Goal: Information Seeking & Learning: Find specific fact

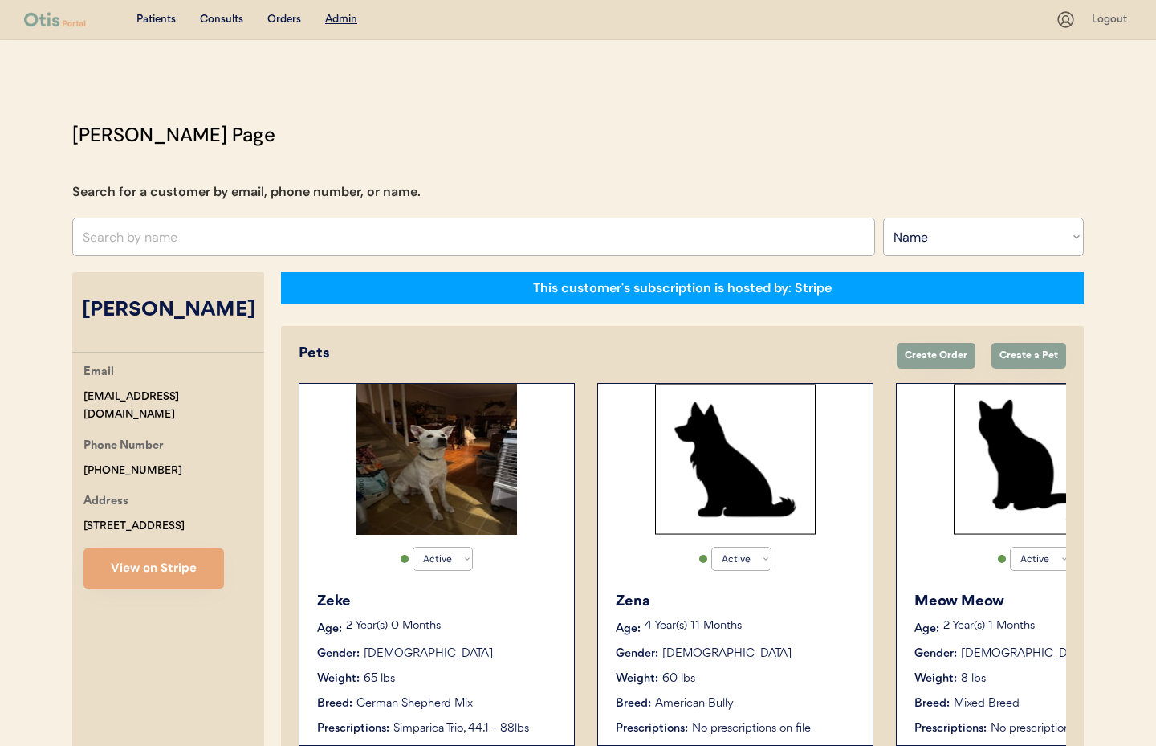
select select ""Name""
select select "true"
click at [989, 238] on select "Search By Name Email Phone Number" at bounding box center [983, 237] width 201 height 39
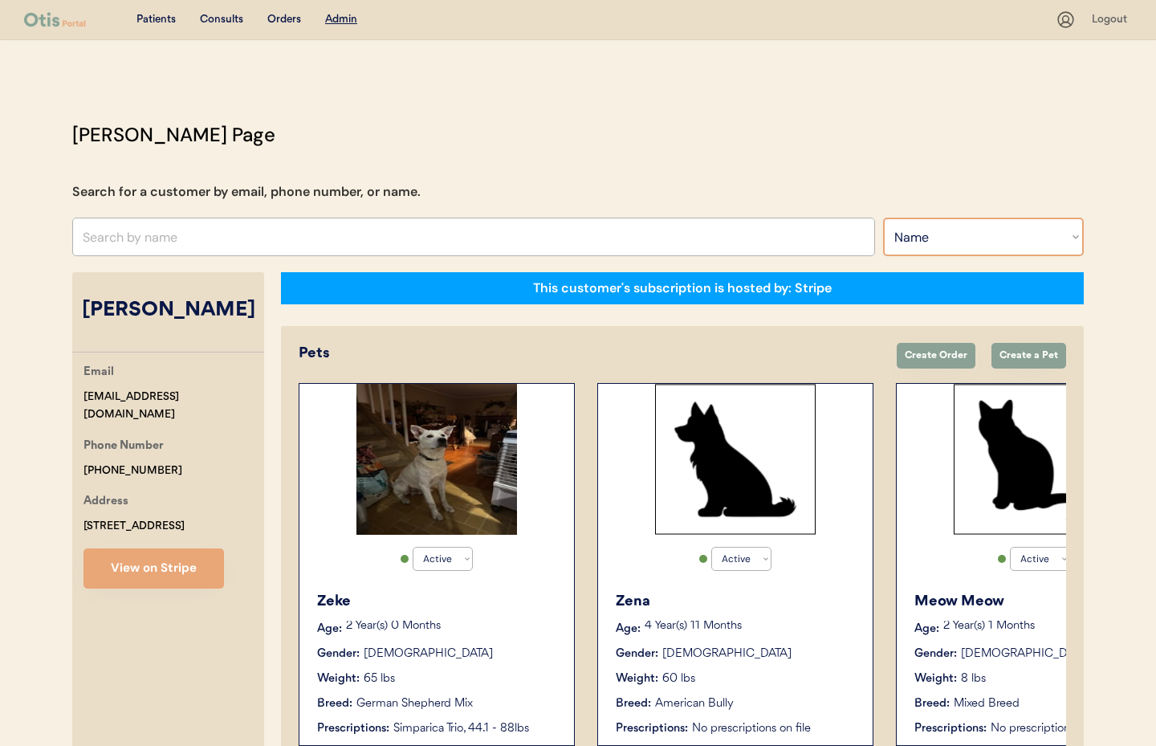
select select ""Email""
click at [883, 218] on select "Search By Name Email Phone Number" at bounding box center [983, 237] width 201 height 39
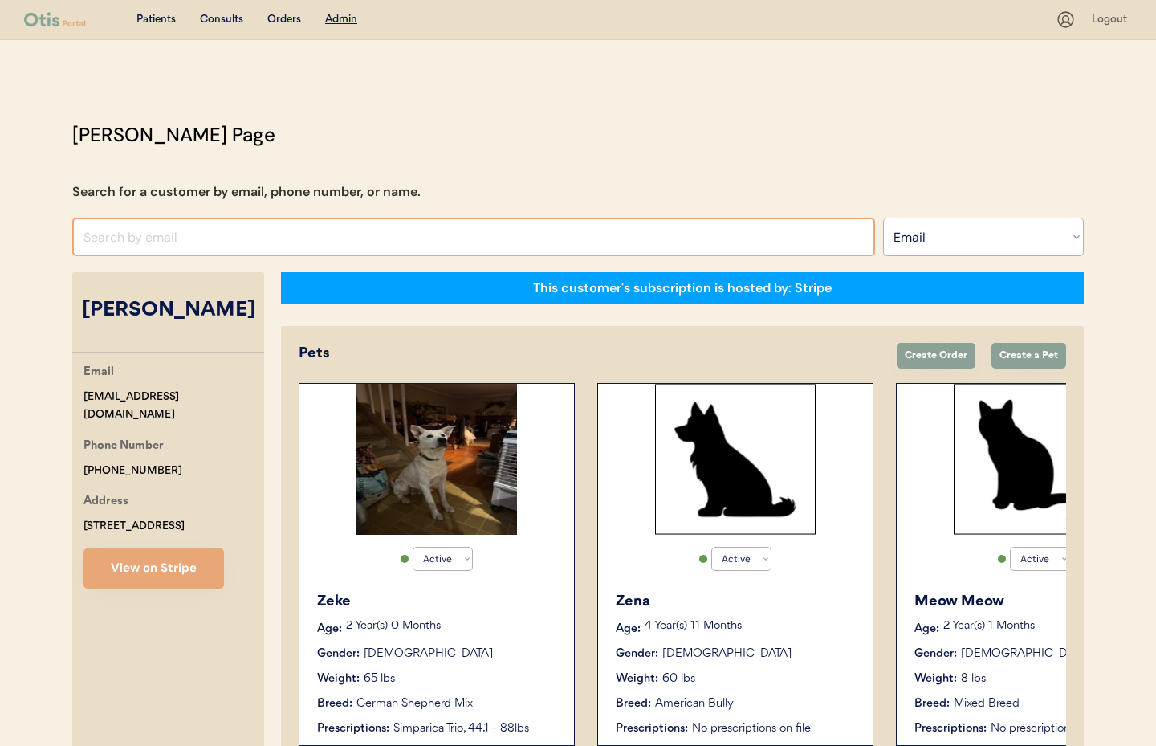
drag, startPoint x: 175, startPoint y: 228, endPoint x: 157, endPoint y: 203, distance: 31.0
click at [175, 228] on input "input" at bounding box center [473, 237] width 803 height 39
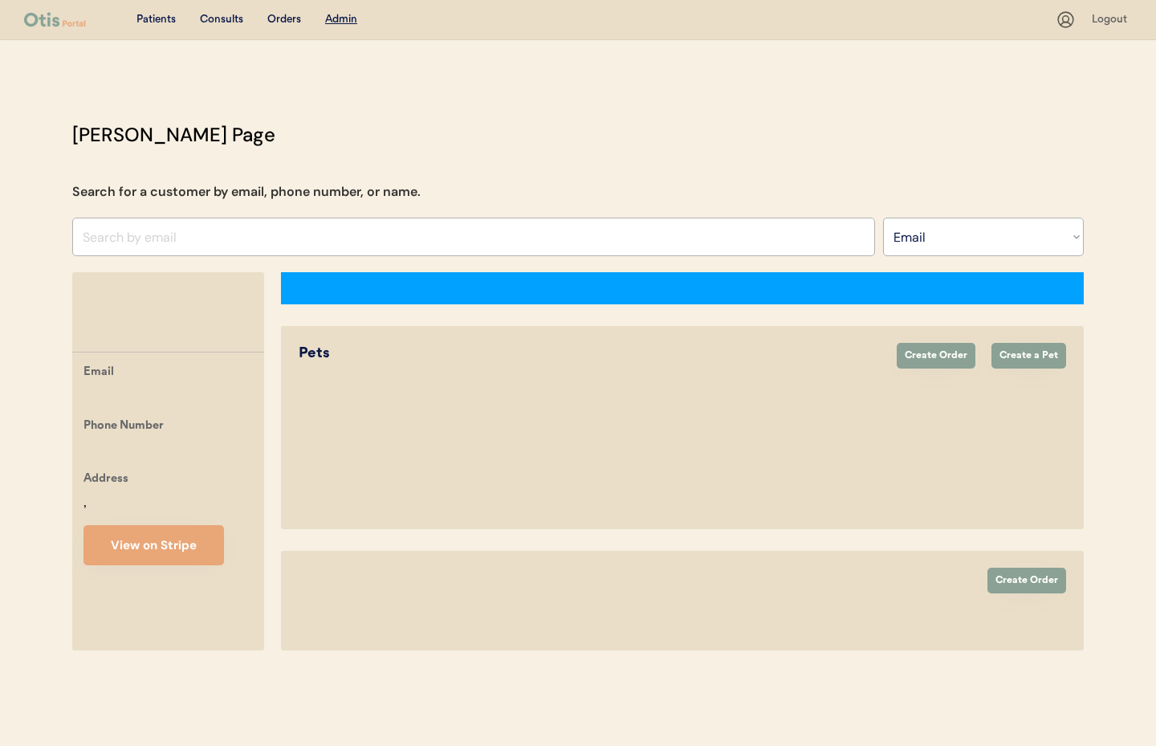
select select ""Email""
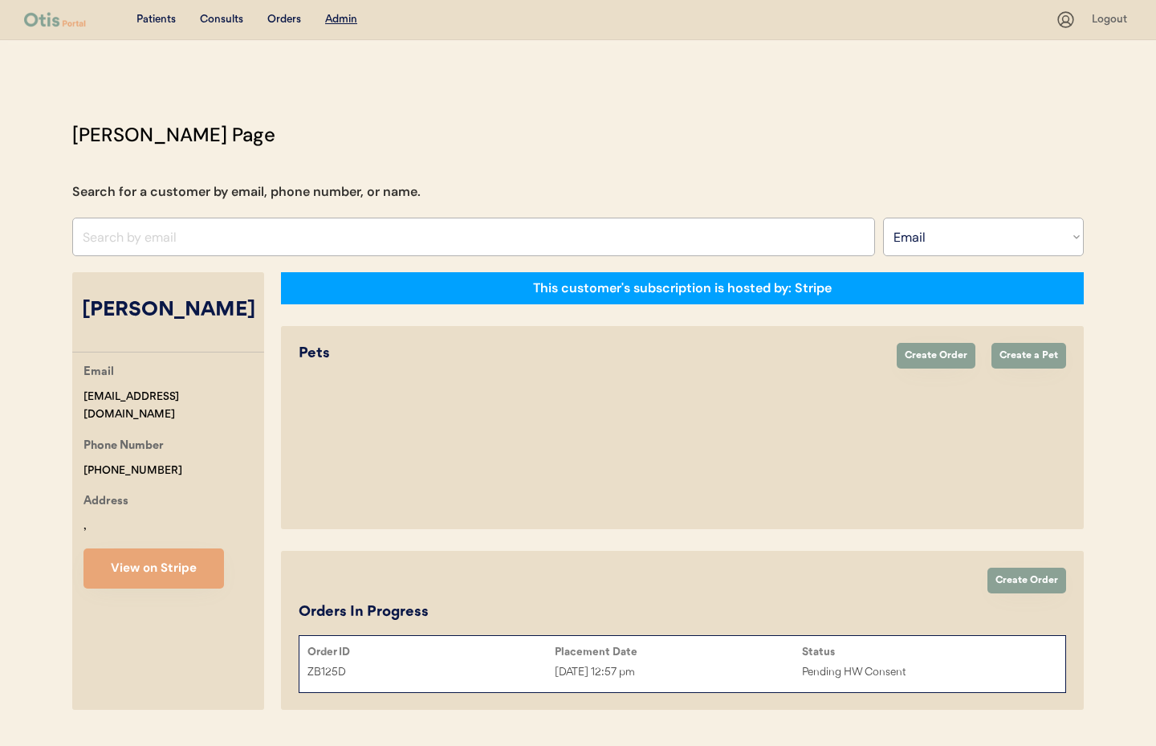
select select "true"
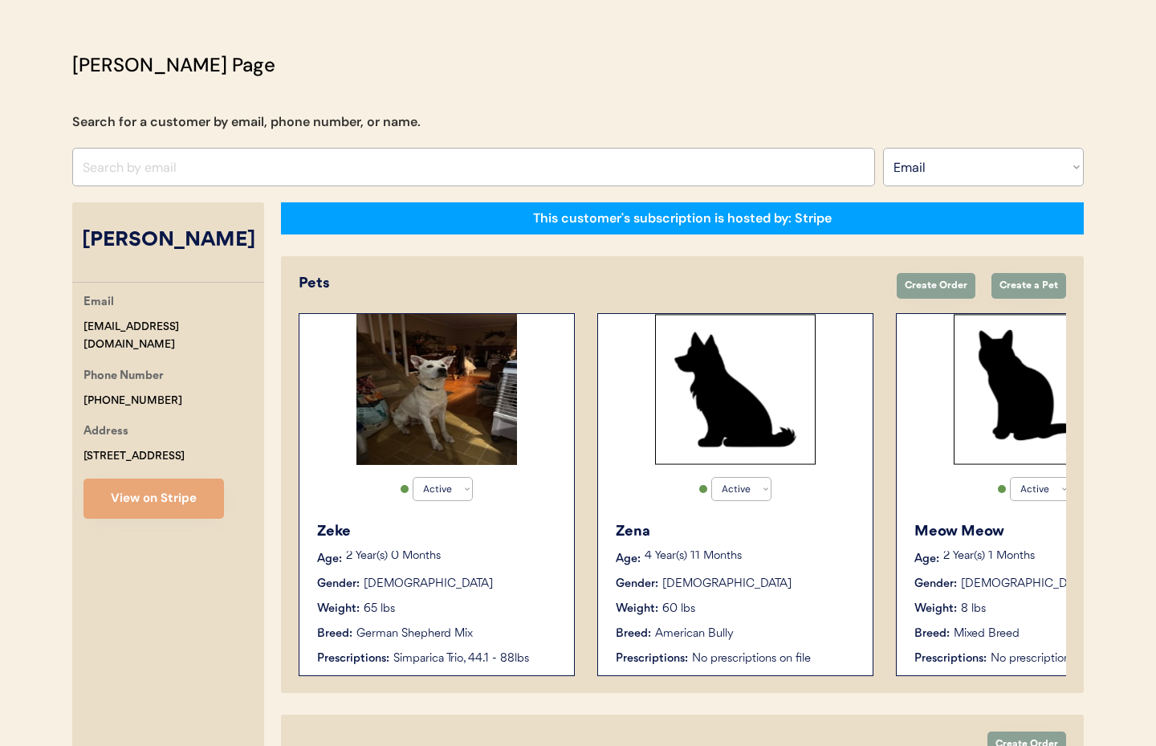
scroll to position [86, 0]
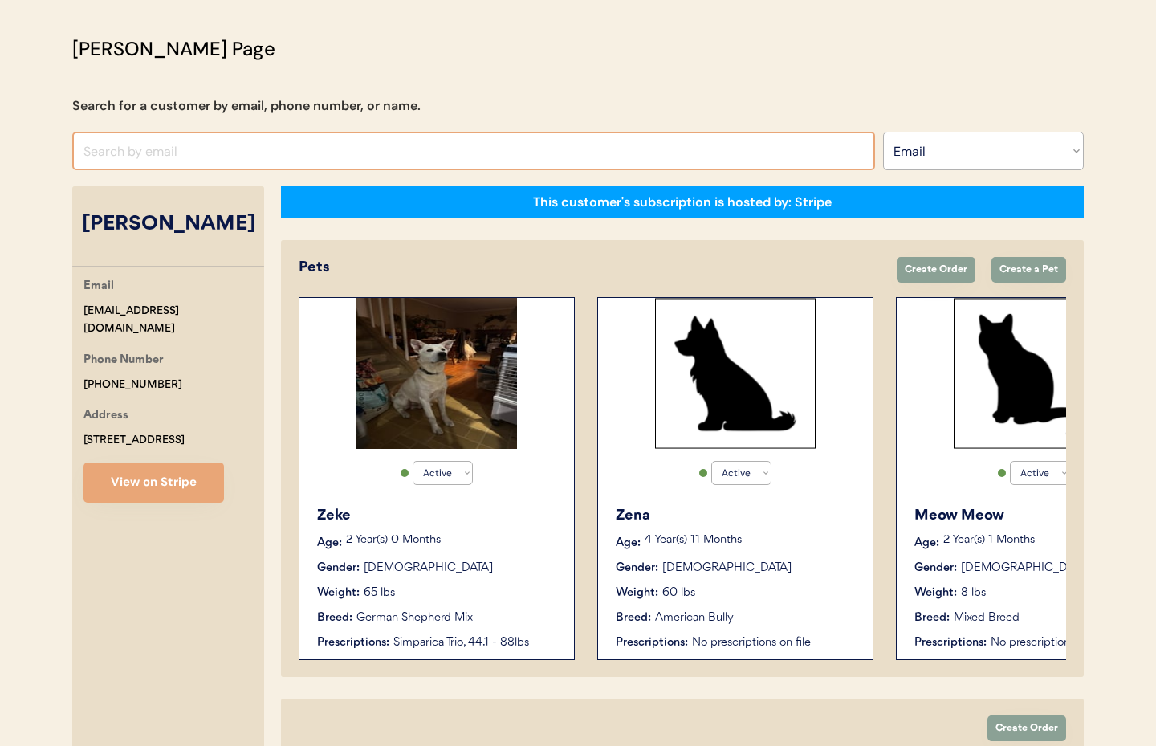
click at [166, 146] on input "input" at bounding box center [473, 151] width 803 height 39
paste input "[EMAIL_ADDRESS][DOMAIN_NAME]"
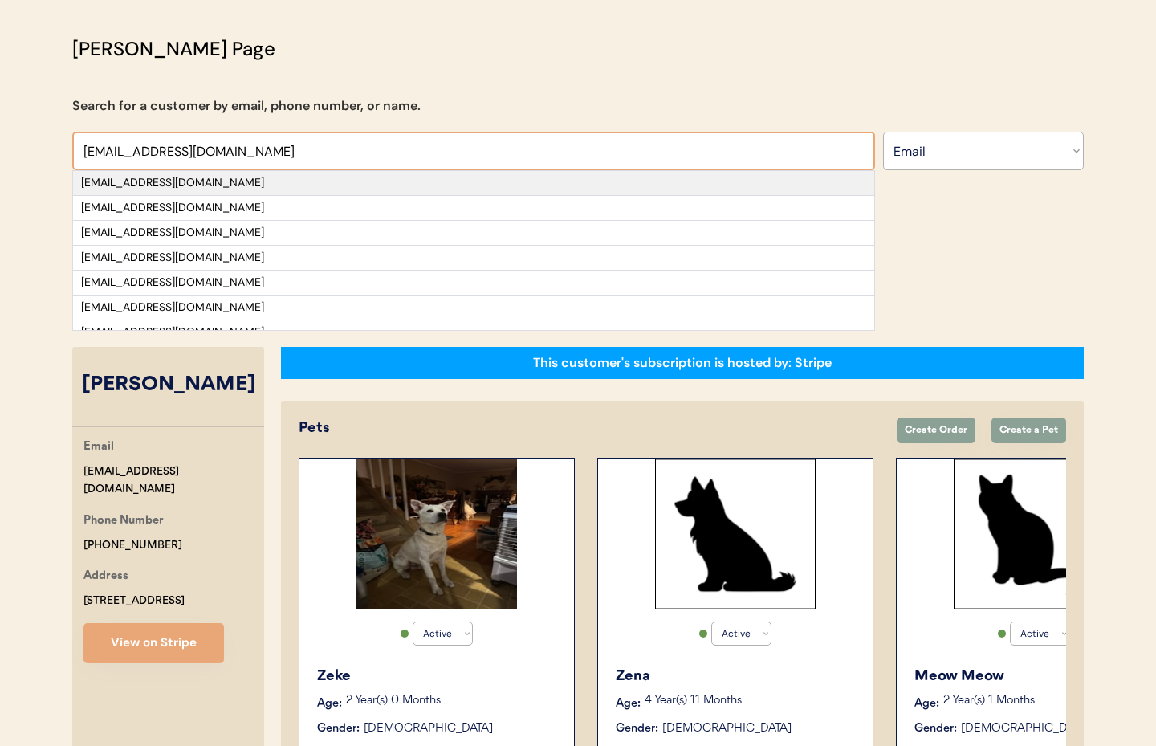
type input "[EMAIL_ADDRESS][DOMAIN_NAME]"
click at [214, 178] on div "[EMAIL_ADDRESS][DOMAIN_NAME]" at bounding box center [473, 183] width 785 height 16
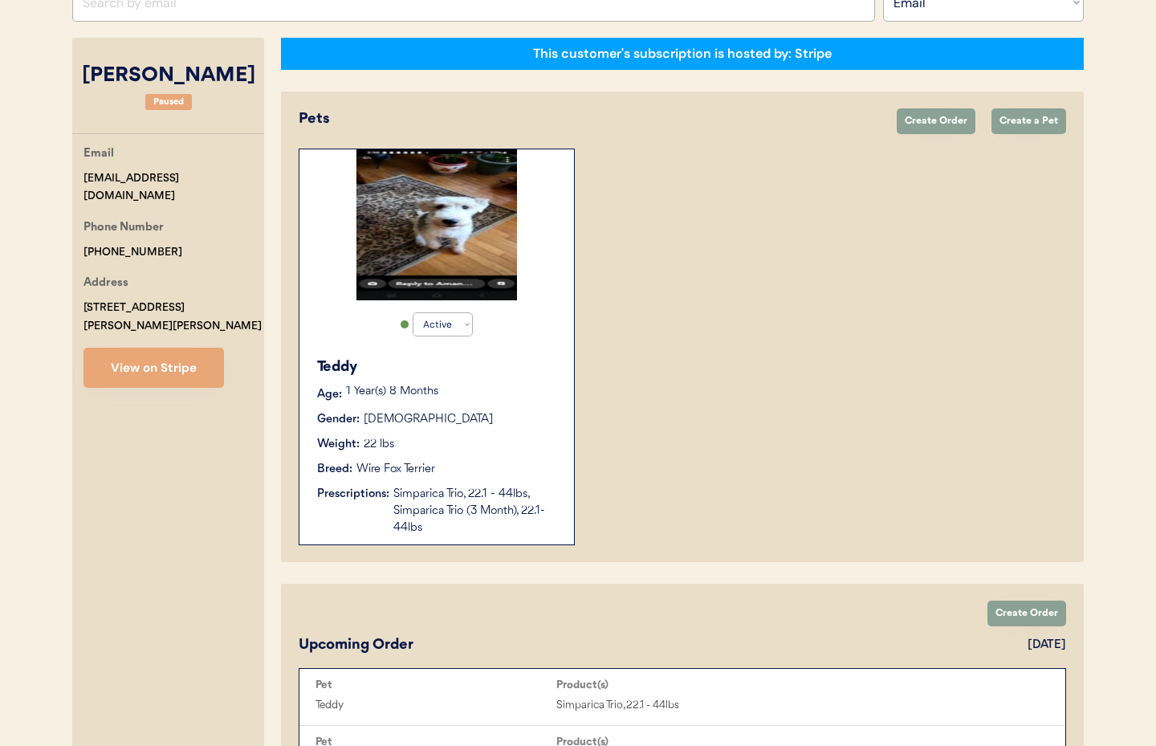
scroll to position [250, 0]
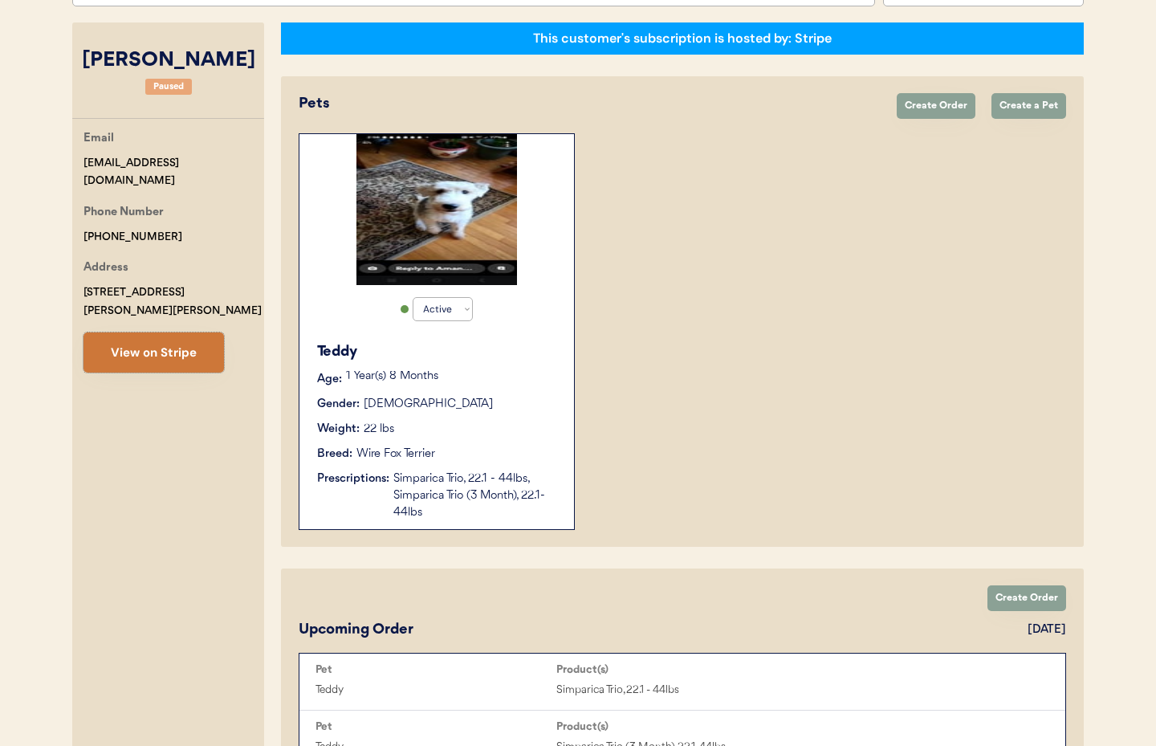
click at [121, 342] on button "View on Stripe" at bounding box center [154, 352] width 141 height 40
click at [475, 447] on div "Breed: Wire Fox Terrier" at bounding box center [437, 454] width 241 height 17
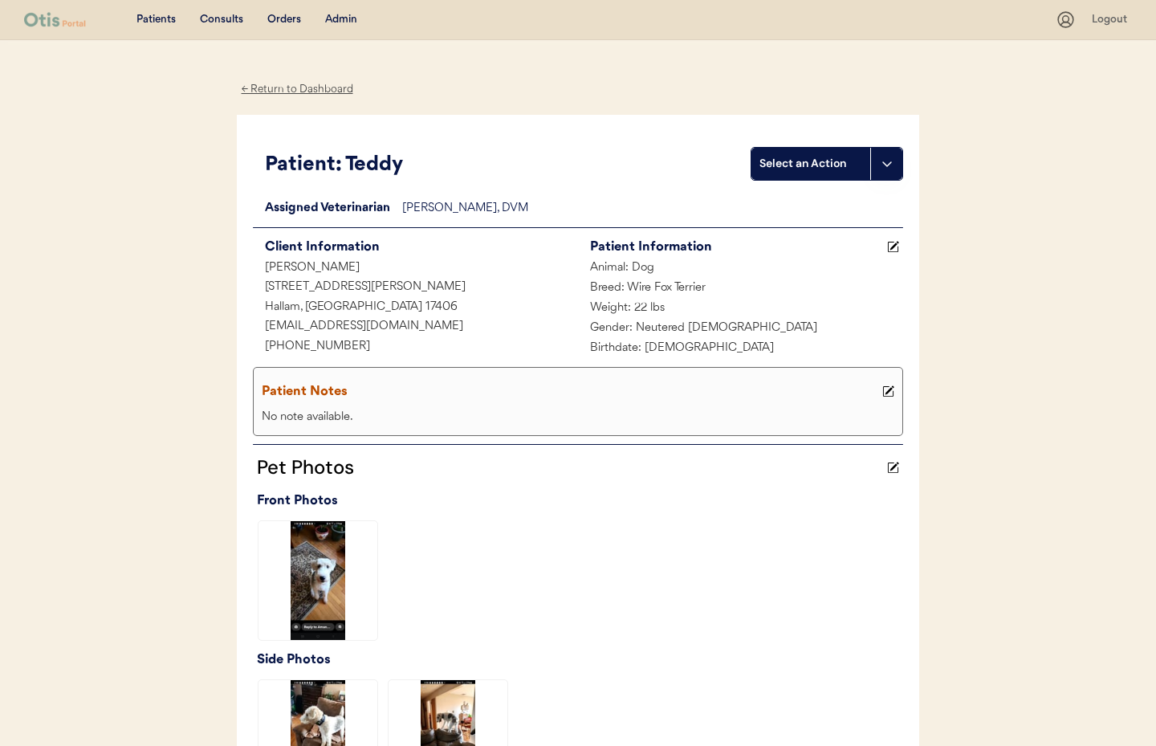
click at [301, 89] on div "← Return to Dashboard" at bounding box center [297, 89] width 120 height 18
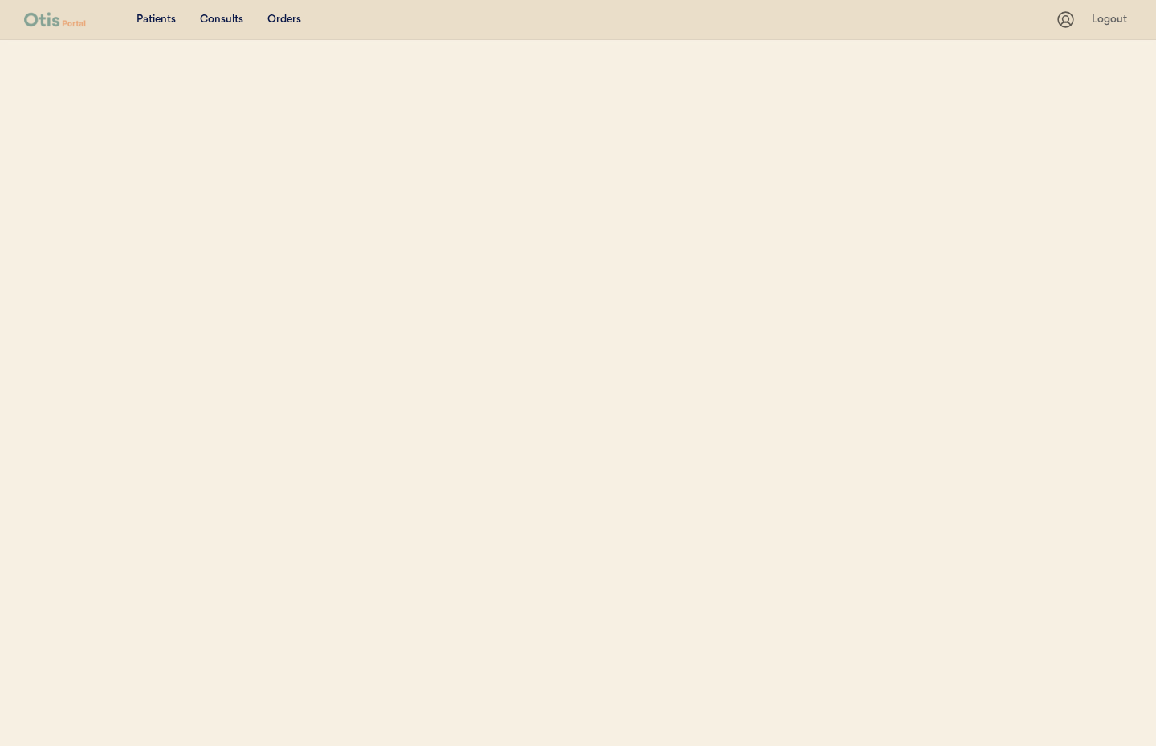
select select ""Email""
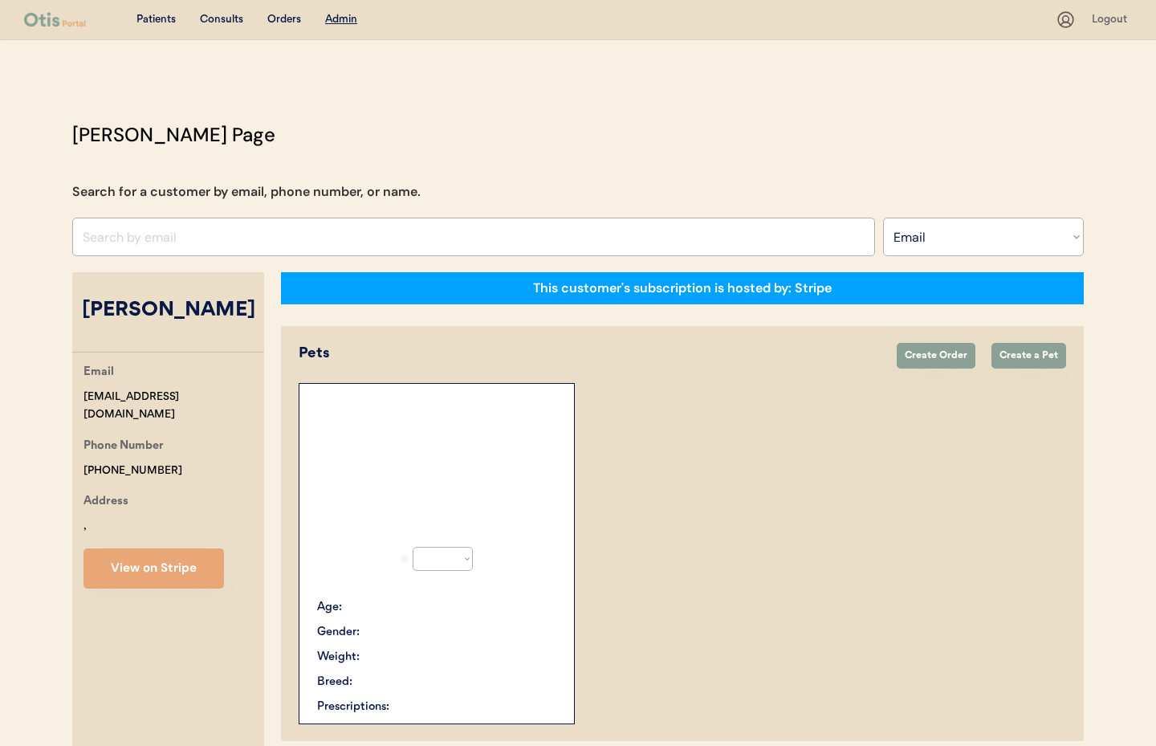
scroll to position [191, 0]
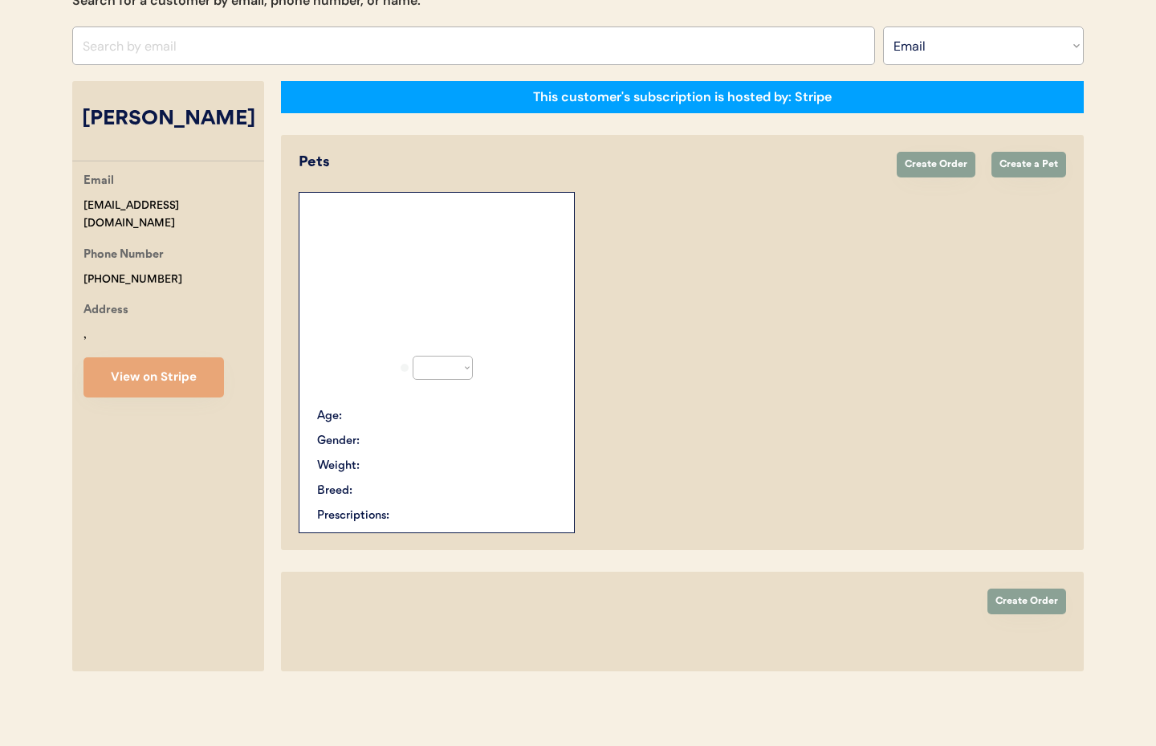
select select "true"
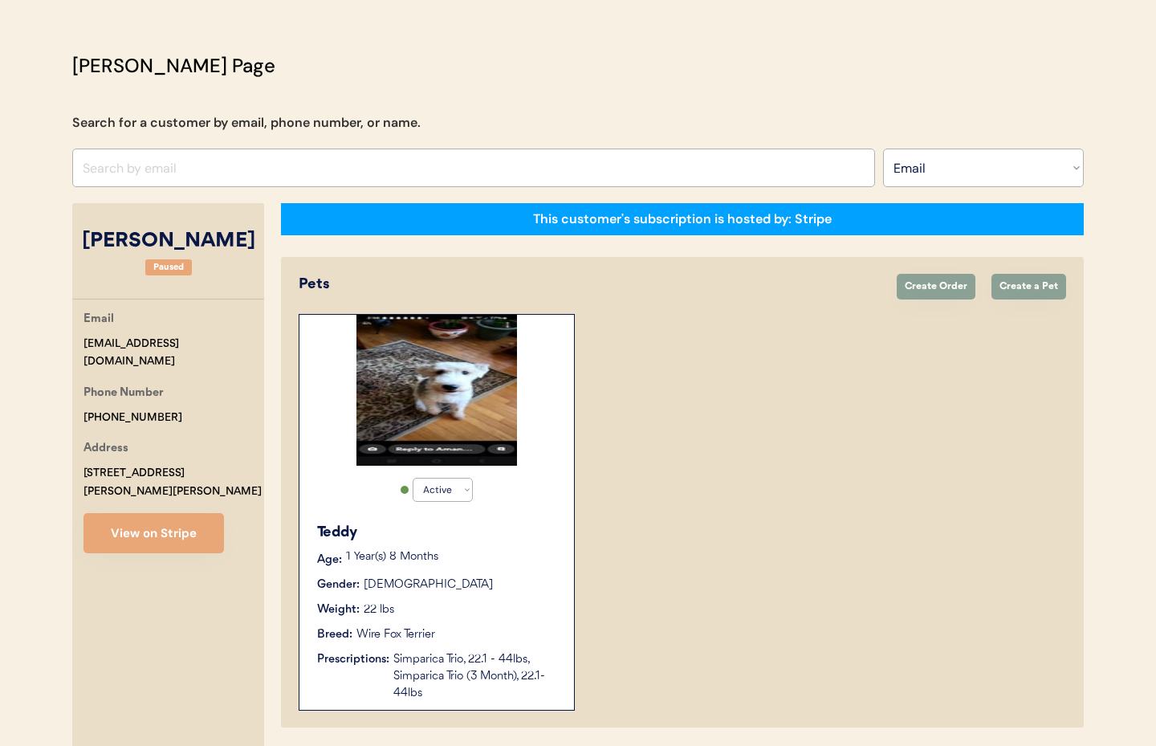
scroll to position [0, 0]
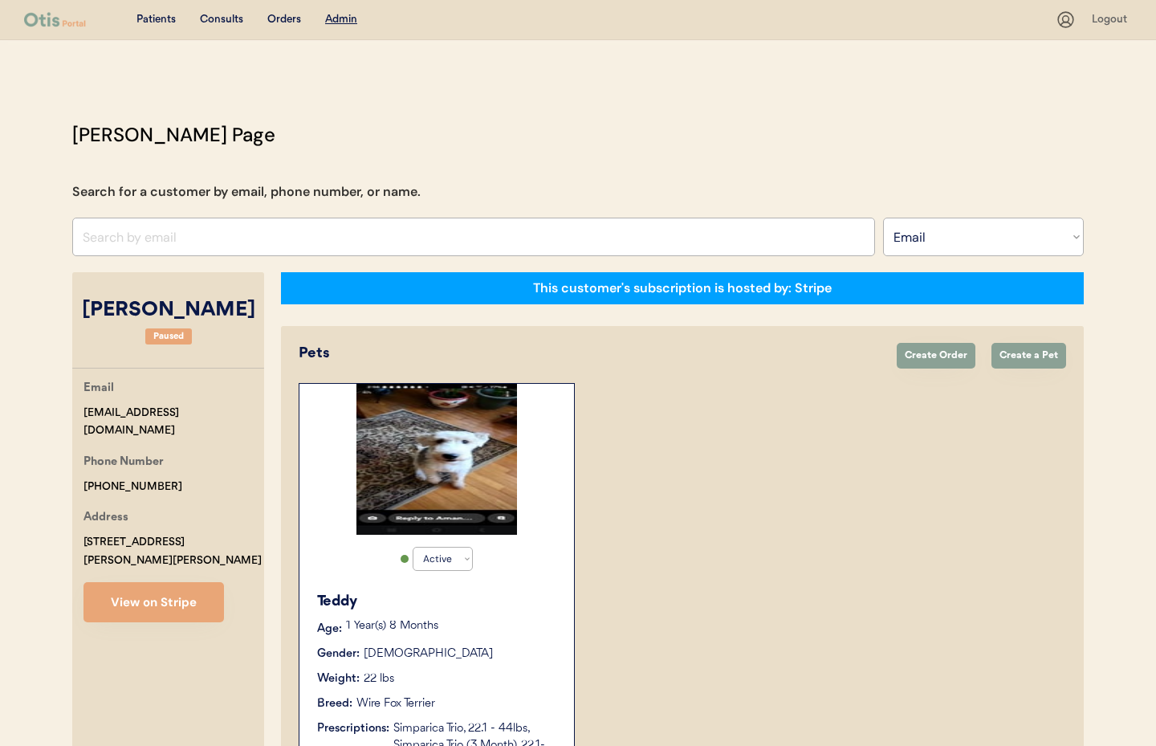
drag, startPoint x: 156, startPoint y: 5, endPoint x: 152, endPoint y: 17, distance: 12.7
click at [156, 16] on div "Patients Consults Orders Admin Logout" at bounding box center [578, 20] width 1156 height 40
drag, startPoint x: 152, startPoint y: 17, endPoint x: 170, endPoint y: 35, distance: 25.6
click at [152, 17] on div "Patients" at bounding box center [156, 20] width 39 height 16
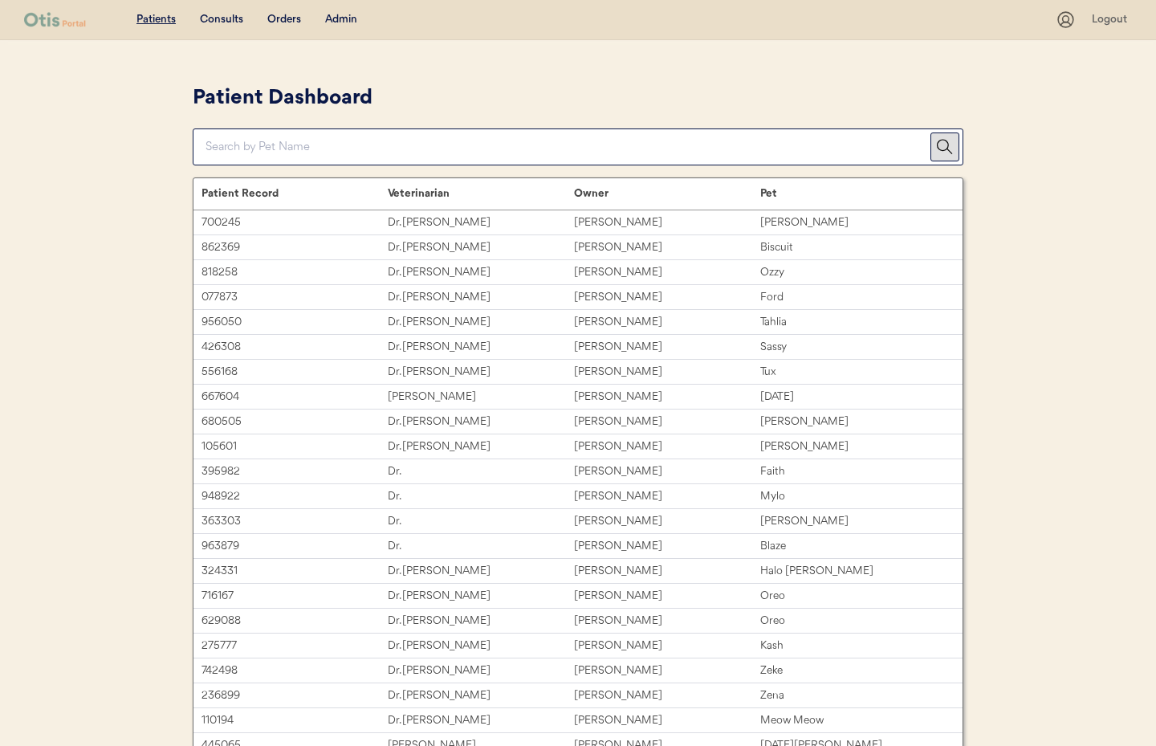
click at [331, 16] on div "Admin" at bounding box center [341, 20] width 32 height 16
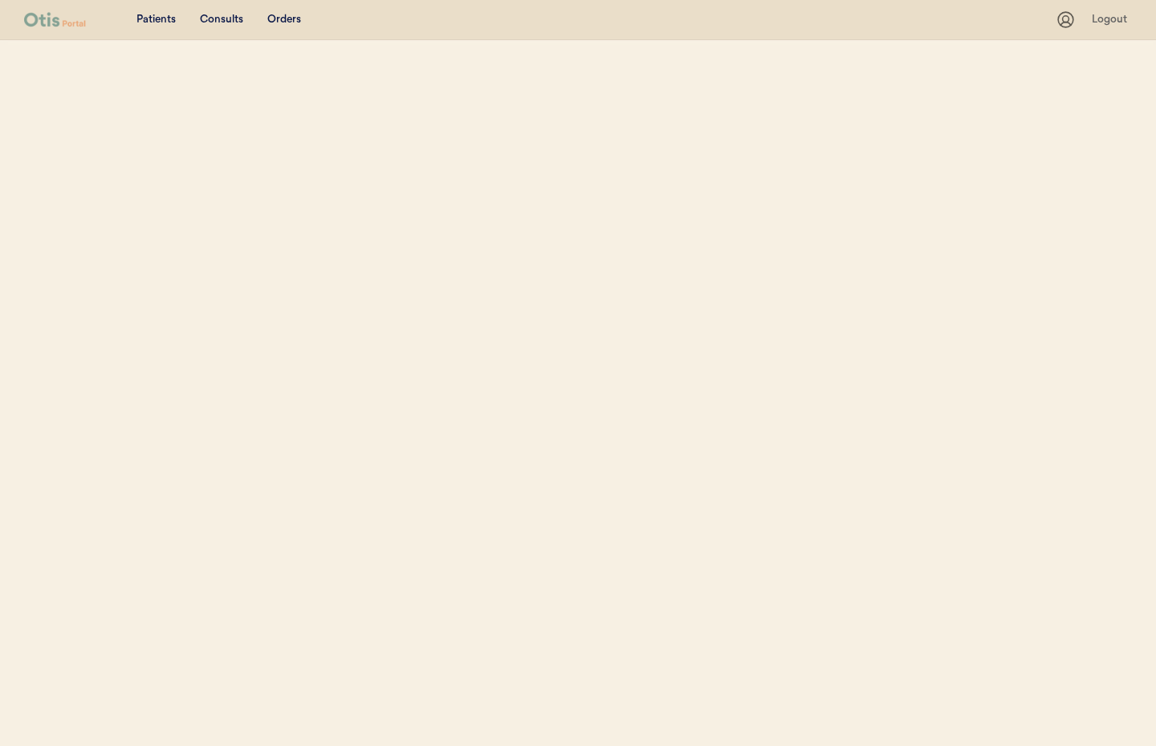
select select ""Email""
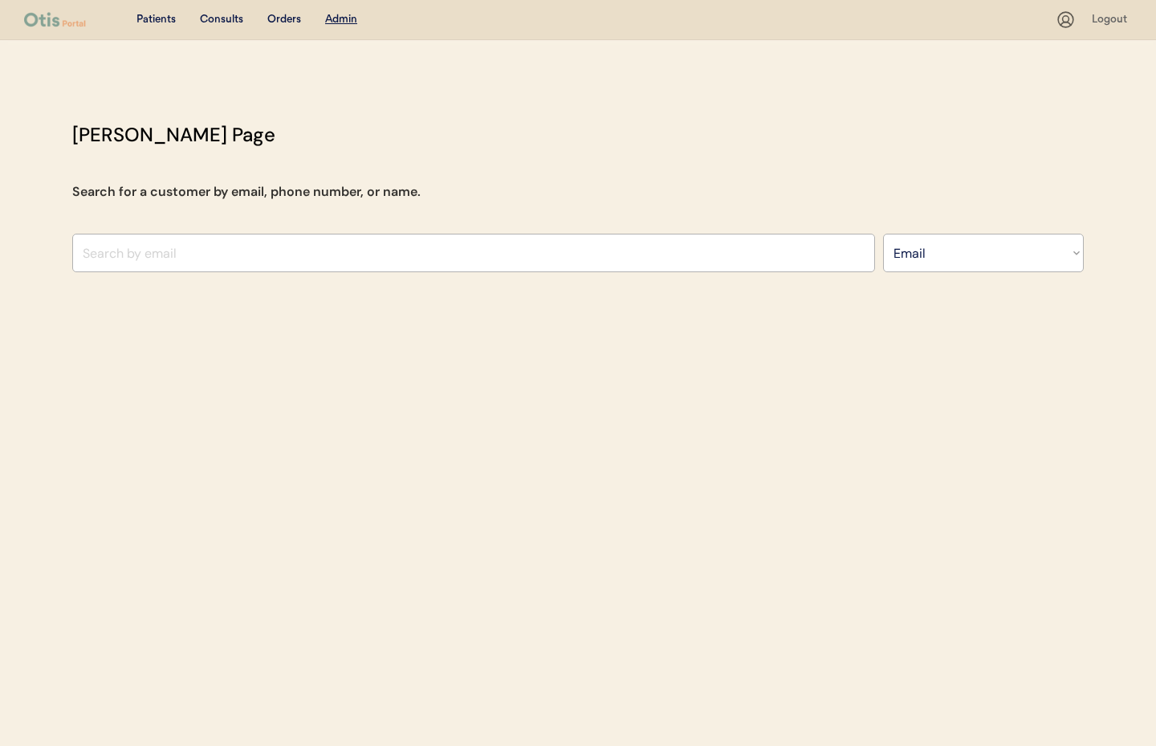
click at [916, 237] on select "Search By Name Email Phone Number" at bounding box center [983, 253] width 201 height 39
click at [263, 251] on input "input" at bounding box center [473, 253] width 803 height 39
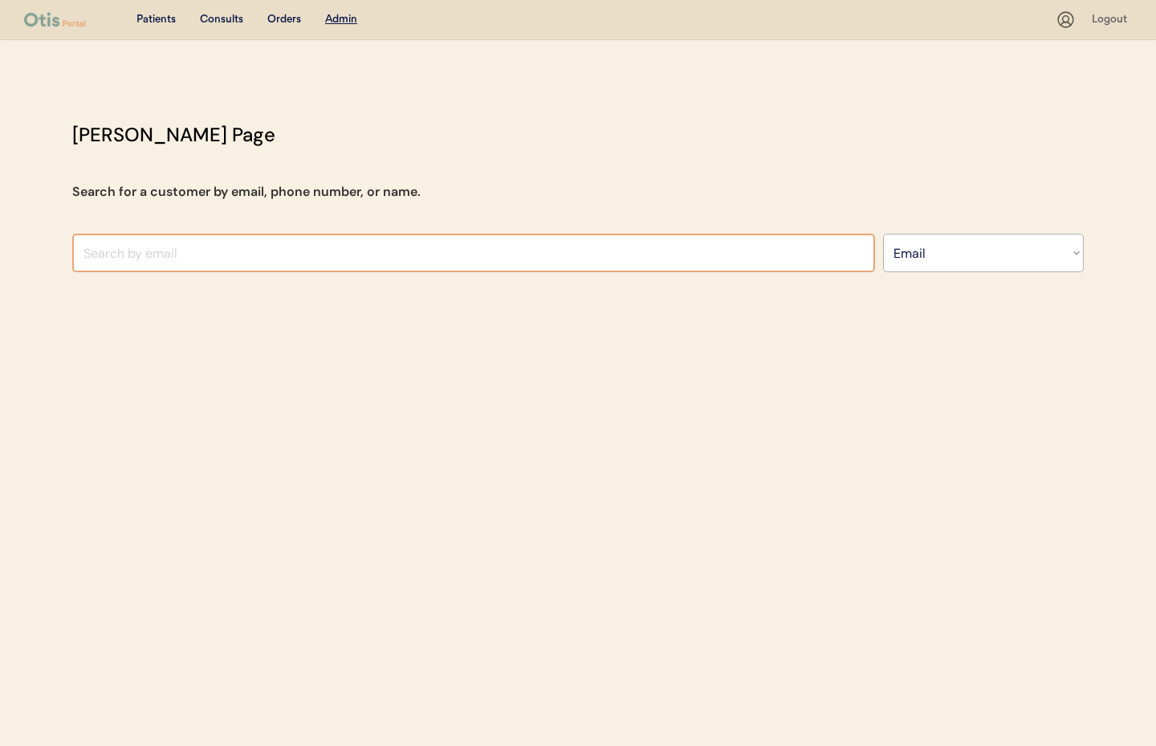
click at [263, 251] on input "input" at bounding box center [473, 253] width 803 height 39
type input "zipes"
click at [935, 258] on select "Search By Name Email Phone Number" at bounding box center [983, 253] width 201 height 39
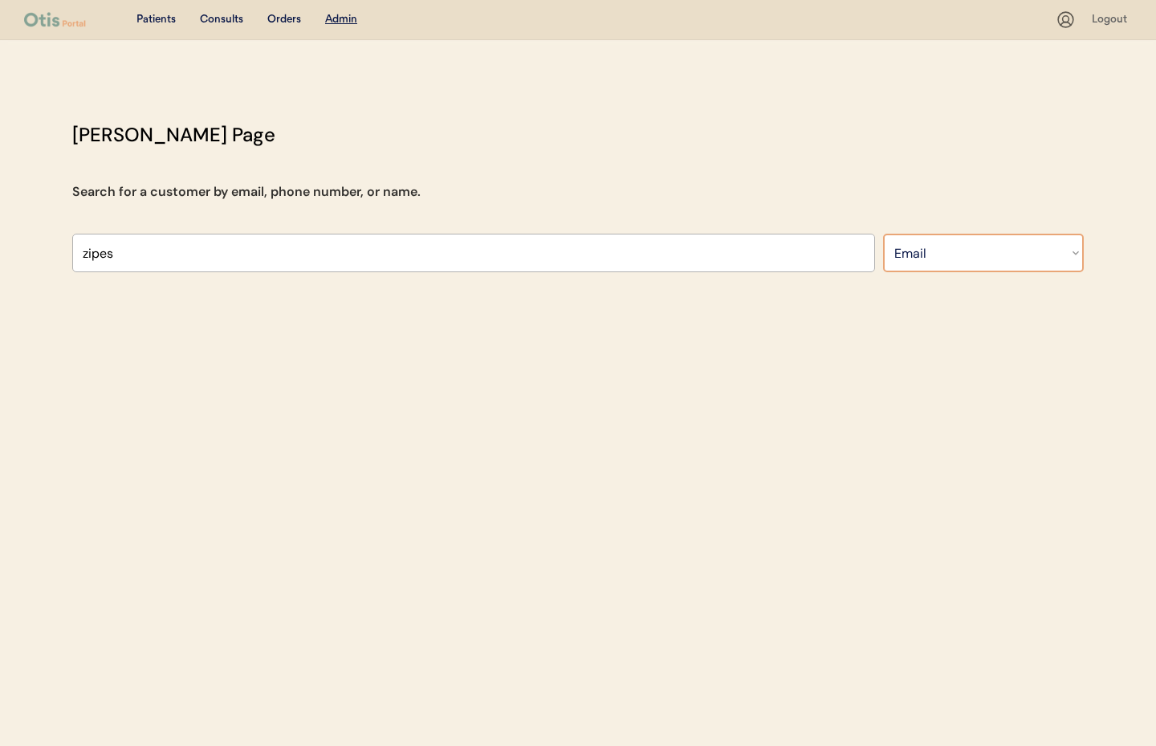
click at [883, 234] on select "Search By Name Email Phone Number" at bounding box center [983, 253] width 201 height 39
click at [928, 254] on select "Search By Name Email Phone Number" at bounding box center [983, 253] width 201 height 39
select select ""Name""
click at [883, 234] on select "Search By Name Email Phone Number" at bounding box center [983, 253] width 201 height 39
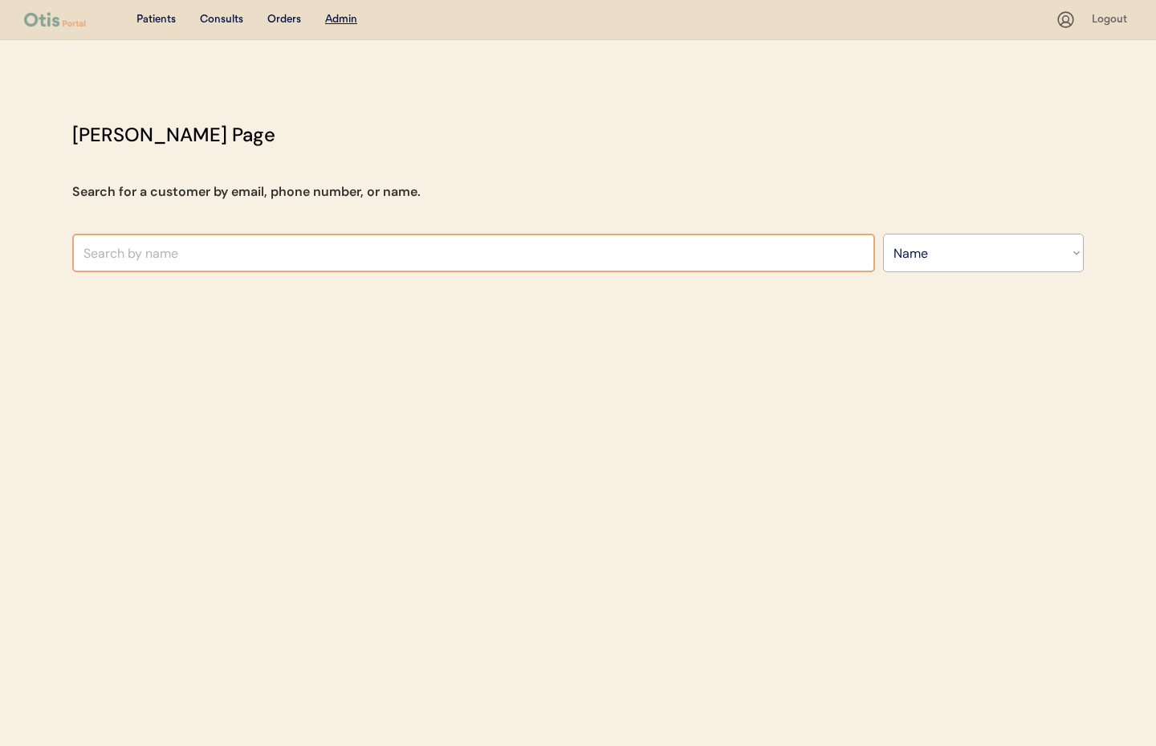
click at [153, 255] on input "text" at bounding box center [473, 253] width 803 height 39
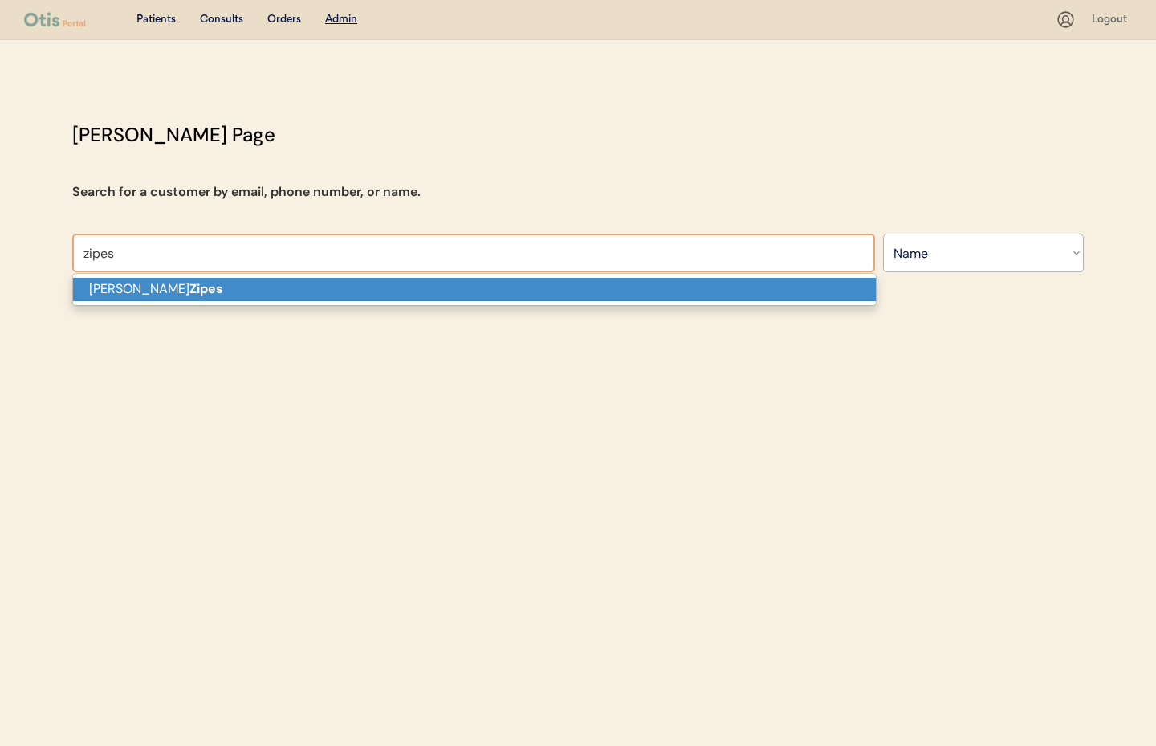
click at [190, 296] on strong "Zipes" at bounding box center [207, 288] width 34 height 17
type input "[PERSON_NAME]"
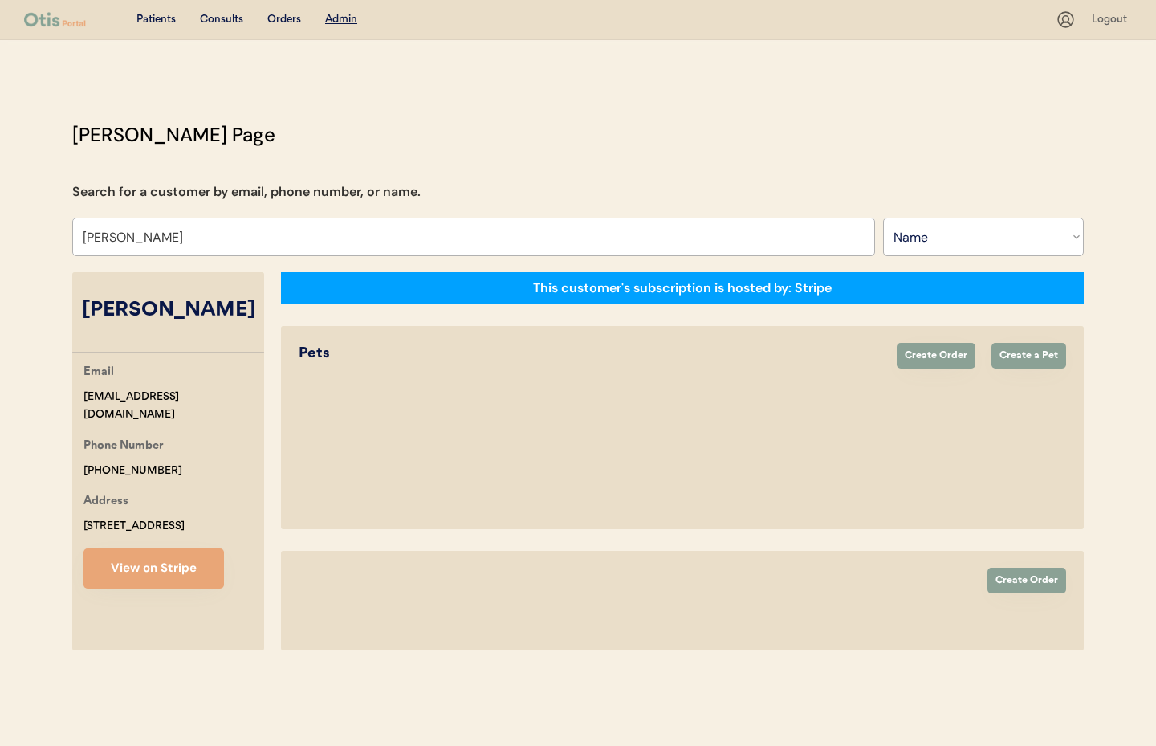
select select "true"
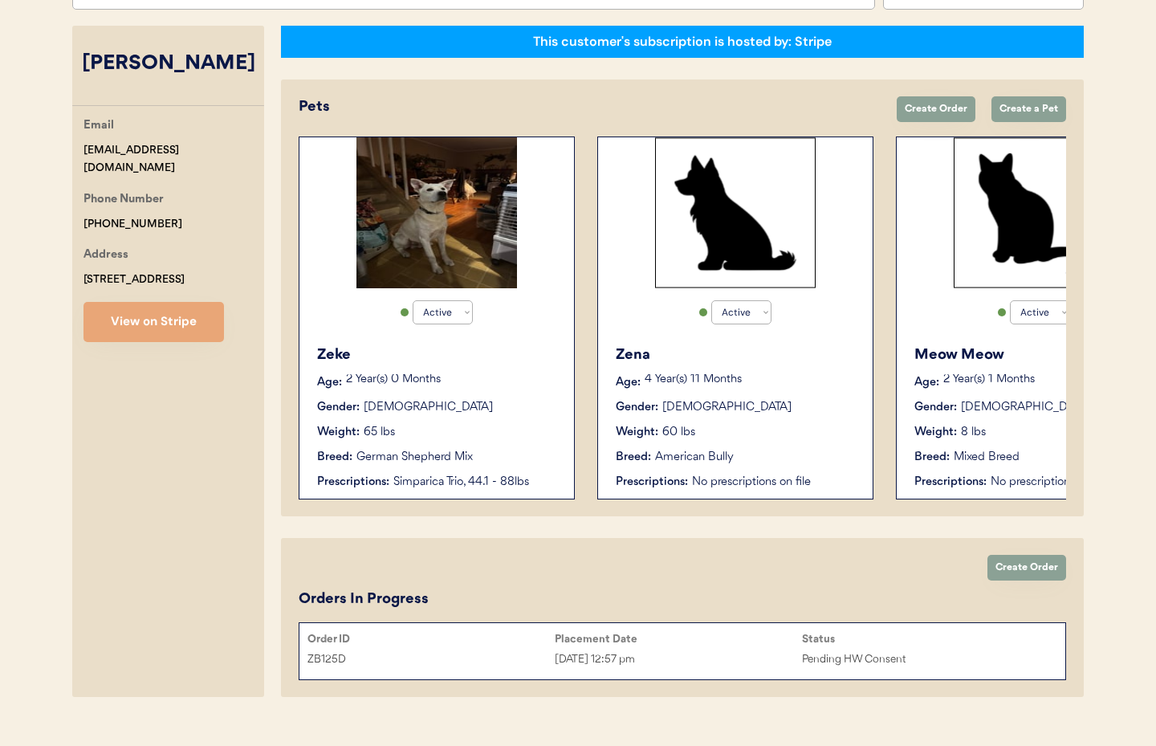
scroll to position [248, 0]
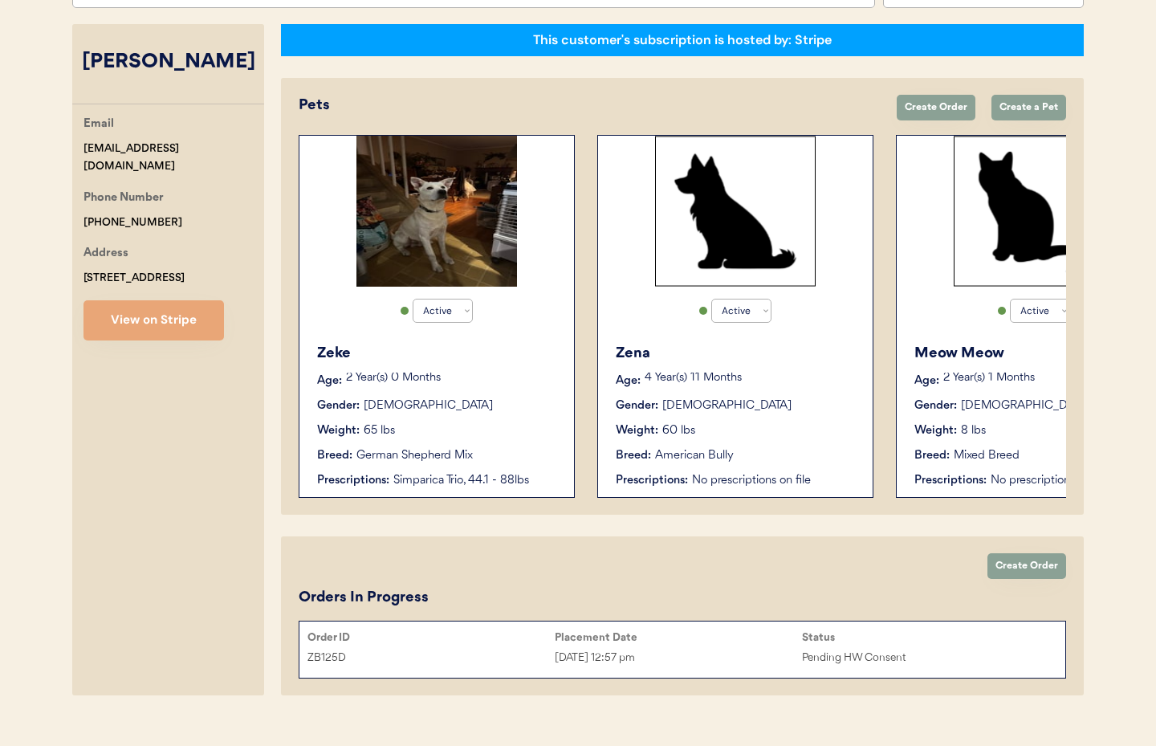
type input "[PERSON_NAME]"
click at [516, 426] on div "Weight: 65 lbs" at bounding box center [437, 430] width 241 height 17
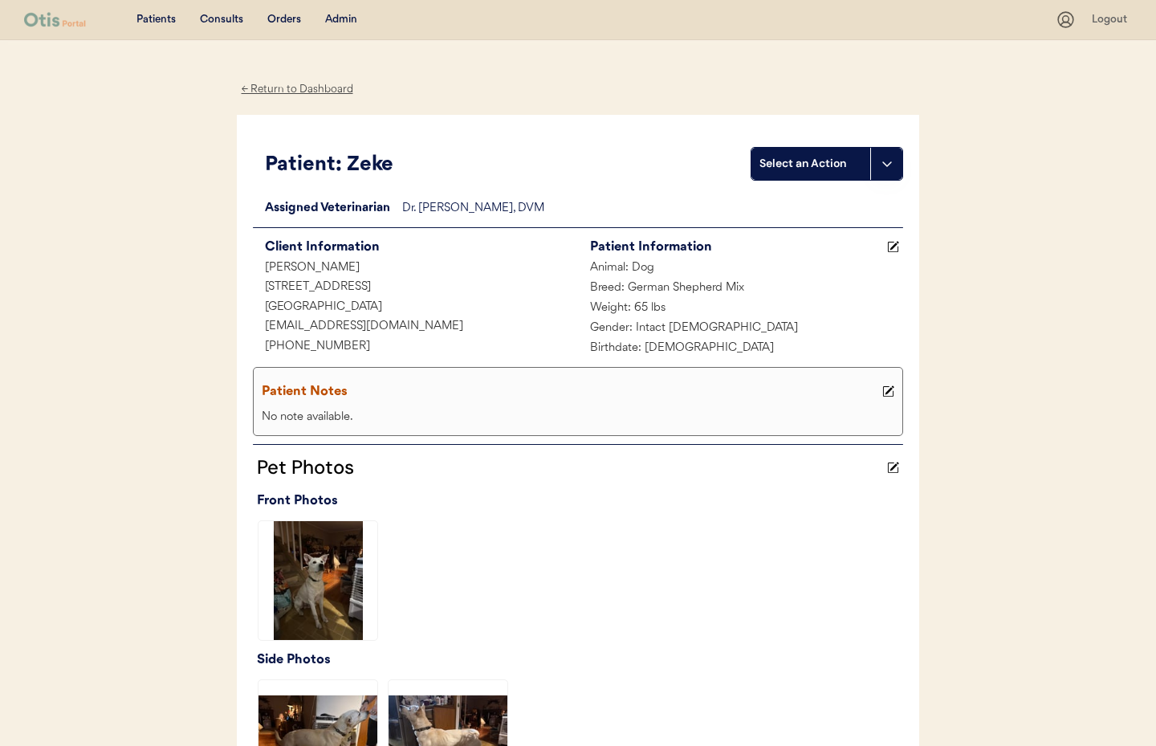
click at [258, 81] on div "← Return to Dashboard" at bounding box center [297, 89] width 120 height 18
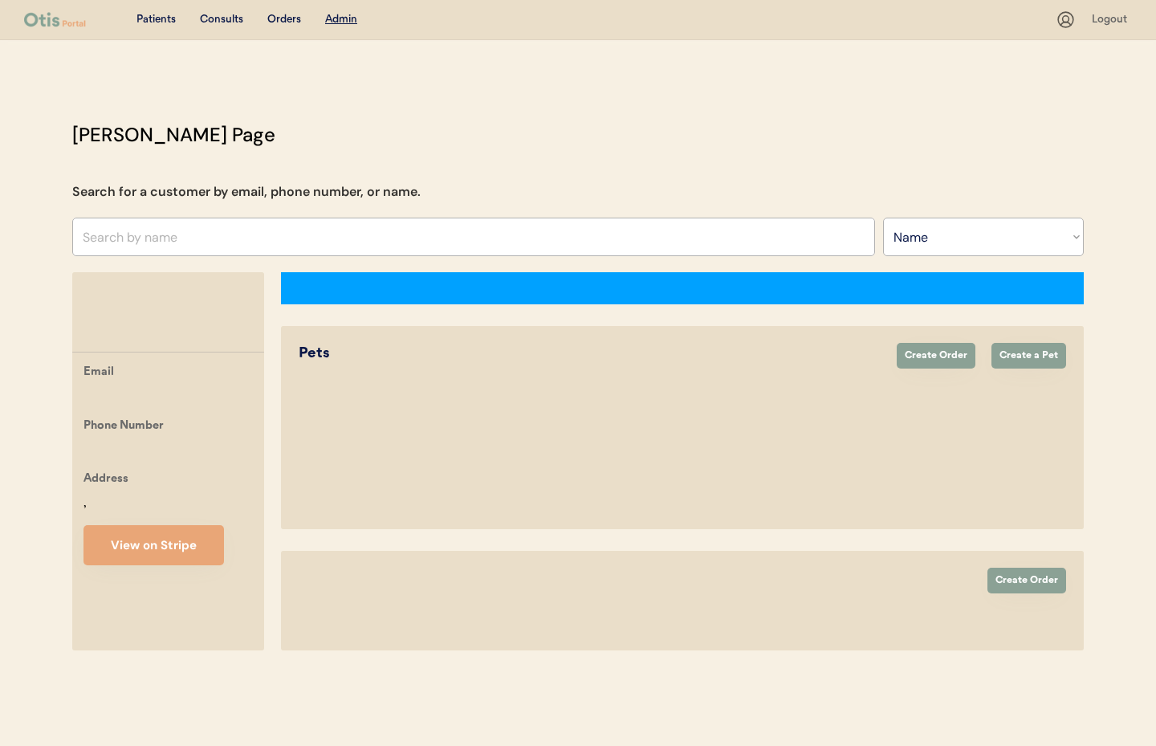
click at [328, 18] on u "Admin" at bounding box center [341, 19] width 32 height 11
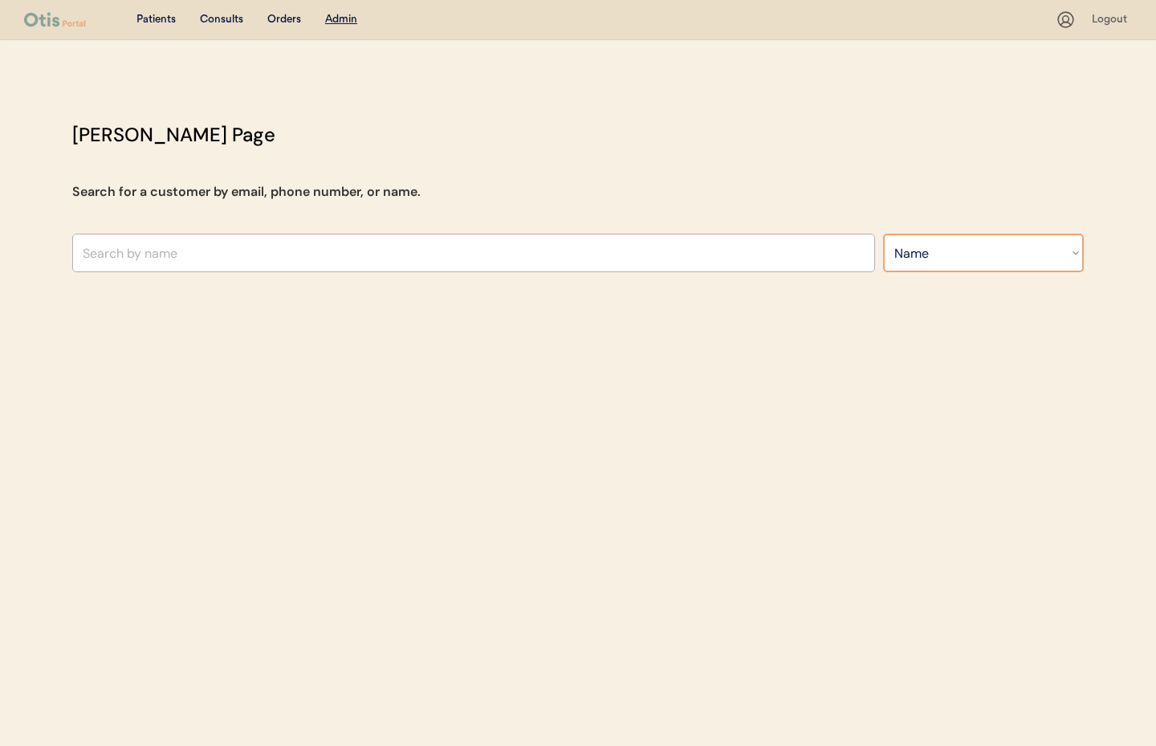
click at [985, 255] on select "Search By Name Email Phone Number" at bounding box center [983, 253] width 201 height 39
click at [968, 259] on select "Search By Name Email Phone Number" at bounding box center [983, 253] width 201 height 39
select select ""Email""
click at [883, 234] on select "Search By Name Email Phone Number" at bounding box center [983, 253] width 201 height 39
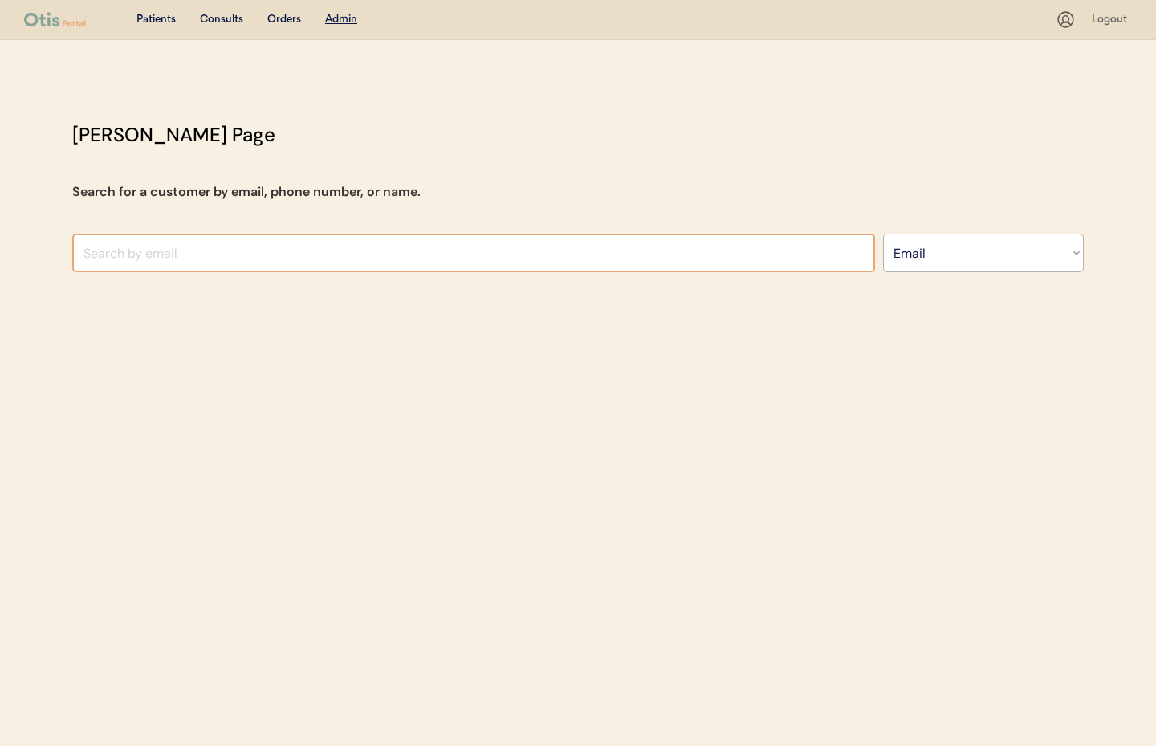
click at [173, 249] on input "input" at bounding box center [473, 253] width 803 height 39
paste input "ang2341@gmail.com"
type input "[EMAIL_ADDRESS]."
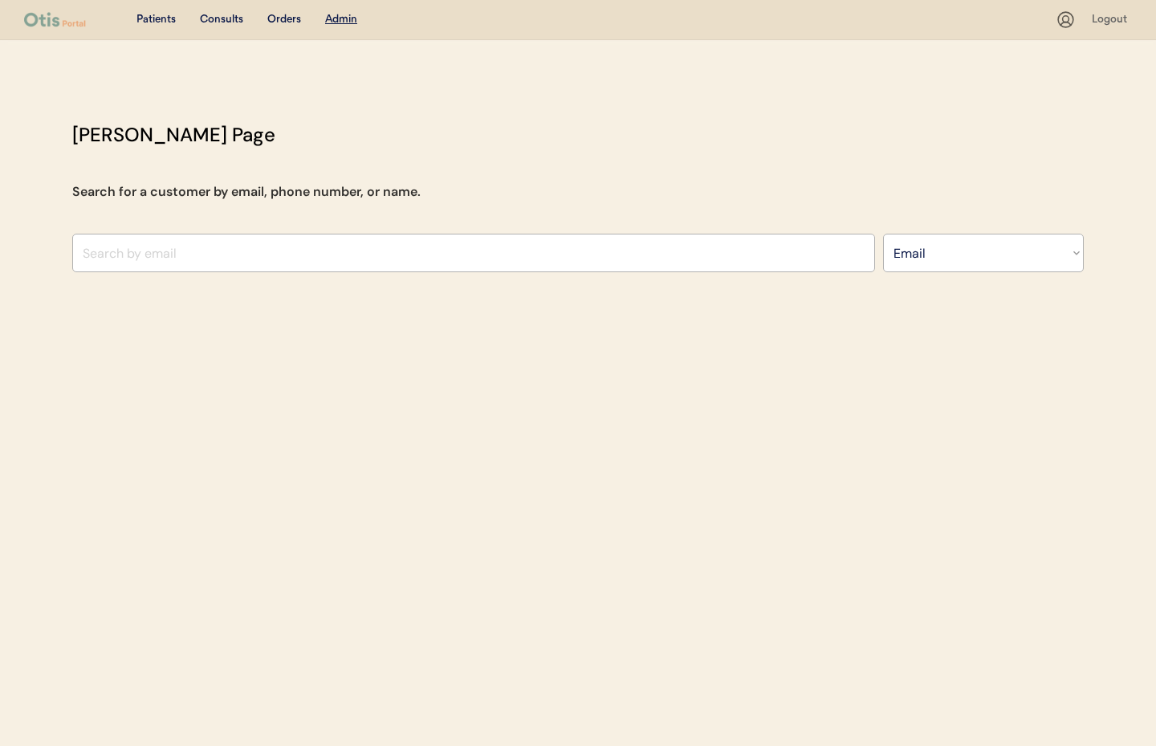
select select ""Email""
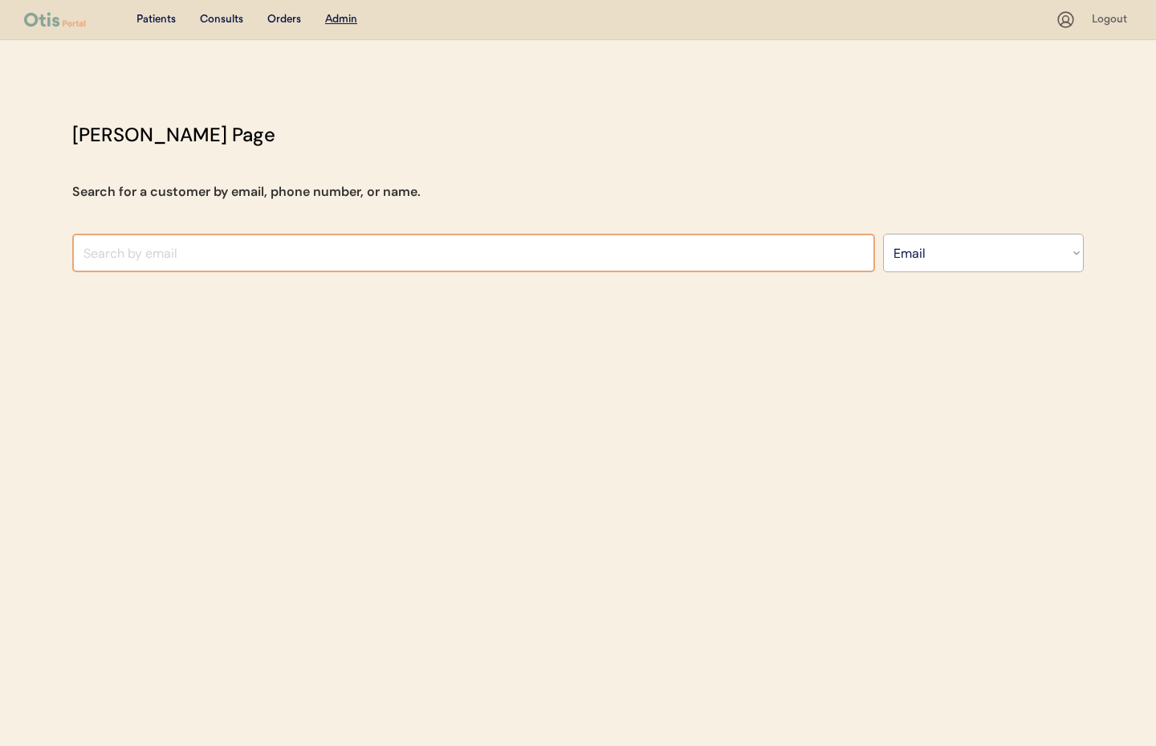
drag, startPoint x: 216, startPoint y: 263, endPoint x: 206, endPoint y: 259, distance: 11.5
click at [215, 263] on input "input" at bounding box center [473, 253] width 803 height 39
paste input "[EMAIL_ADDRESS][DOMAIN_NAME]"
click at [320, 246] on input "input" at bounding box center [473, 253] width 803 height 39
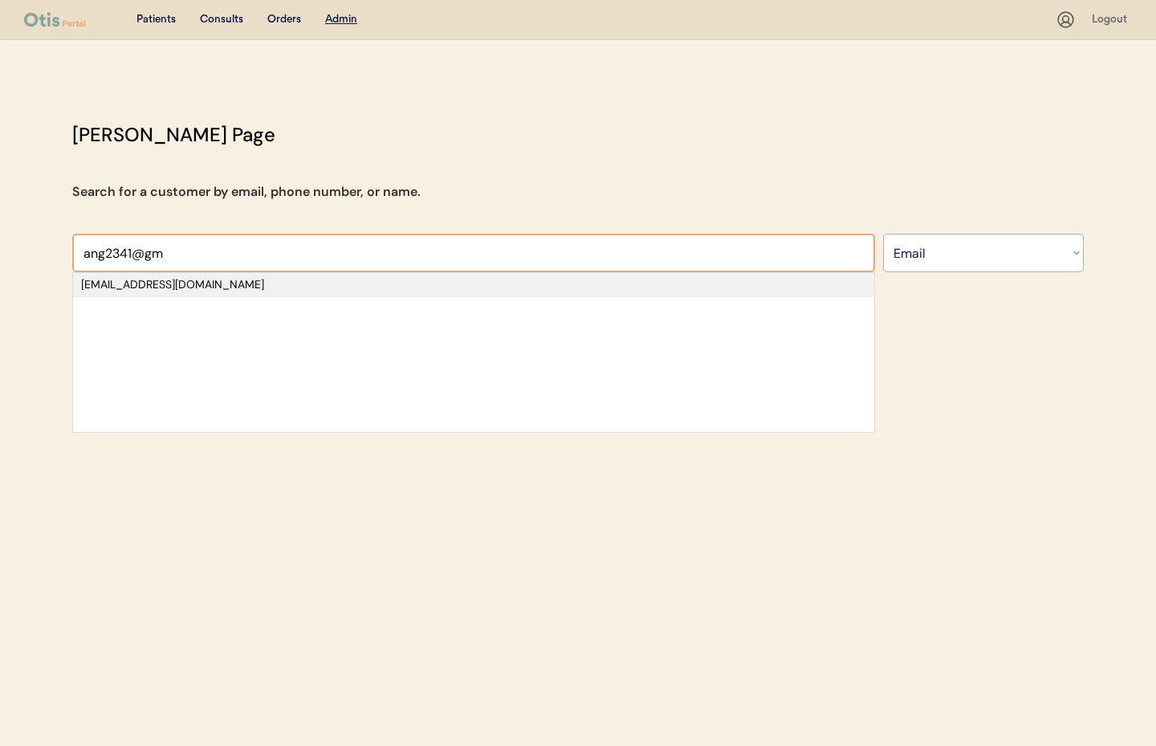
type input "ang2341@gm"
click at [190, 280] on div "[EMAIL_ADDRESS][DOMAIN_NAME]" at bounding box center [473, 285] width 785 height 16
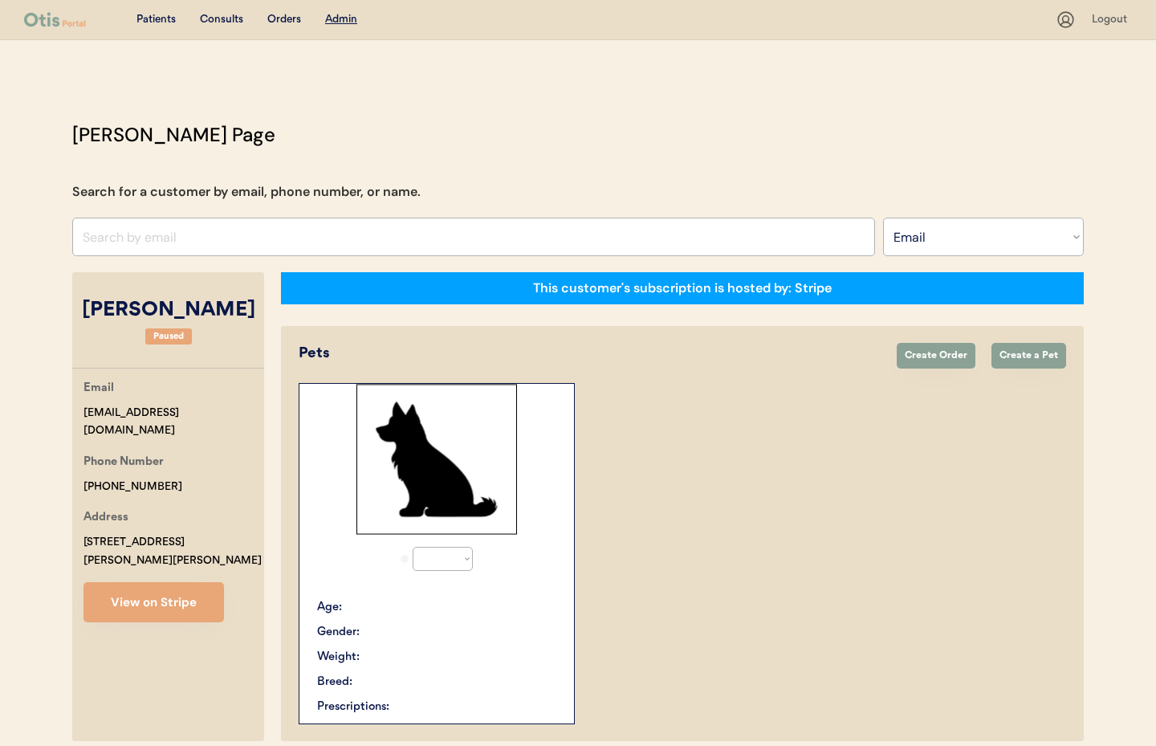
select select "true"
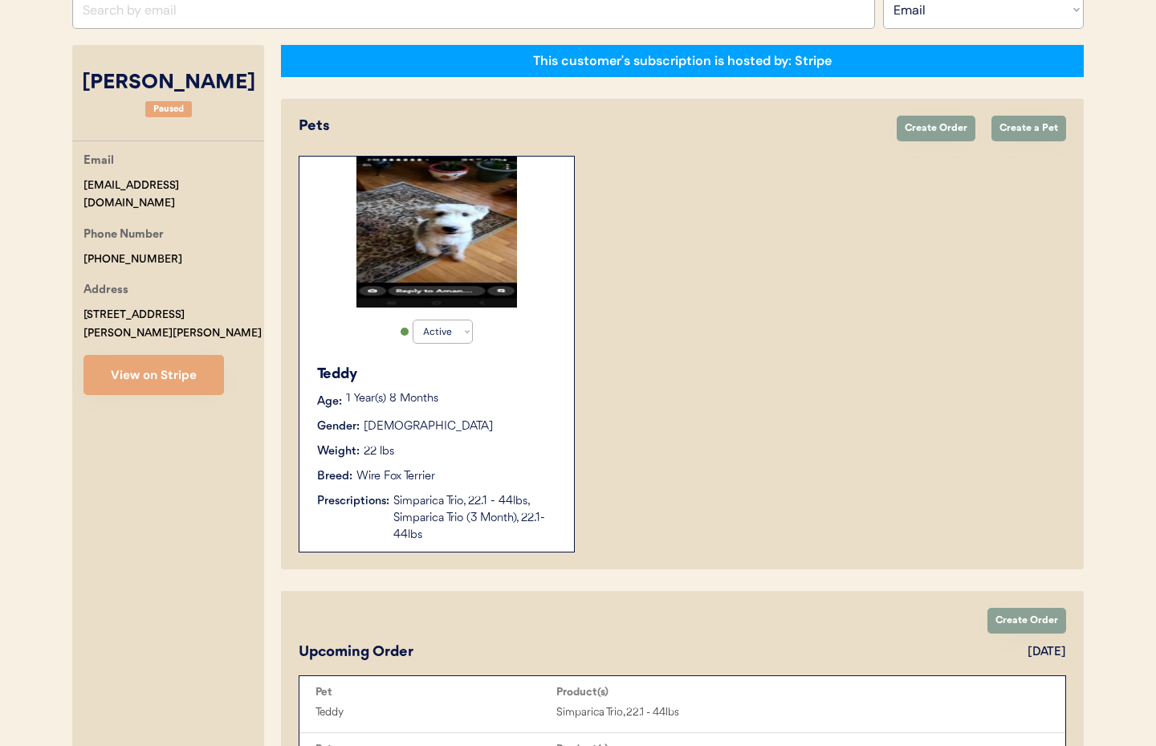
scroll to position [229, 0]
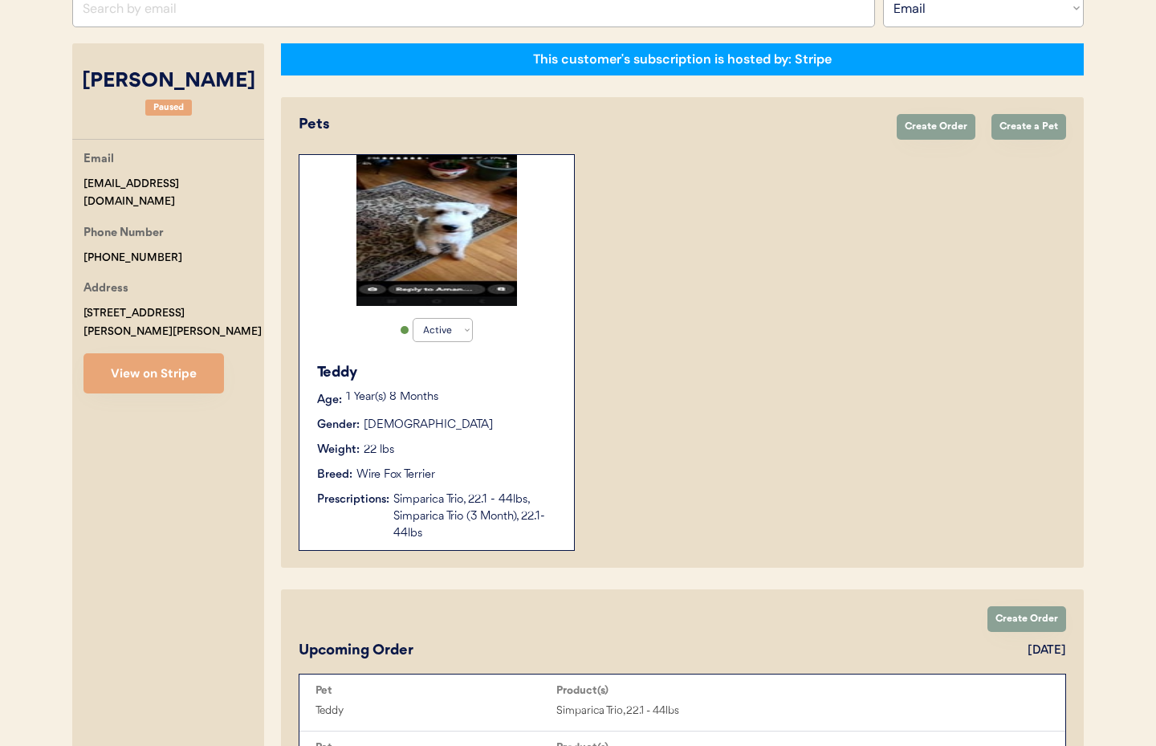
click at [531, 414] on div "Teddy Age: 1 Year(s) 8 Months Gender: Male Weight: 22 lbs Breed: Wire Fox Terri…" at bounding box center [437, 452] width 259 height 196
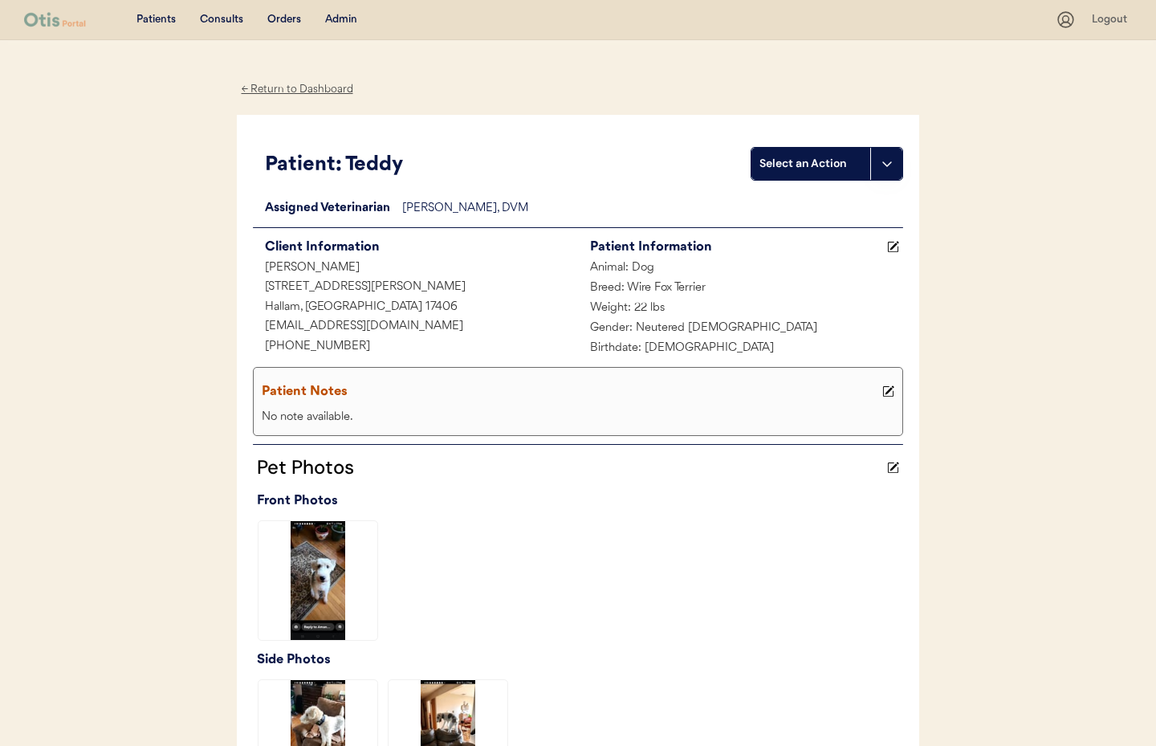
click at [345, 21] on div "Admin" at bounding box center [341, 20] width 32 height 16
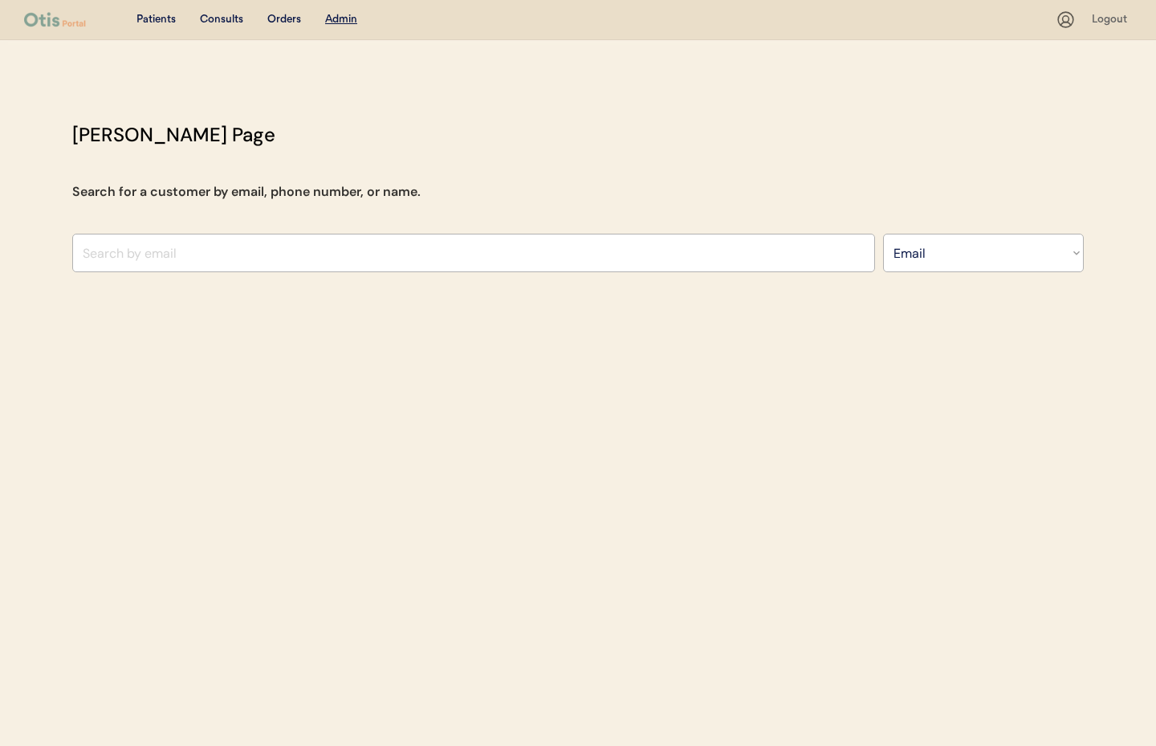
select select ""Email""
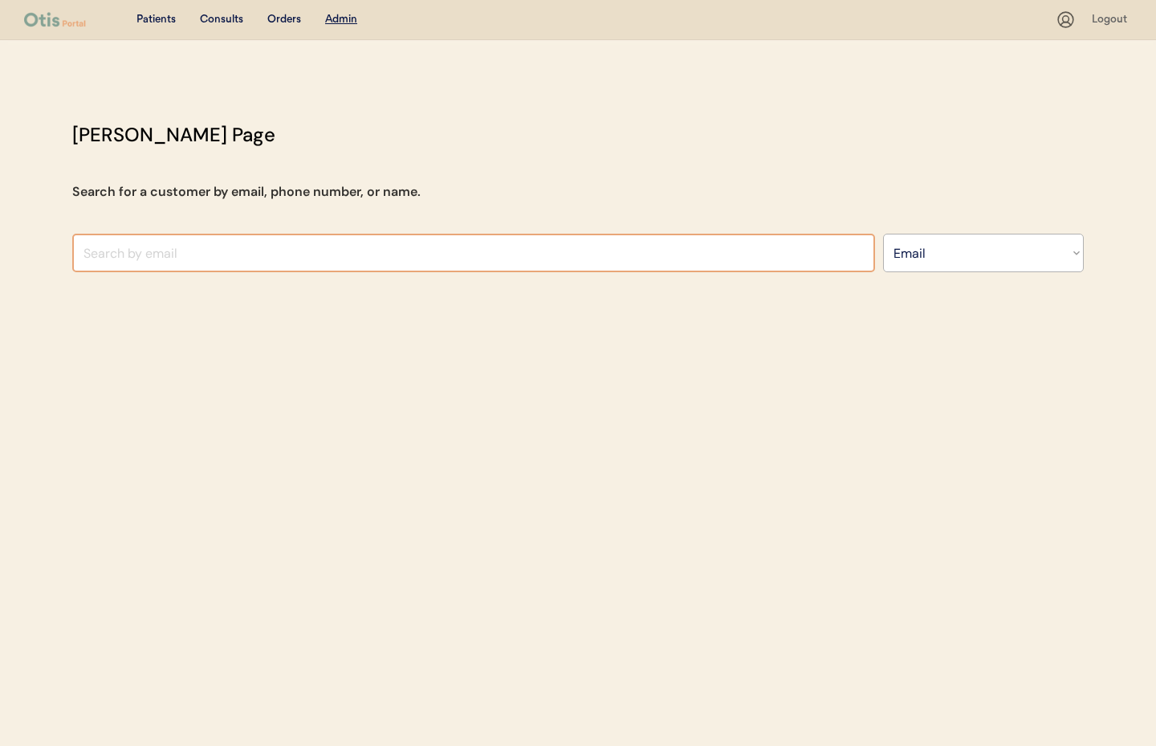
click at [218, 259] on input "input" at bounding box center [473, 253] width 803 height 39
paste input "[PERSON_NAME][EMAIL_ADDRESS][PERSON_NAME][DOMAIN_NAME]"
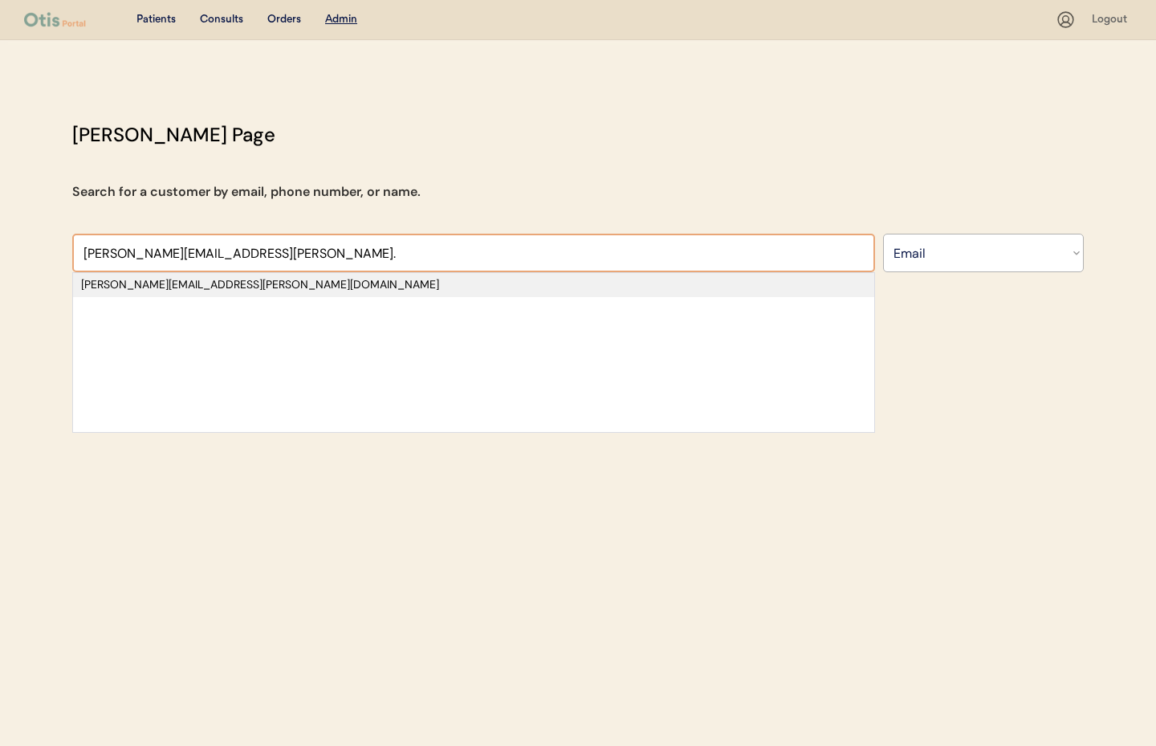
type input "[PERSON_NAME][EMAIL_ADDRESS][PERSON_NAME]."
click at [168, 282] on div "[PERSON_NAME][EMAIL_ADDRESS][PERSON_NAME][DOMAIN_NAME]" at bounding box center [473, 285] width 785 height 16
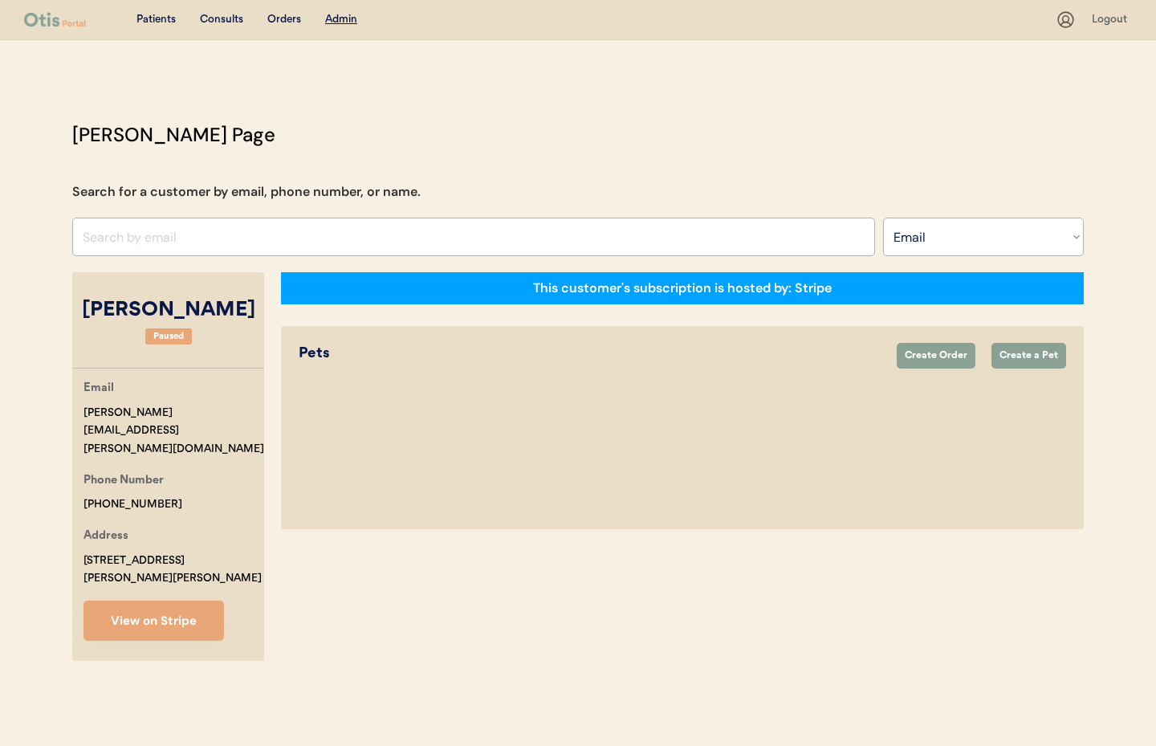
select select "true"
select select "false"
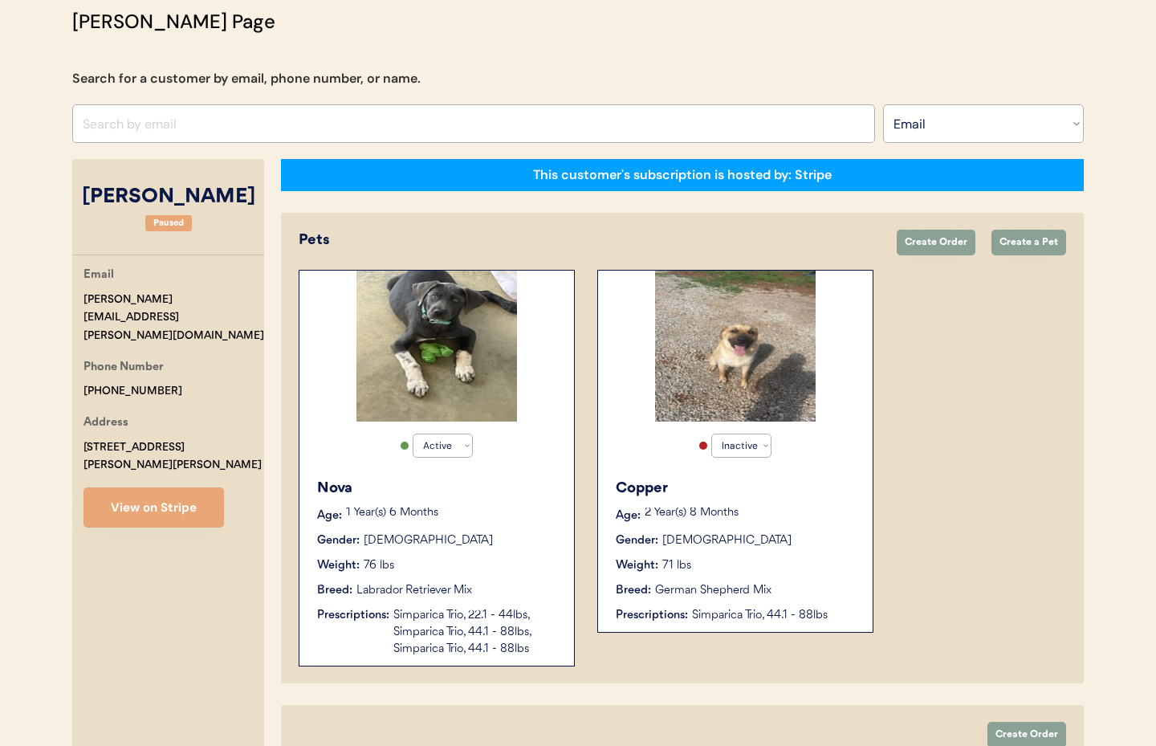
scroll to position [125, 0]
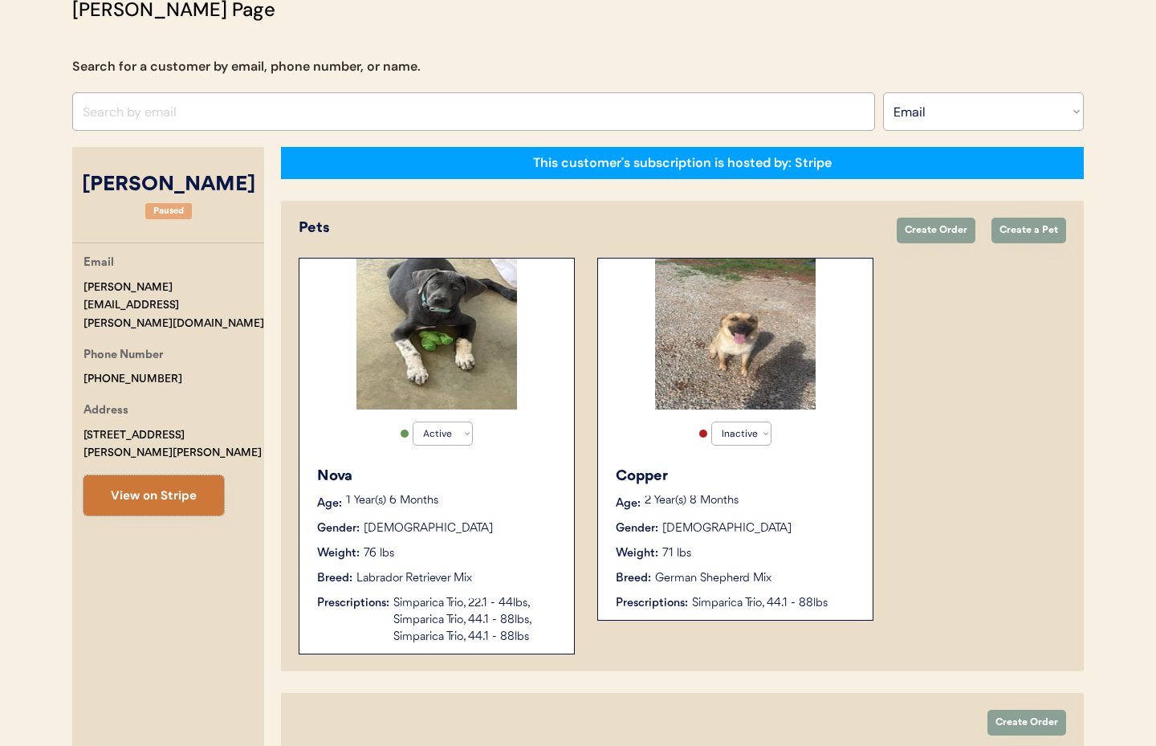
click at [176, 475] on button "View on Stripe" at bounding box center [154, 495] width 141 height 40
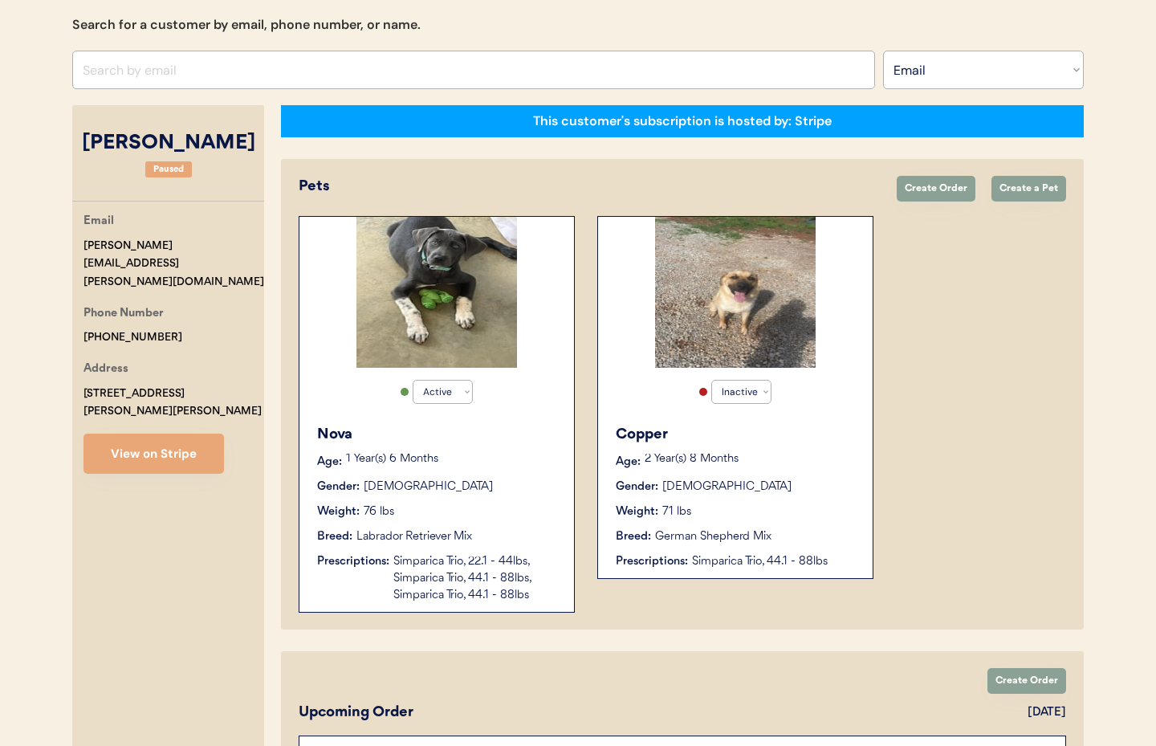
scroll to position [186, 0]
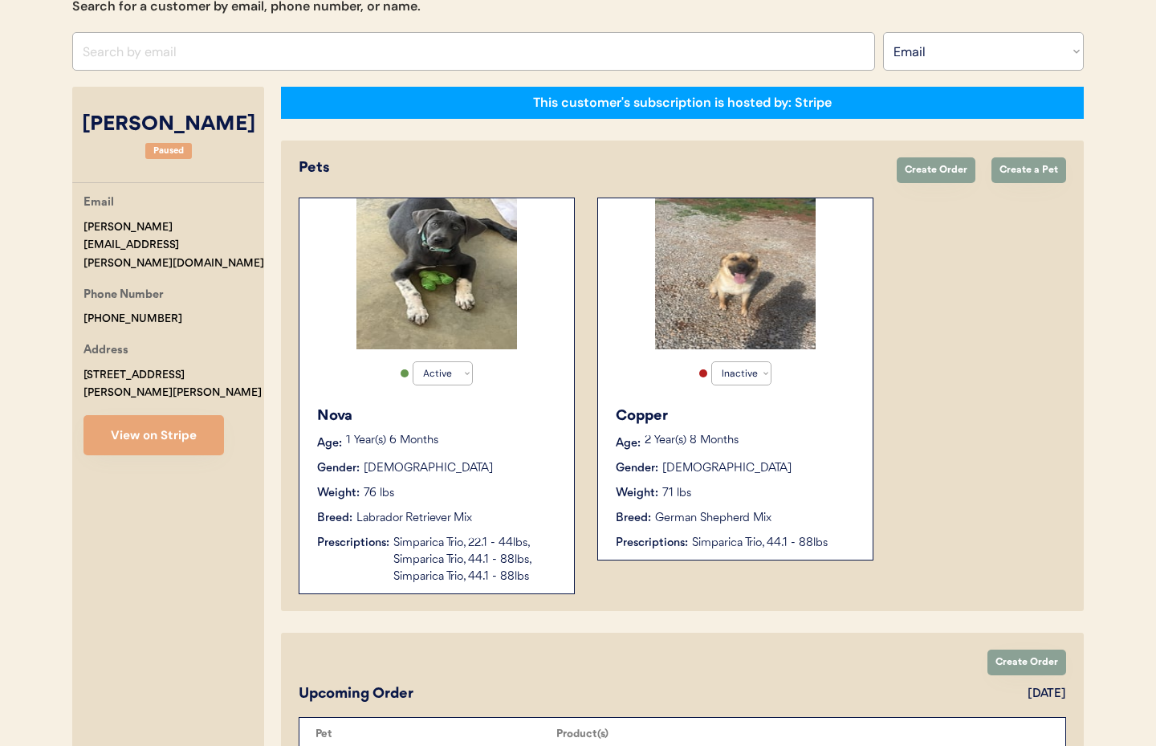
click at [501, 472] on div "Gender: Female" at bounding box center [437, 468] width 241 height 17
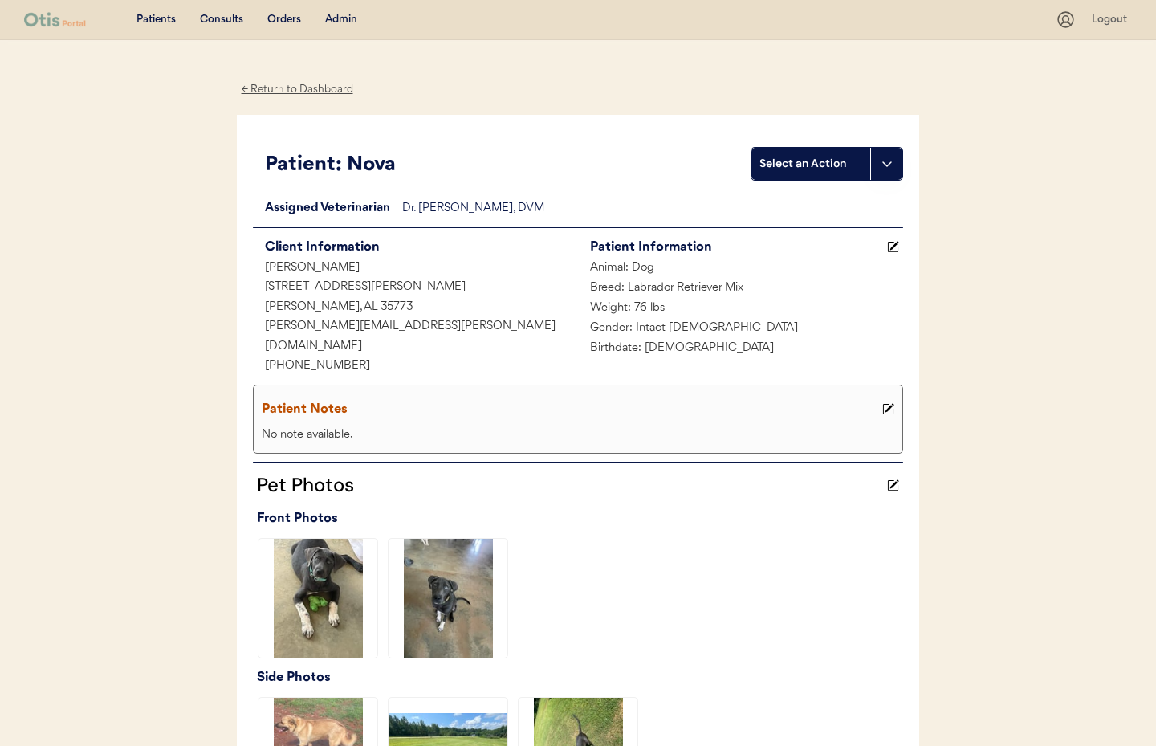
click at [335, 18] on div "Admin" at bounding box center [341, 20] width 32 height 16
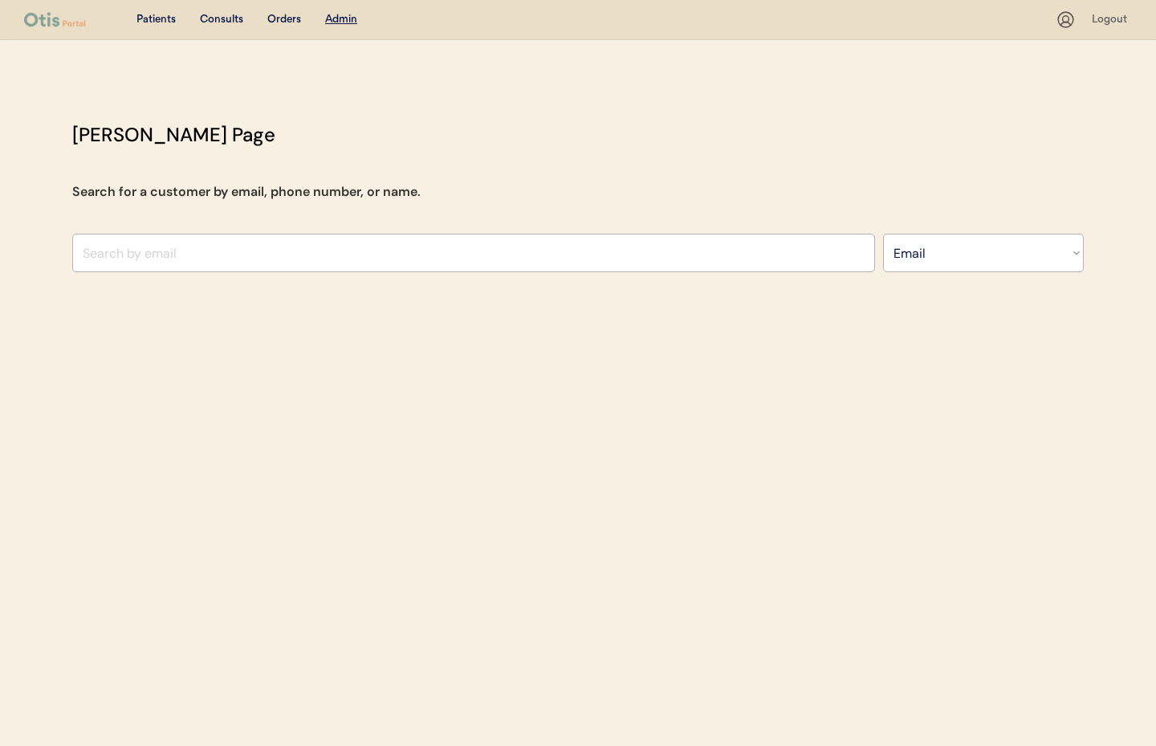
select select ""Email""
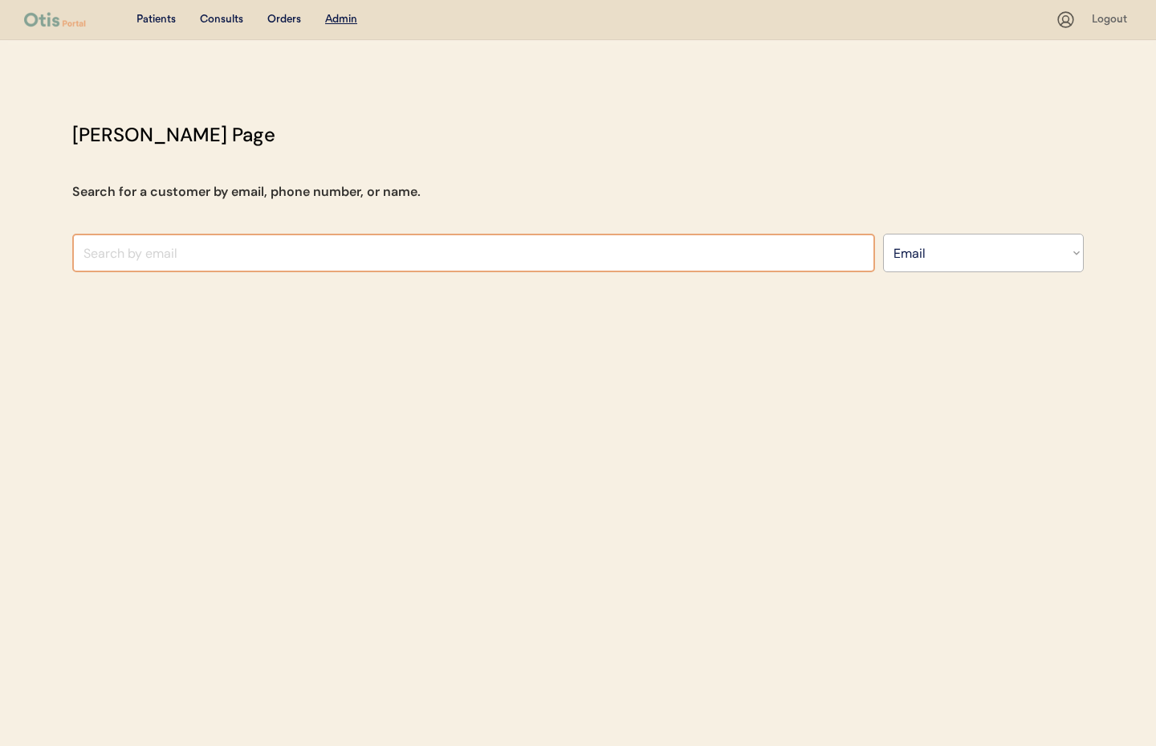
click at [195, 234] on input "input" at bounding box center [473, 253] width 803 height 39
paste input "[PERSON_NAME][EMAIL_ADDRESS][PERSON_NAME][DOMAIN_NAME]"
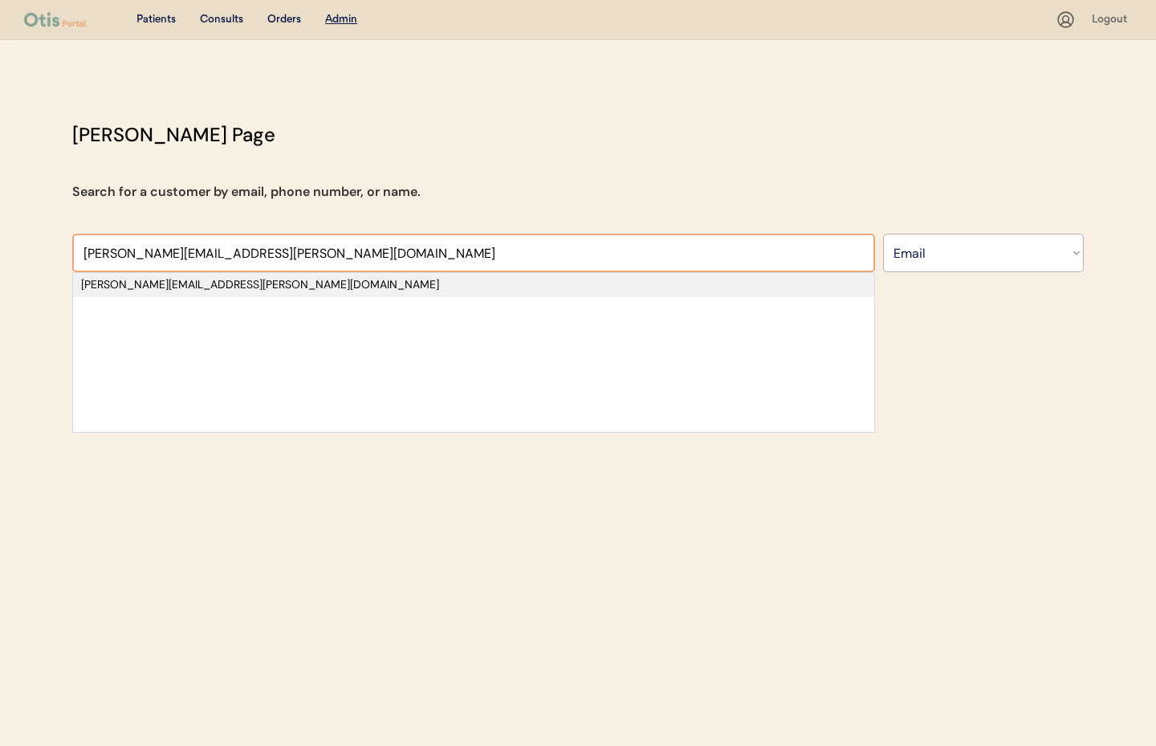
type input "[PERSON_NAME][EMAIL_ADDRESS][PERSON_NAME][DOMAIN_NAME]"
click at [130, 288] on div "[PERSON_NAME][EMAIL_ADDRESS][PERSON_NAME][DOMAIN_NAME]" at bounding box center [473, 285] width 785 height 16
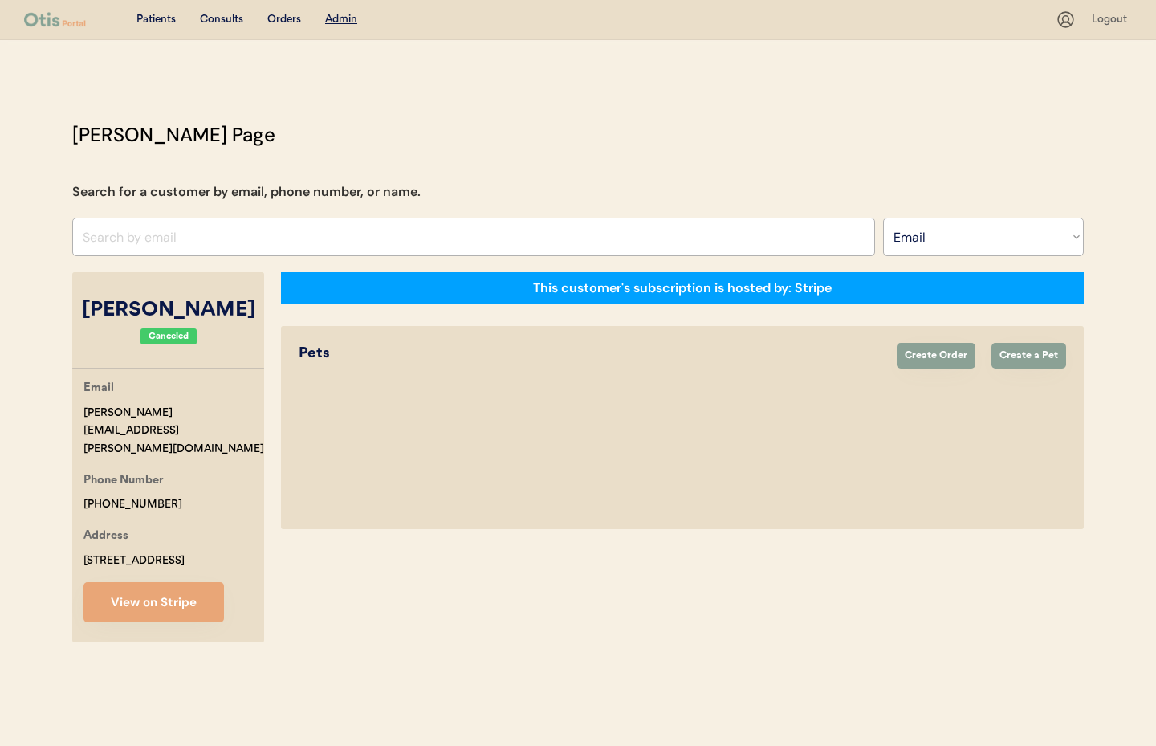
select select "true"
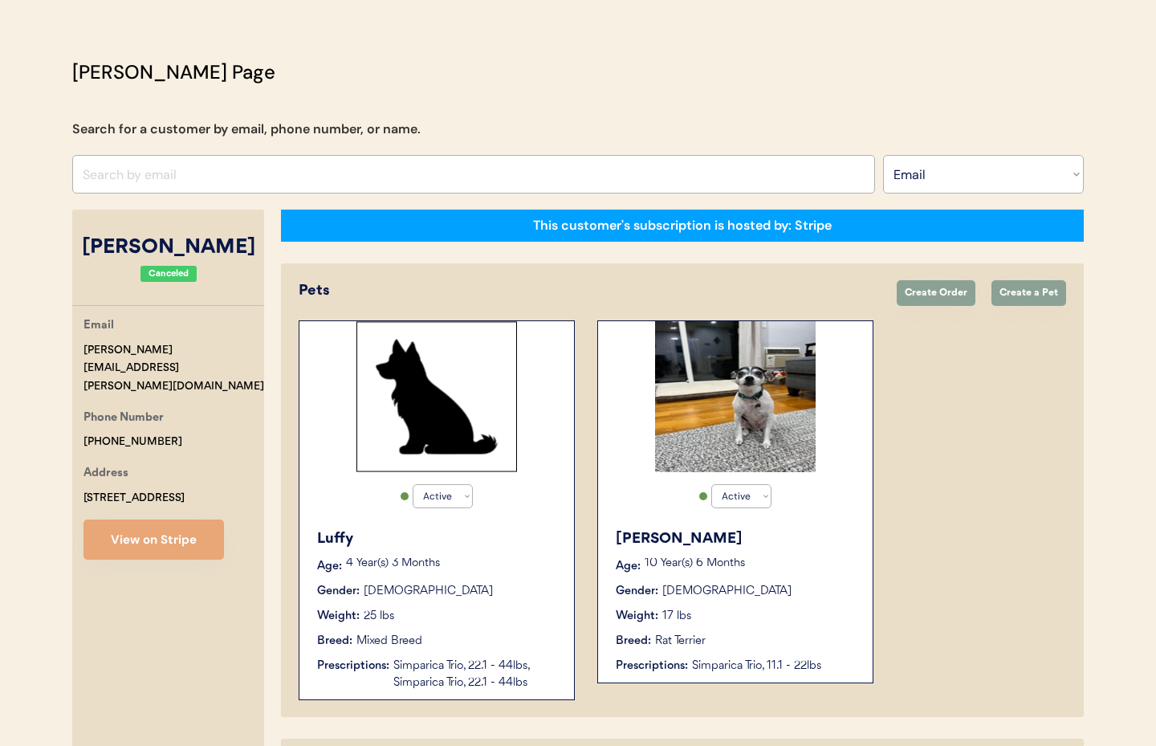
scroll to position [195, 0]
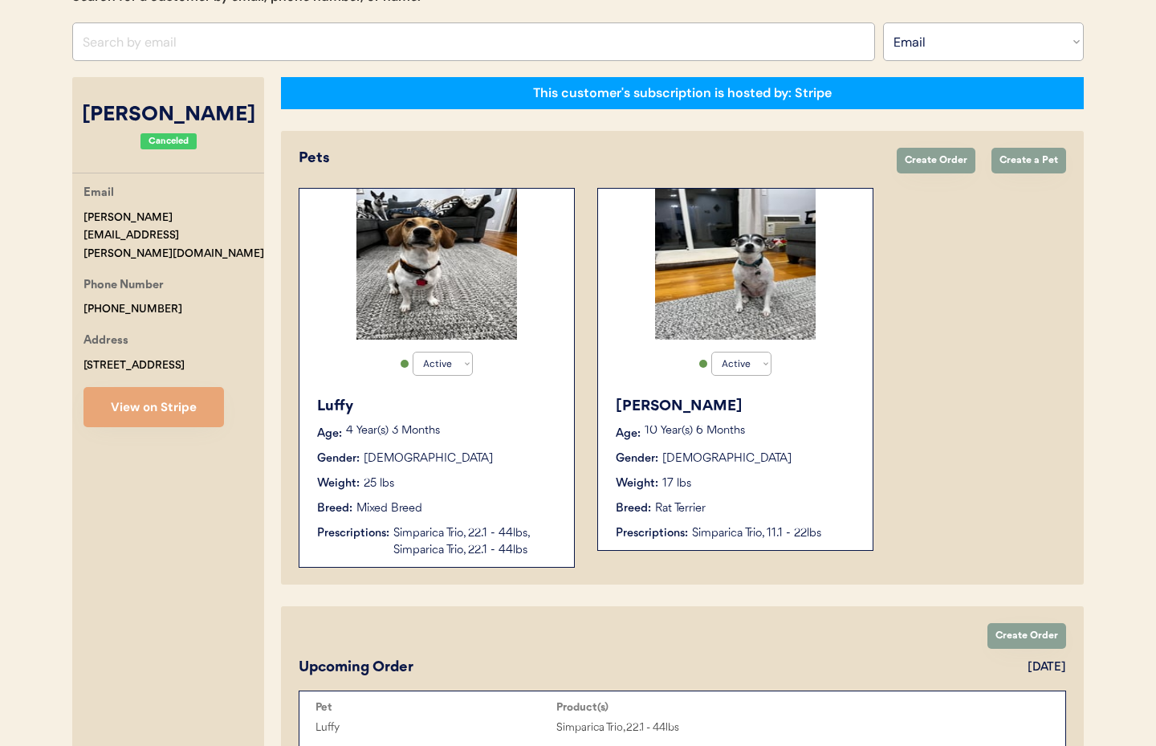
click at [495, 459] on div "Gender: [DEMOGRAPHIC_DATA]" at bounding box center [437, 459] width 241 height 17
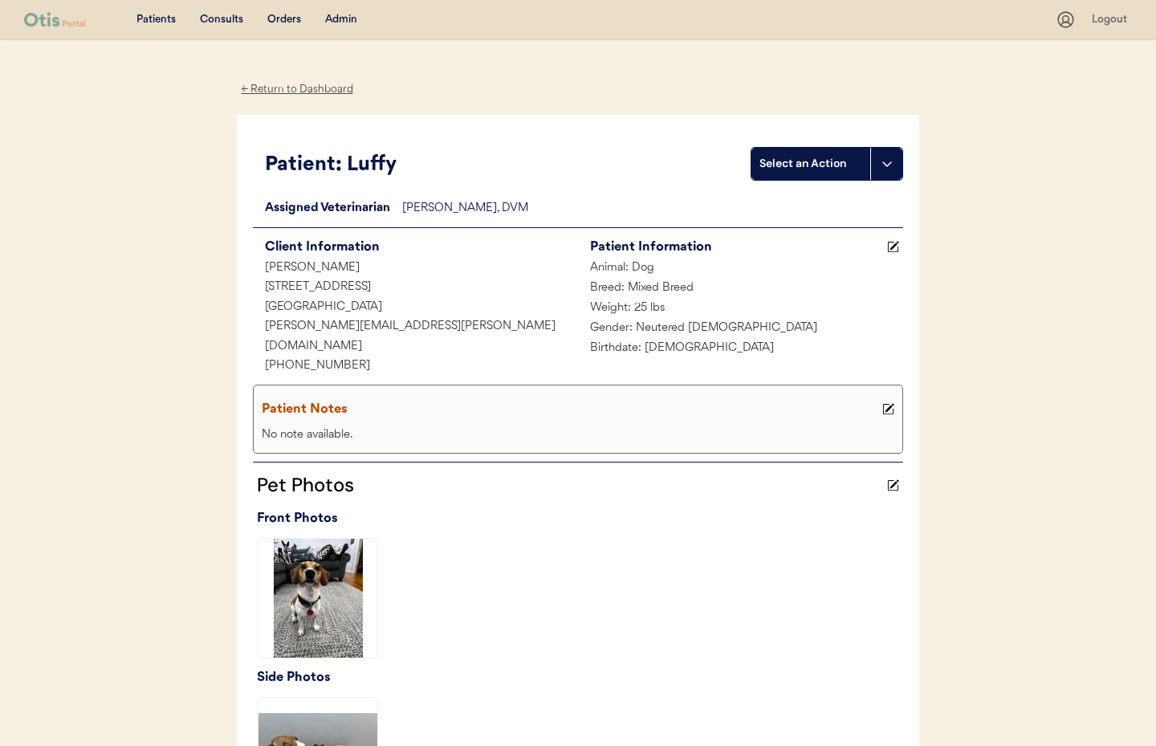
click at [274, 84] on div "← Return to Dashboard" at bounding box center [297, 89] width 120 height 18
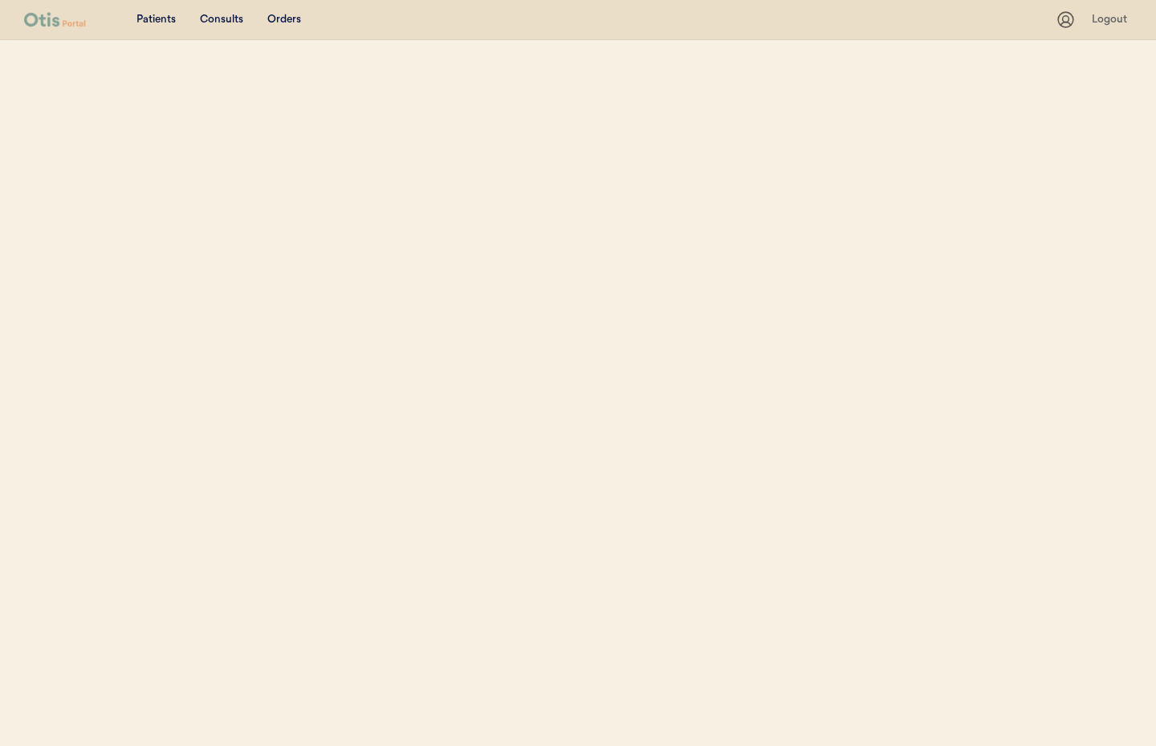
select select ""Email""
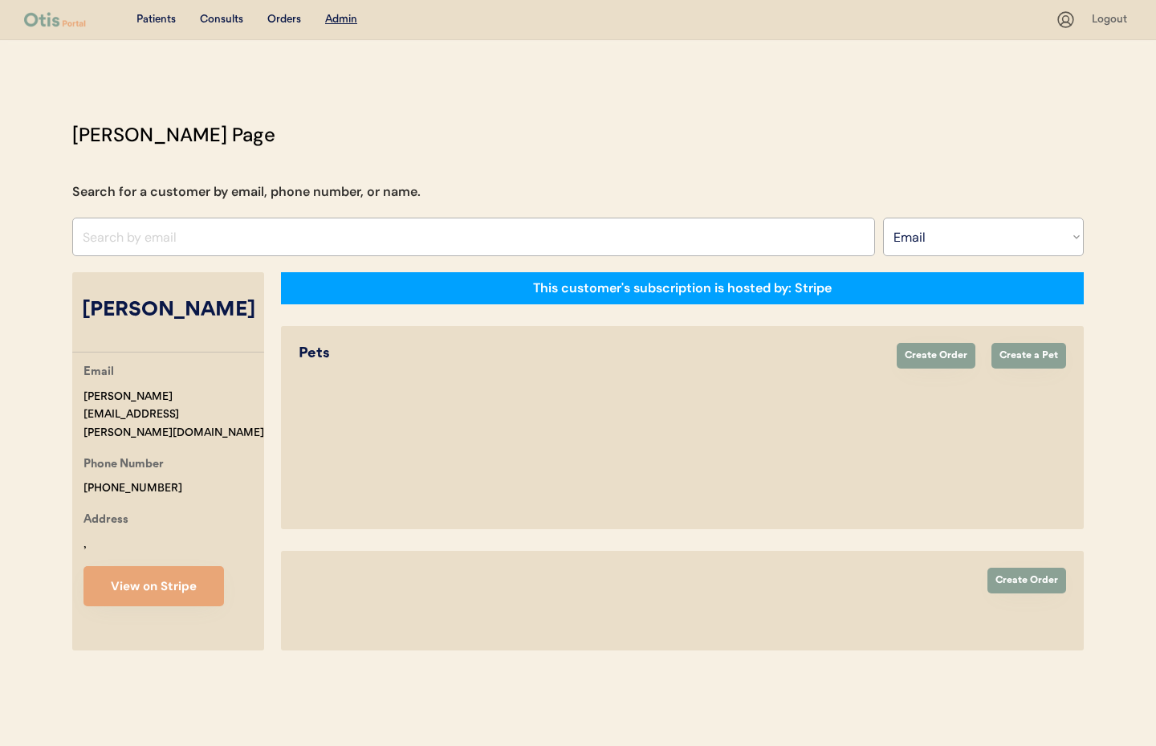
select select "true"
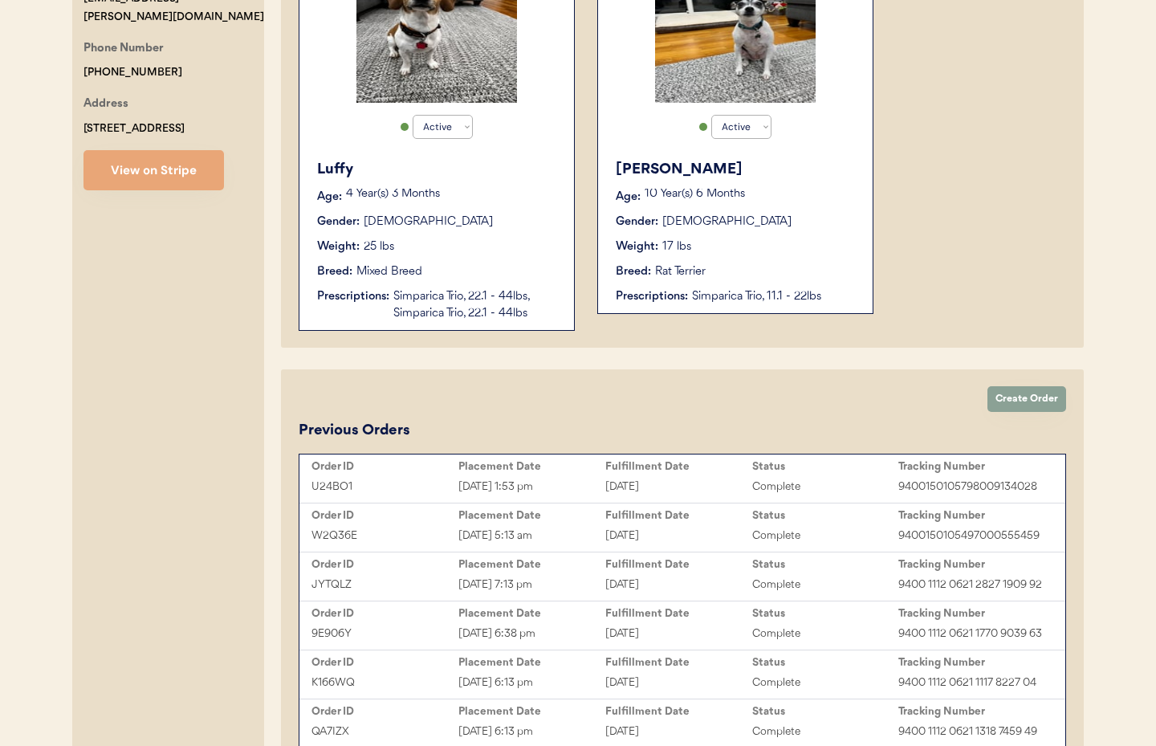
scroll to position [440, 0]
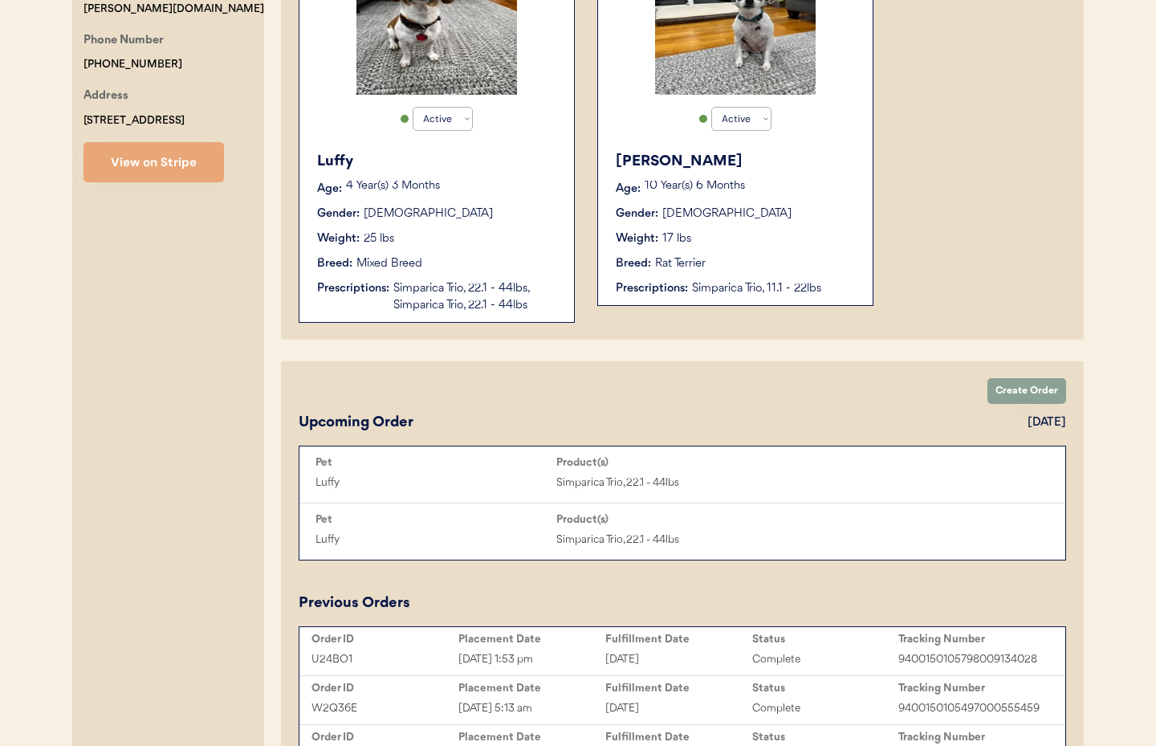
click at [733, 291] on div "Simparica Trio, 11.1 - 22lbs" at bounding box center [774, 288] width 165 height 17
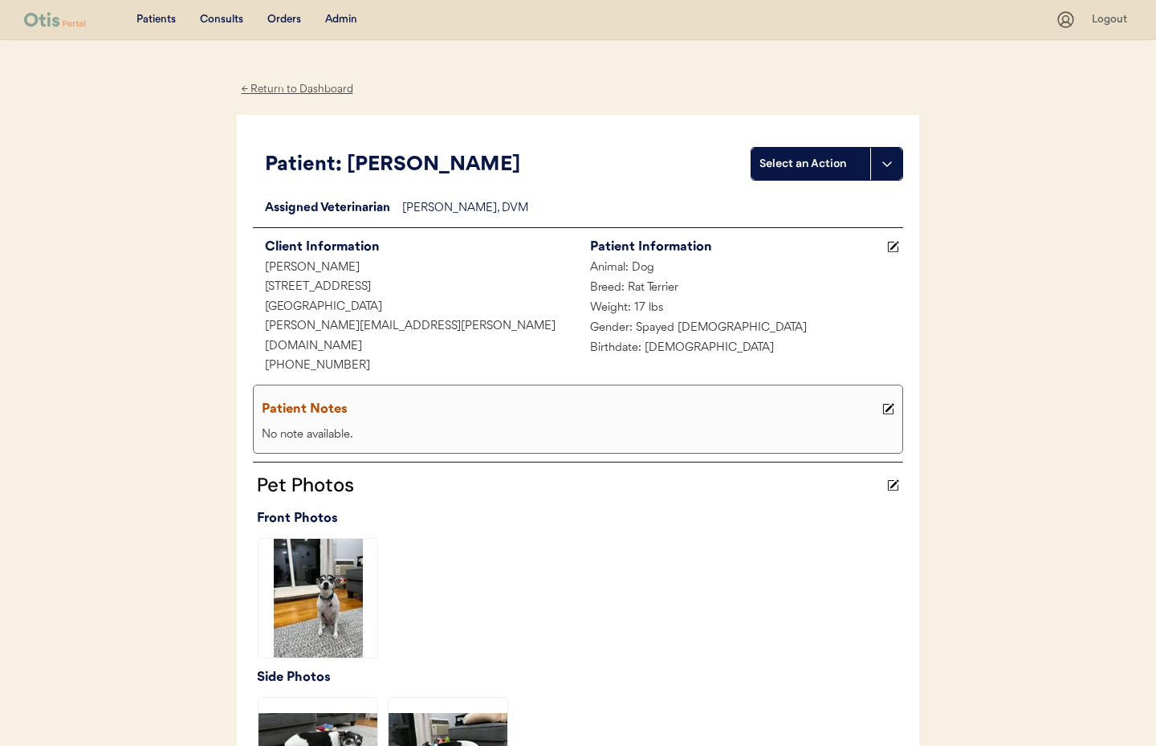
click at [293, 86] on div "← Return to Dashboard" at bounding box center [297, 89] width 120 height 18
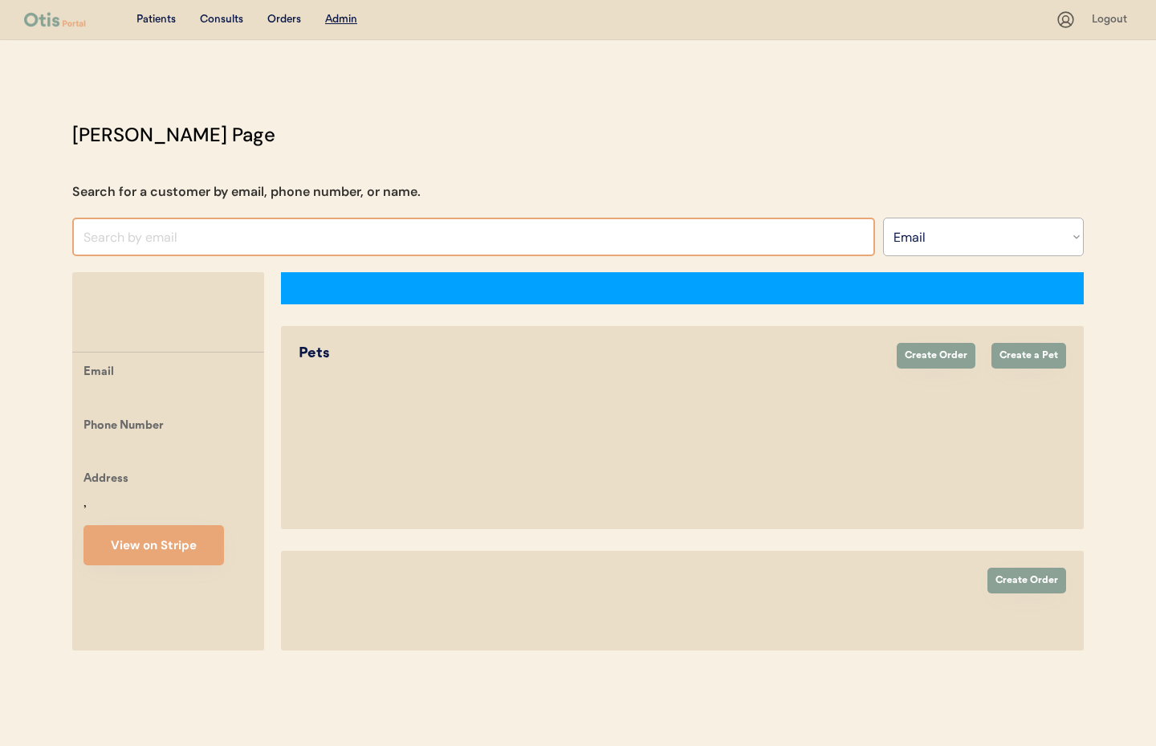
select select ""Email""
select select "true"
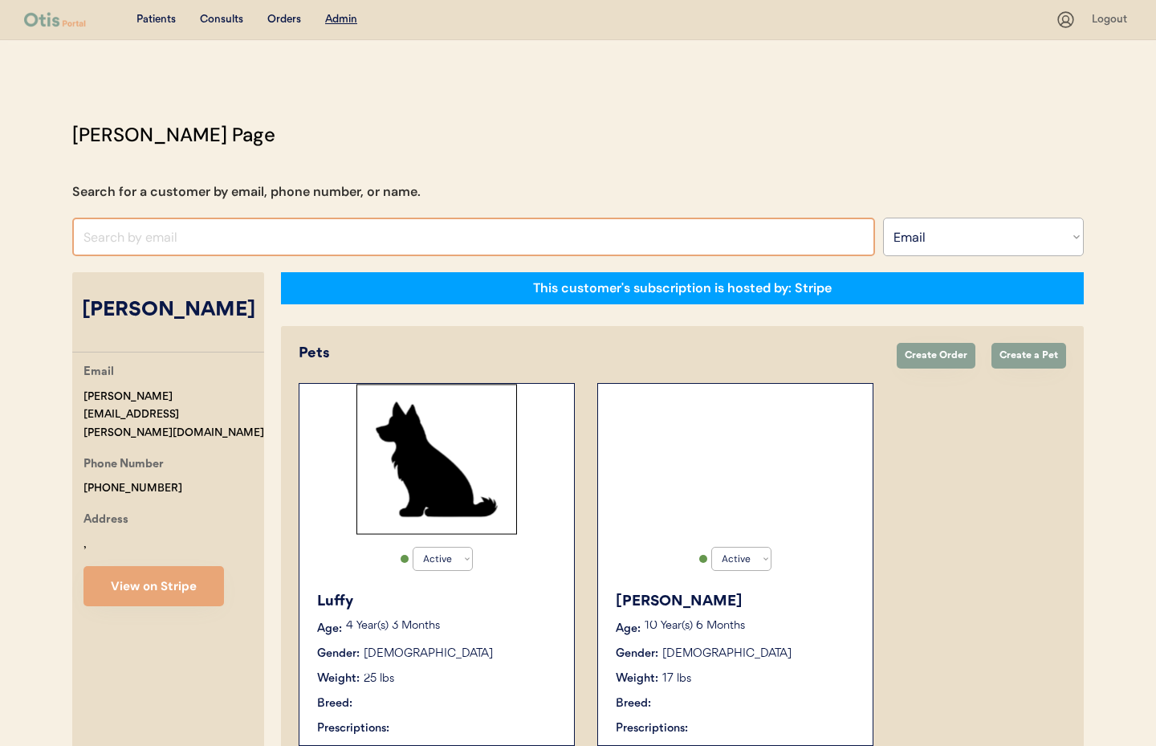
scroll to position [216, 0]
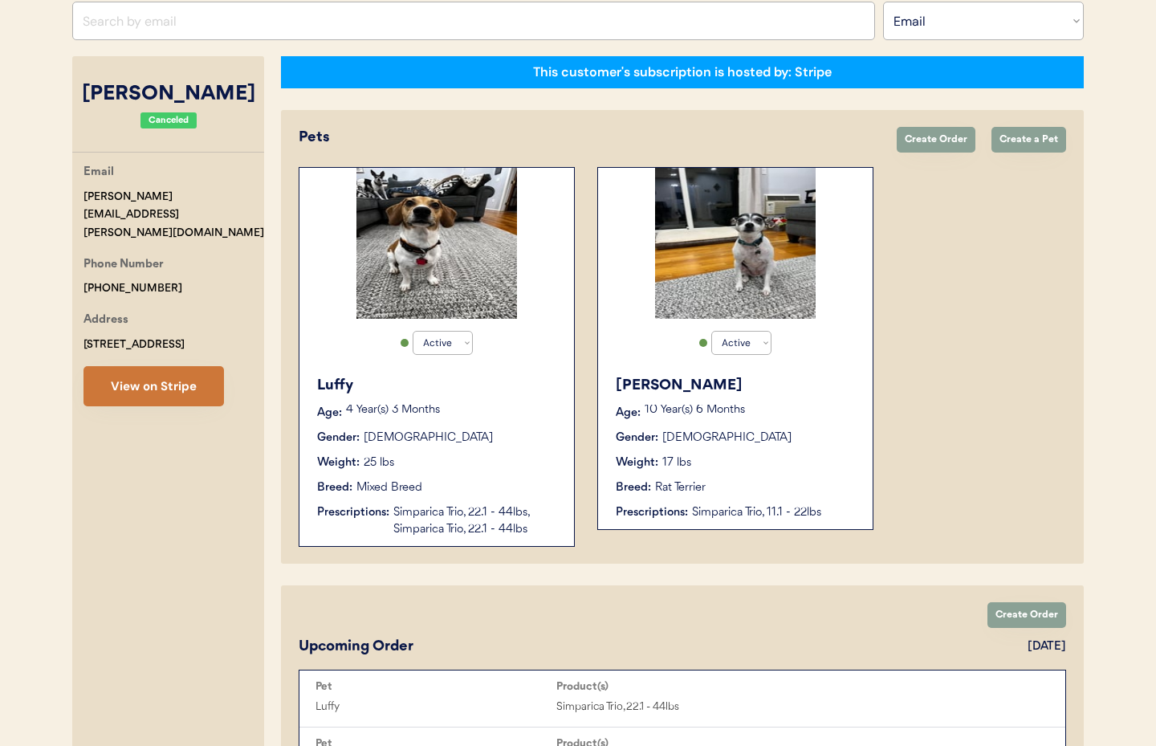
click at [143, 366] on button "View on Stripe" at bounding box center [154, 386] width 141 height 40
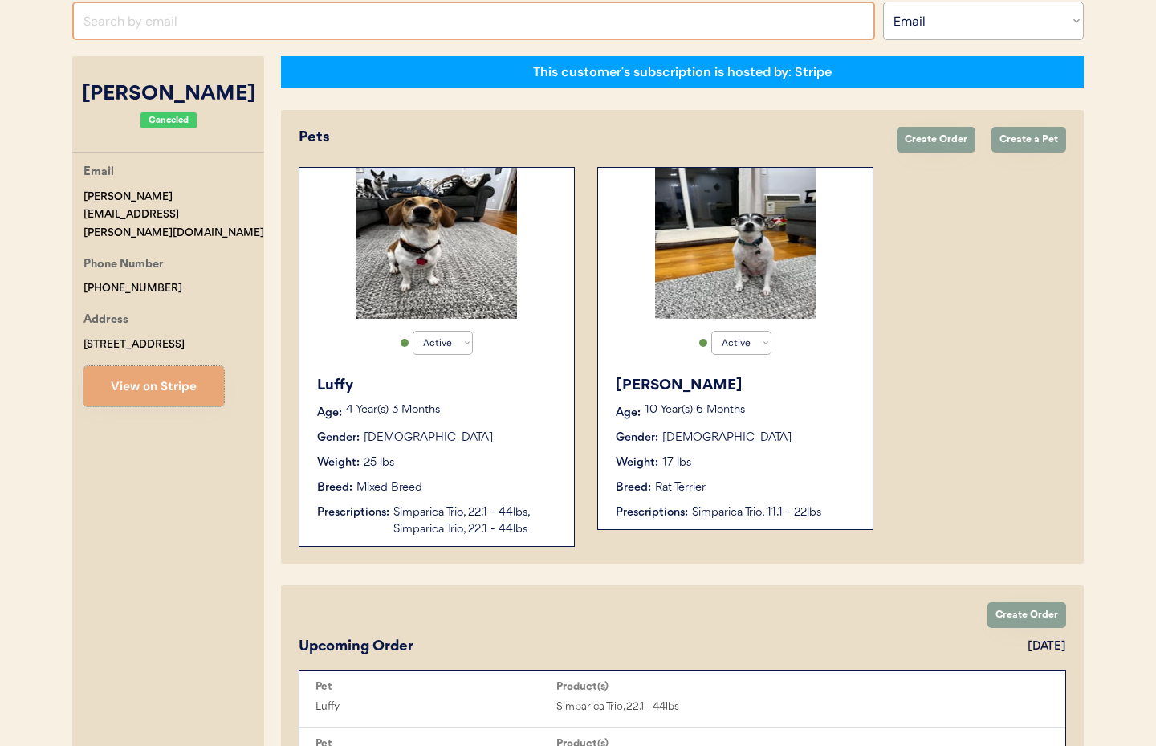
click at [181, 12] on input "input" at bounding box center [473, 21] width 803 height 39
paste input "makridge13@gmail.com"
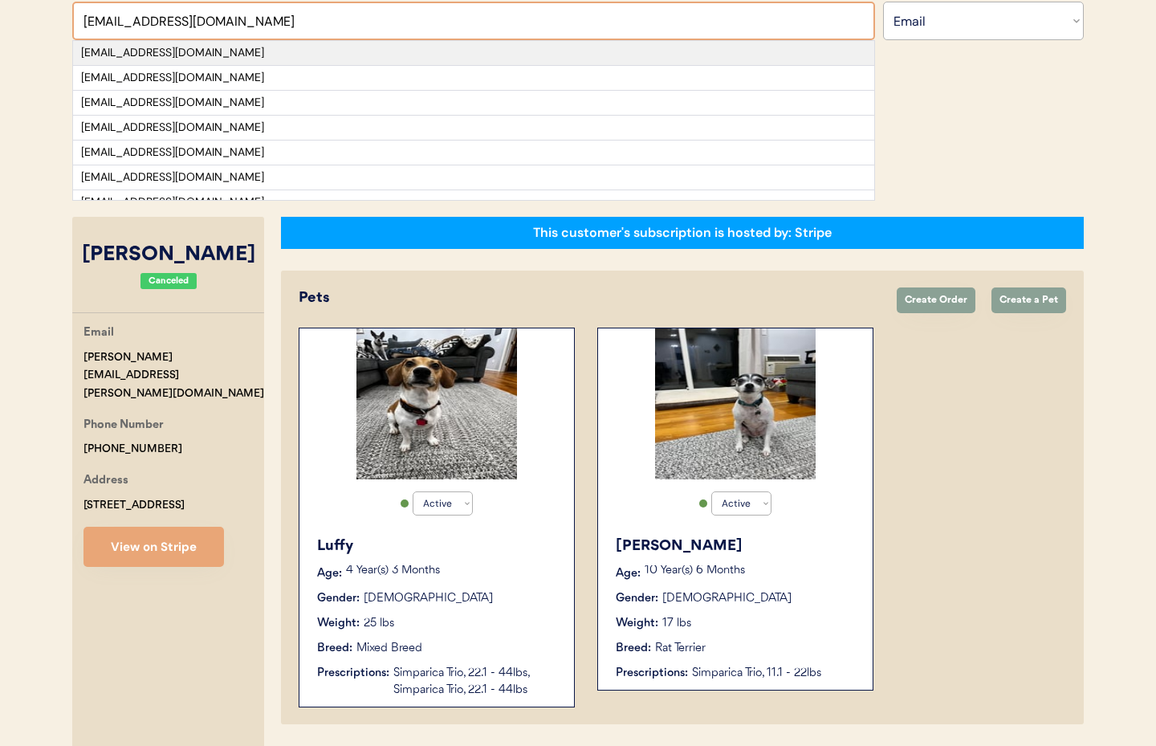
type input "makridge13@gmail.com"
click at [178, 55] on div "makridge13@gmail.com" at bounding box center [473, 53] width 785 height 16
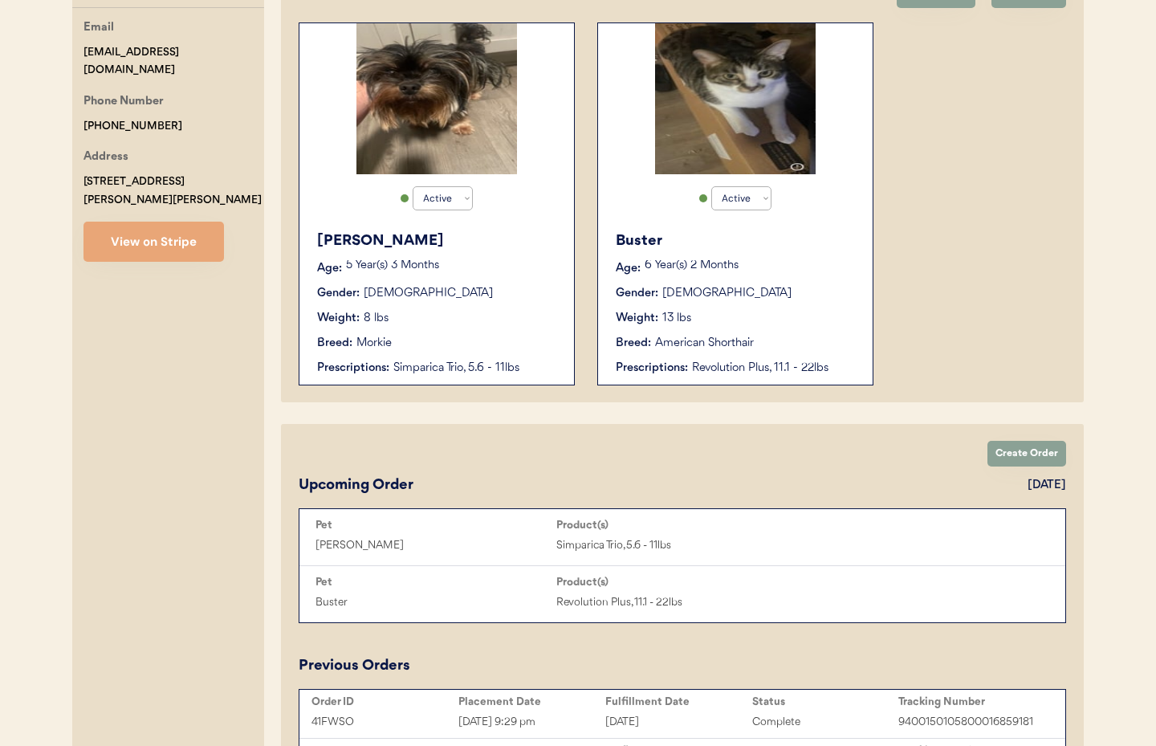
scroll to position [354, 0]
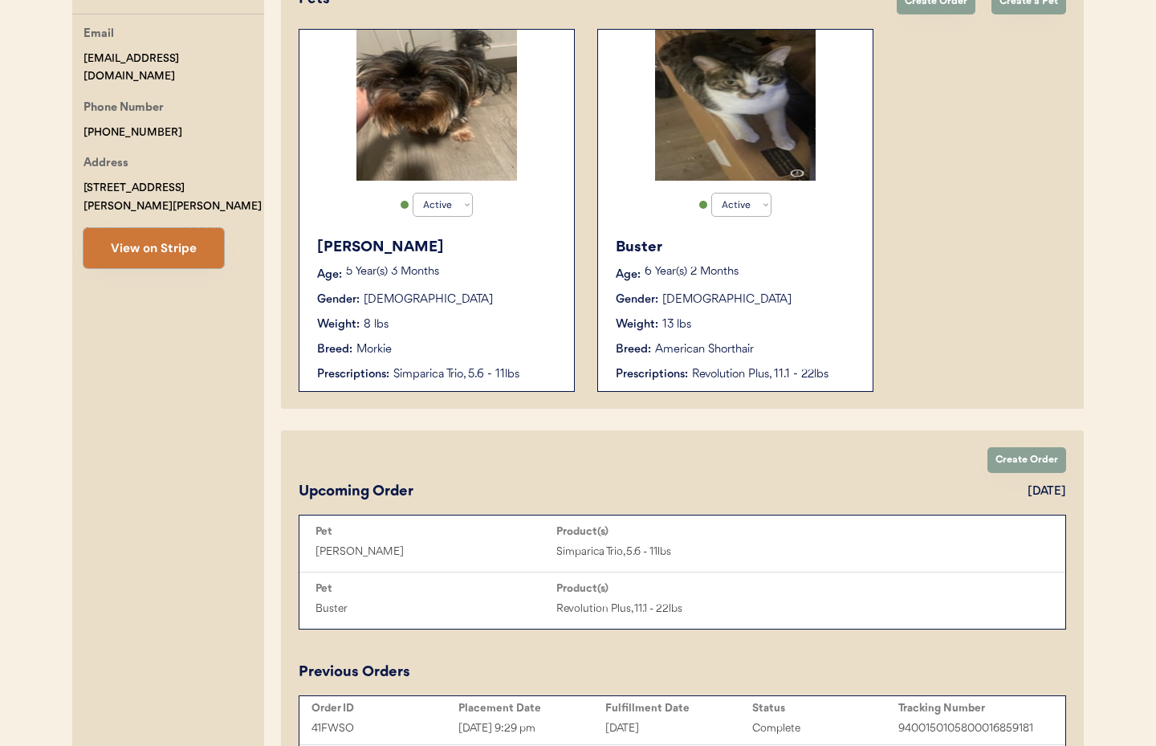
click at [165, 232] on button "View on Stripe" at bounding box center [154, 248] width 141 height 40
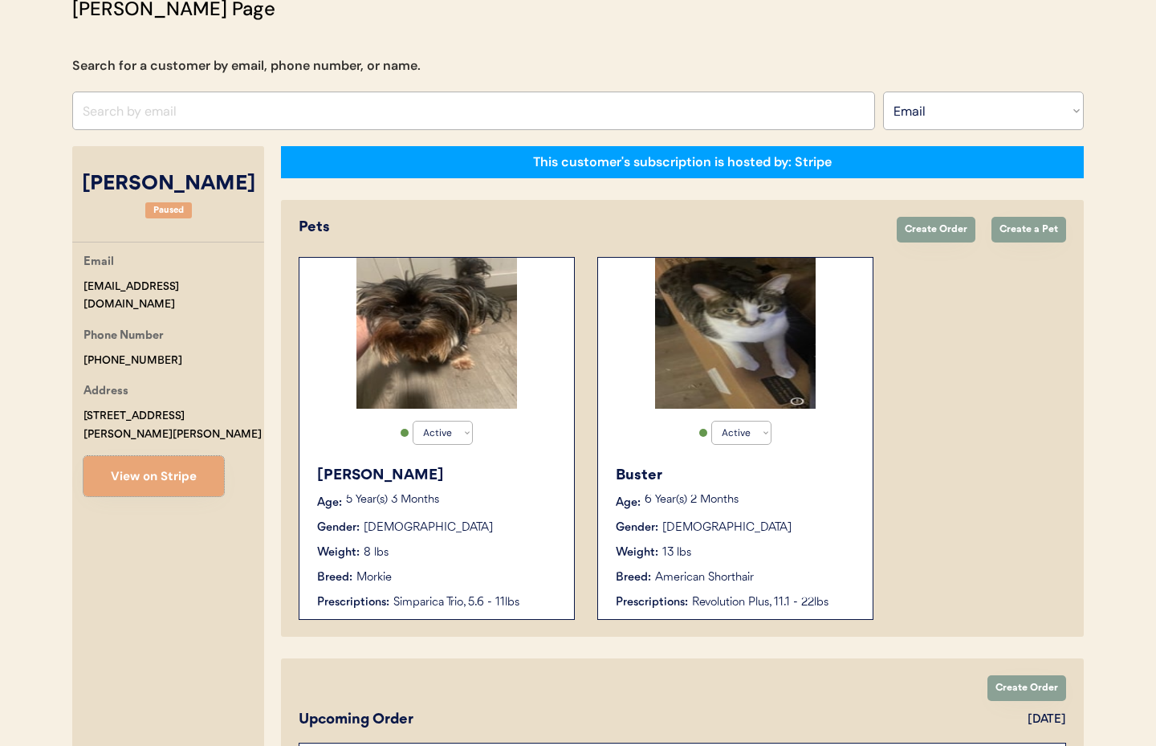
scroll to position [0, 0]
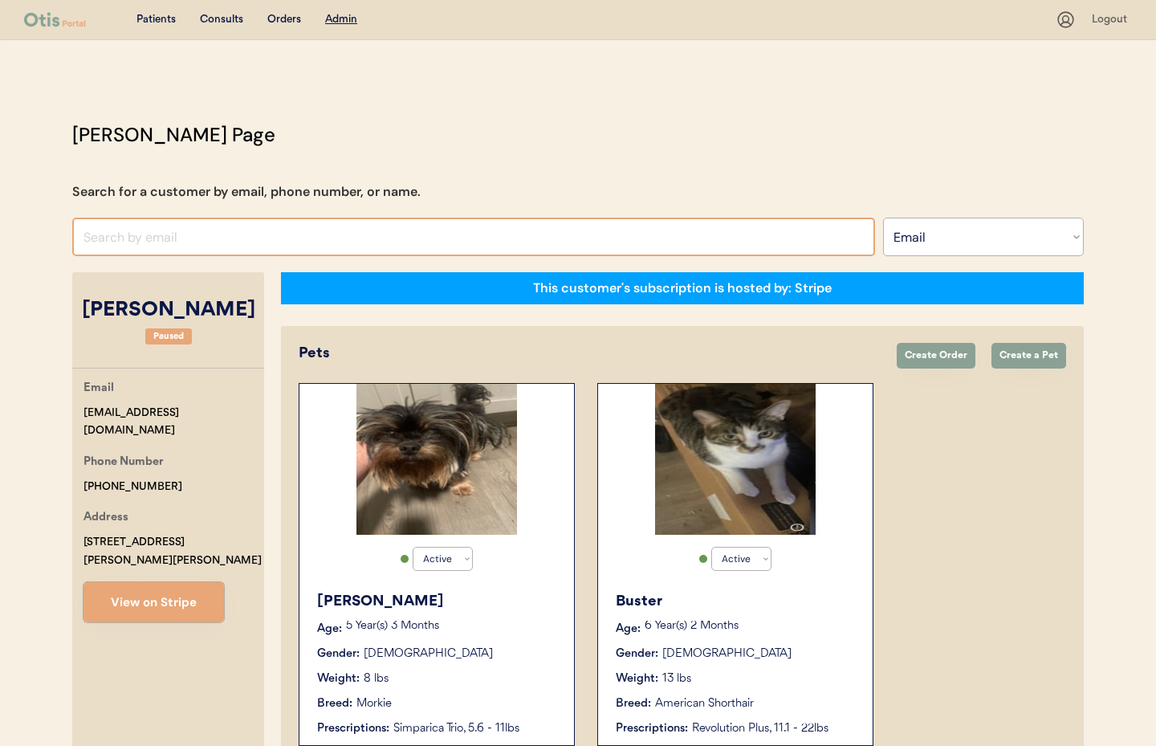
click at [129, 230] on input "input" at bounding box center [473, 237] width 803 height 39
paste input "kymmystry@gmail.com"
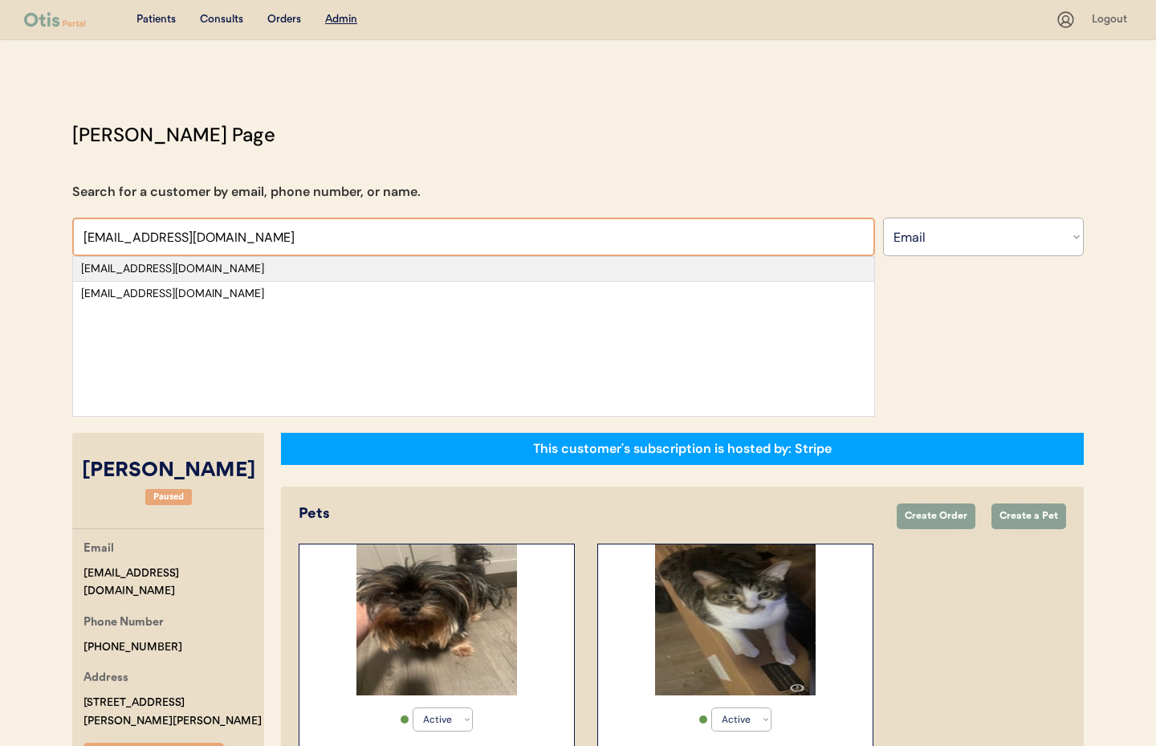
type input "kymmystry@gmail.com"
click at [117, 267] on div "kymmystry@gmail.com" at bounding box center [473, 269] width 785 height 16
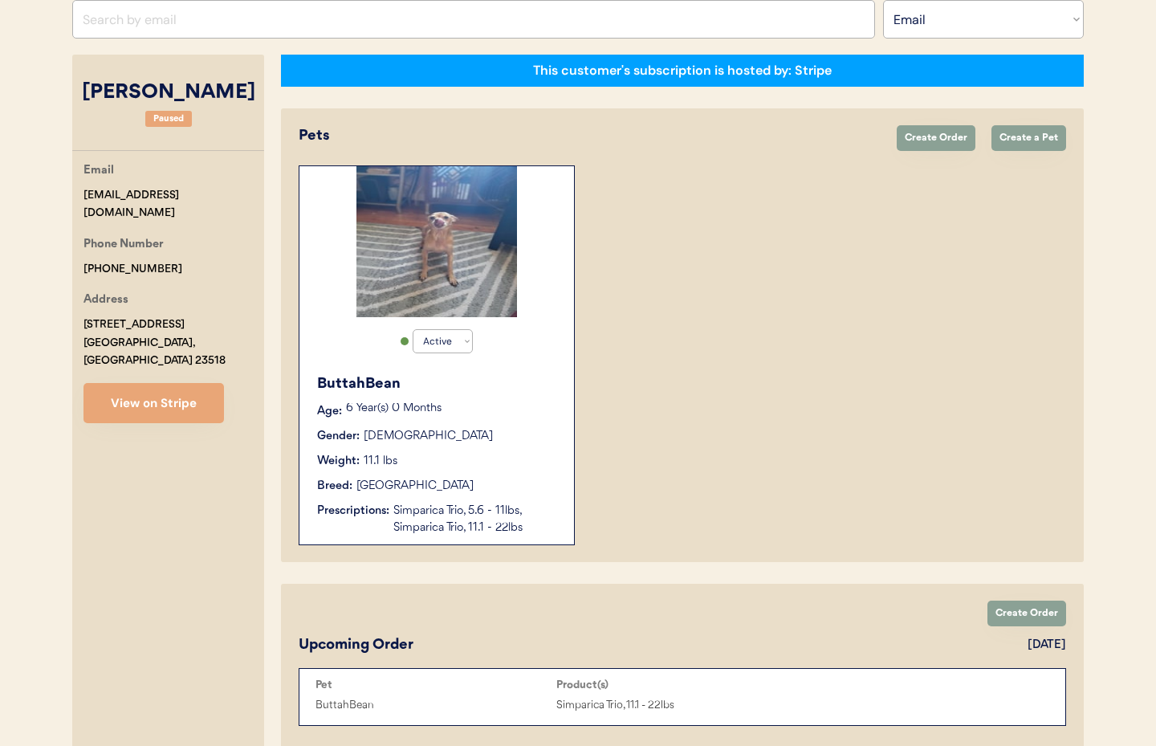
scroll to position [214, 0]
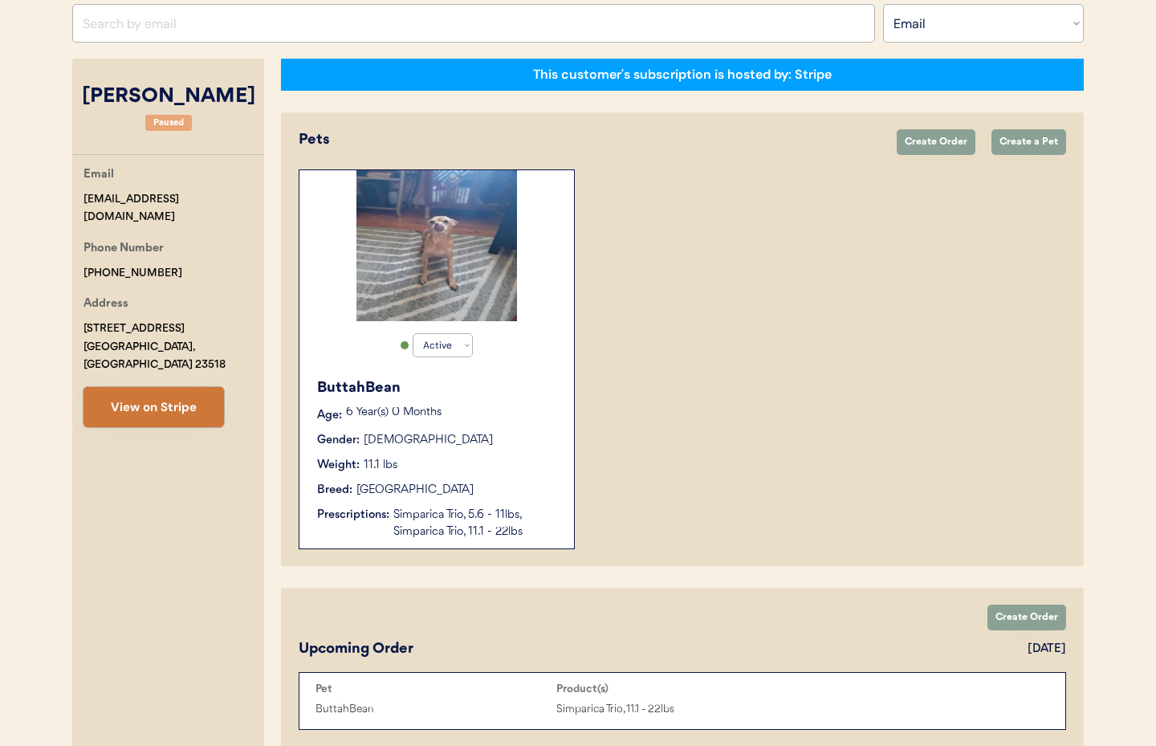
click at [168, 388] on button "View on Stripe" at bounding box center [154, 407] width 141 height 40
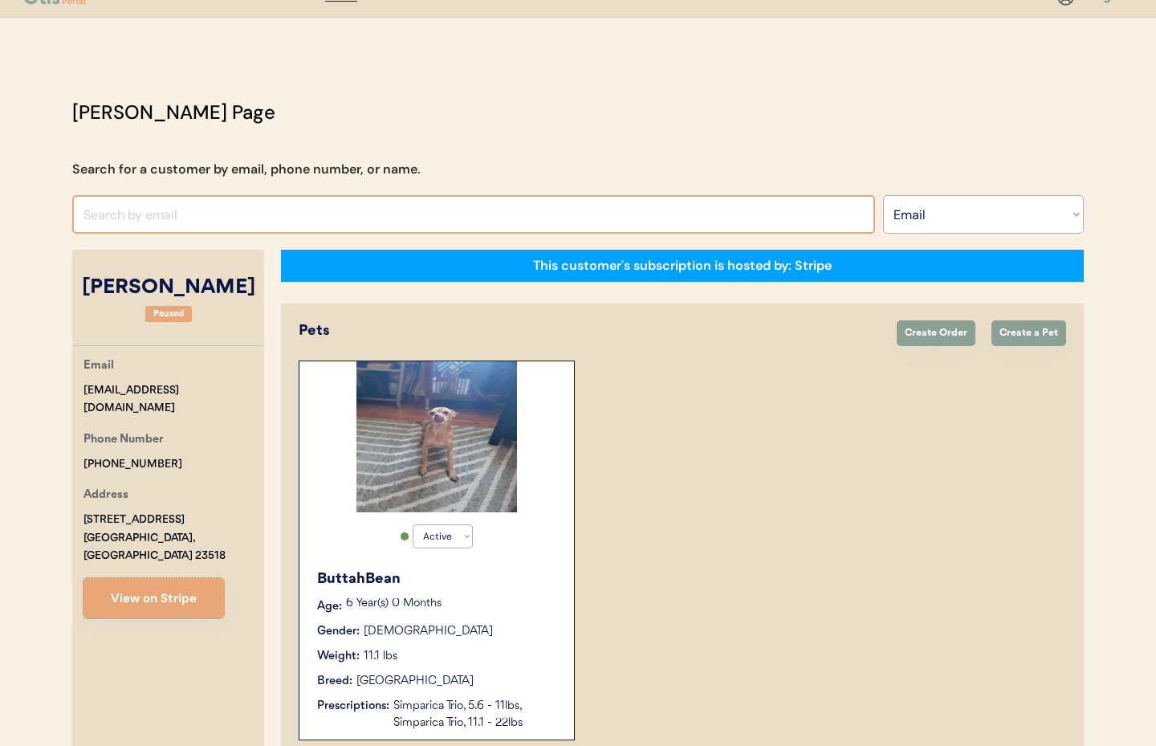
scroll to position [0, 0]
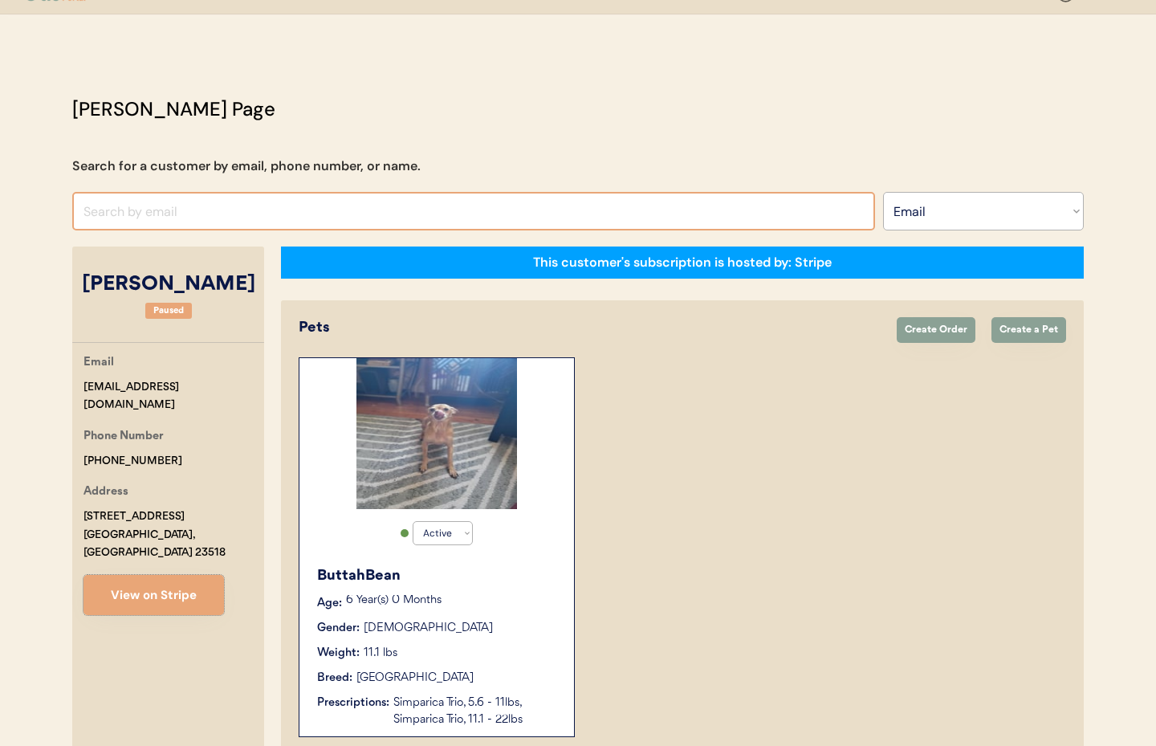
click at [311, 209] on input "input" at bounding box center [473, 211] width 803 height 39
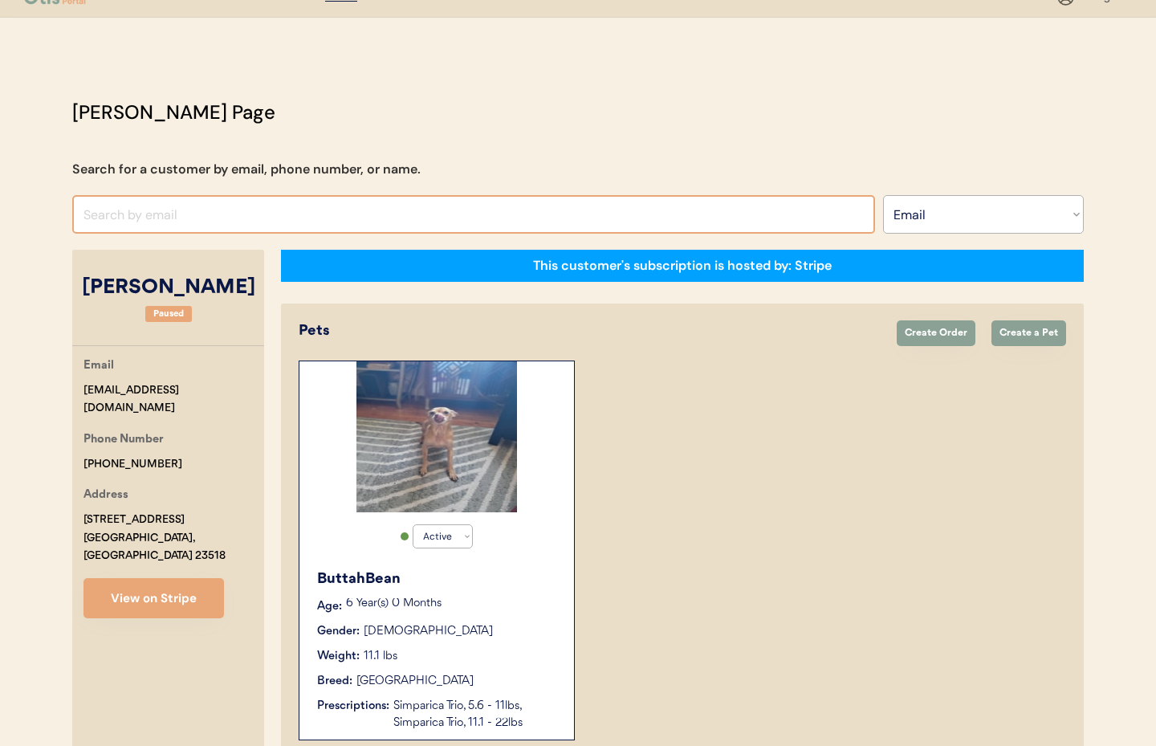
paste input "zmieux@yahoo.com"
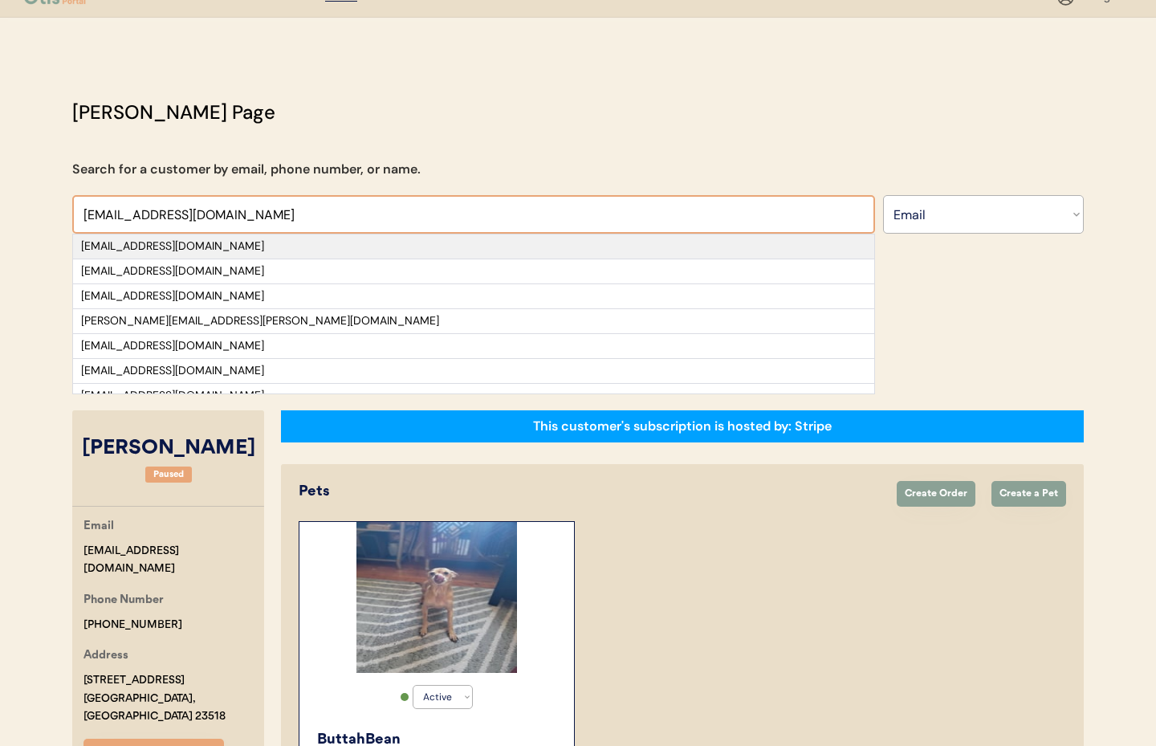
type input "zmieux@yahoo.com"
click at [210, 247] on div "zmieux@yahoo.com" at bounding box center [473, 247] width 785 height 16
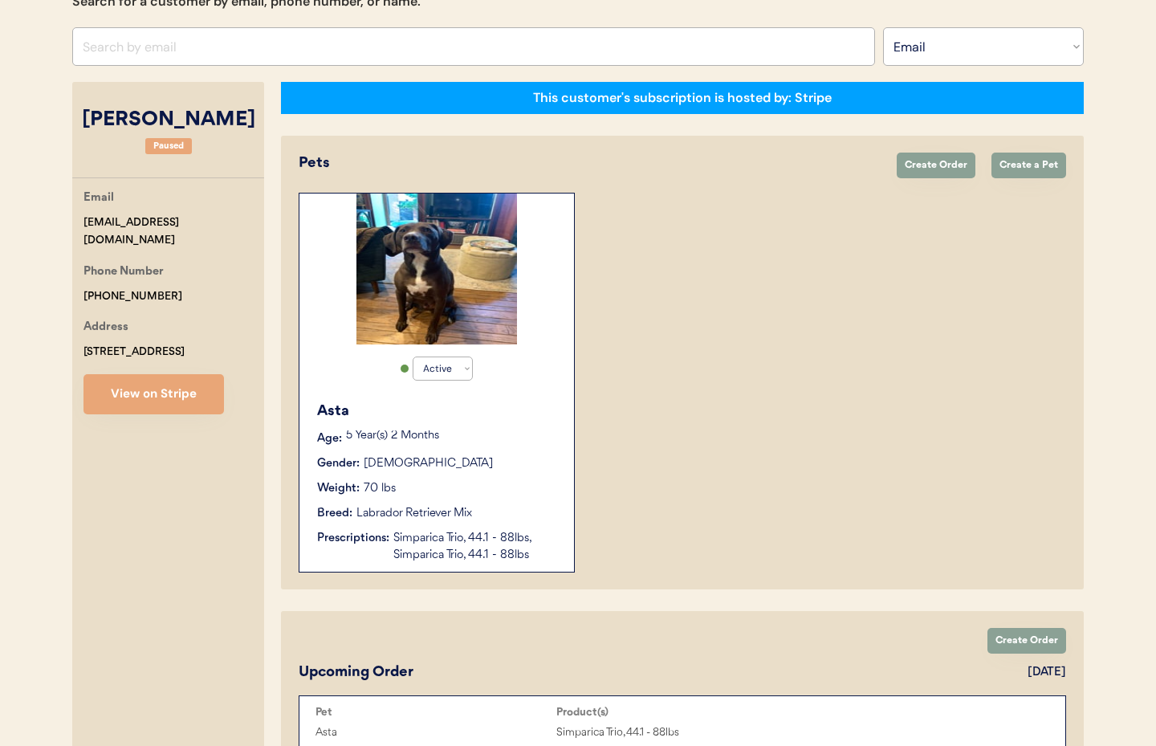
scroll to position [192, 0]
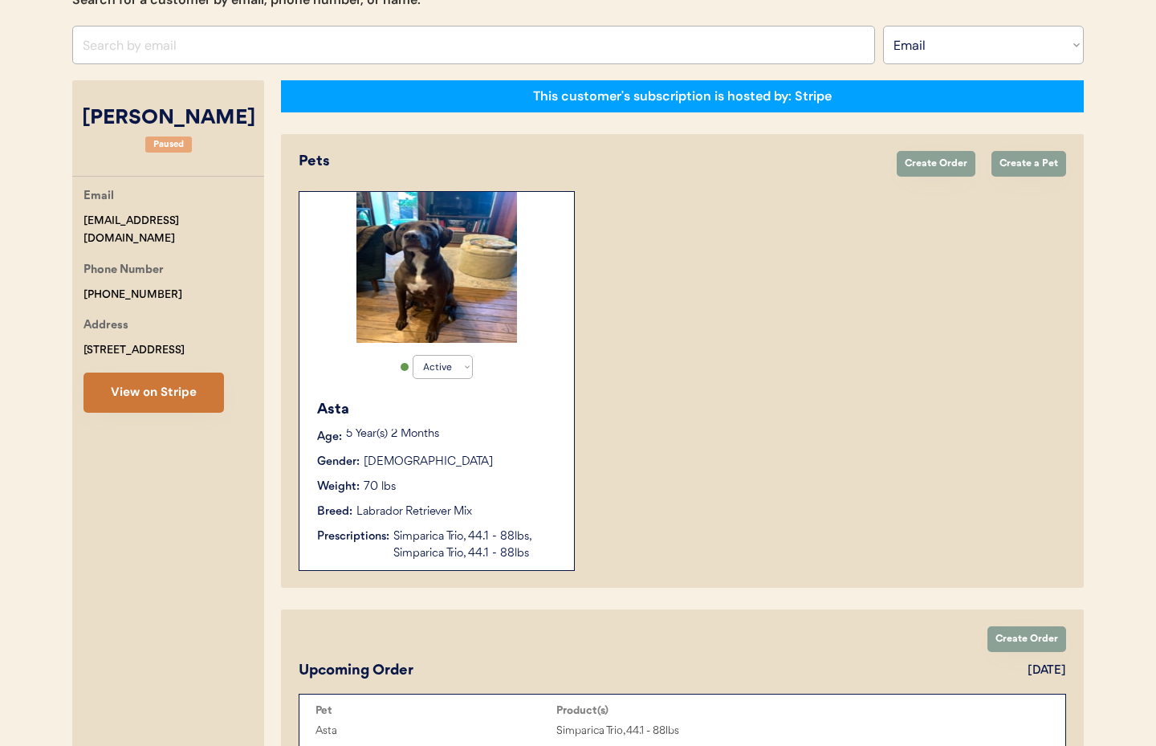
click at [112, 392] on button "View on Stripe" at bounding box center [154, 393] width 141 height 40
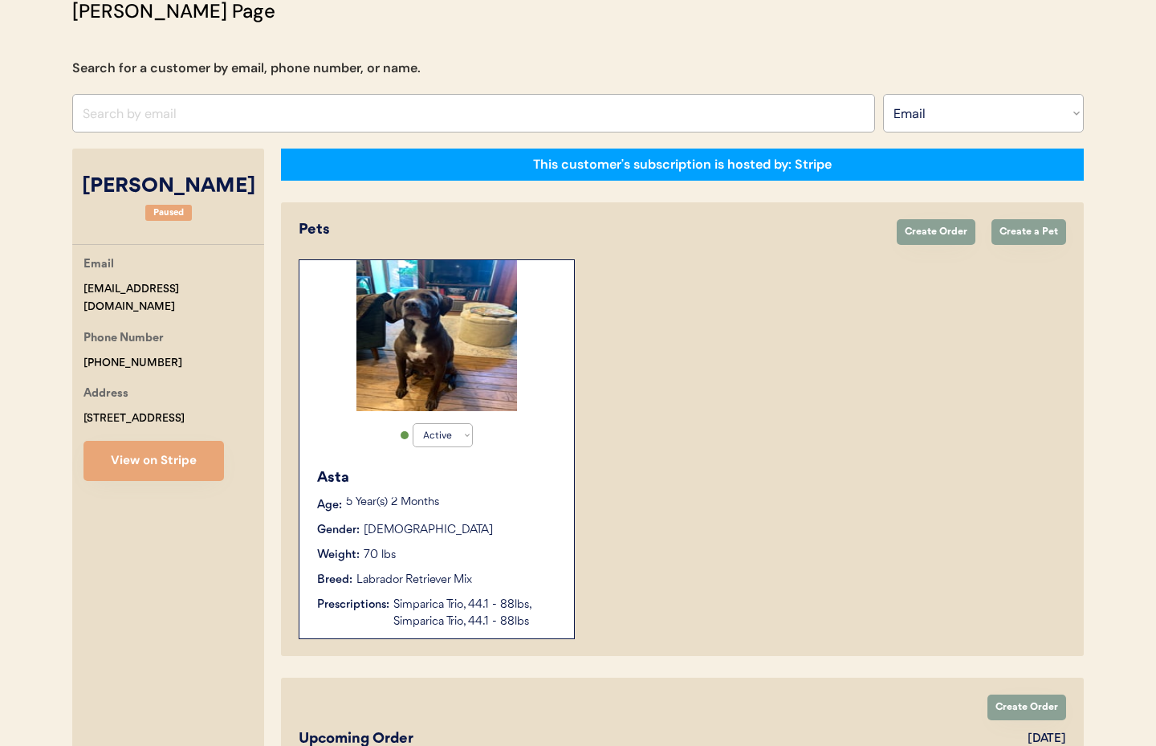
scroll to position [109, 0]
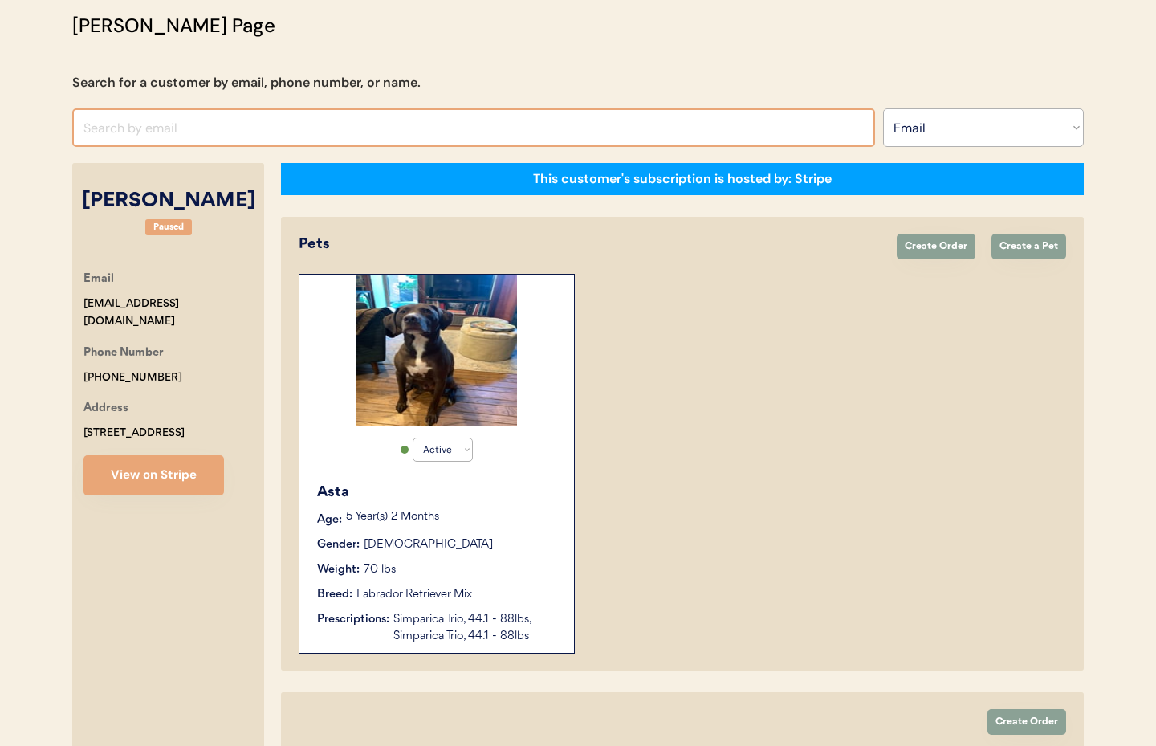
click at [194, 133] on input "input" at bounding box center [473, 127] width 803 height 39
paste input "rmarti105@gmail.com"
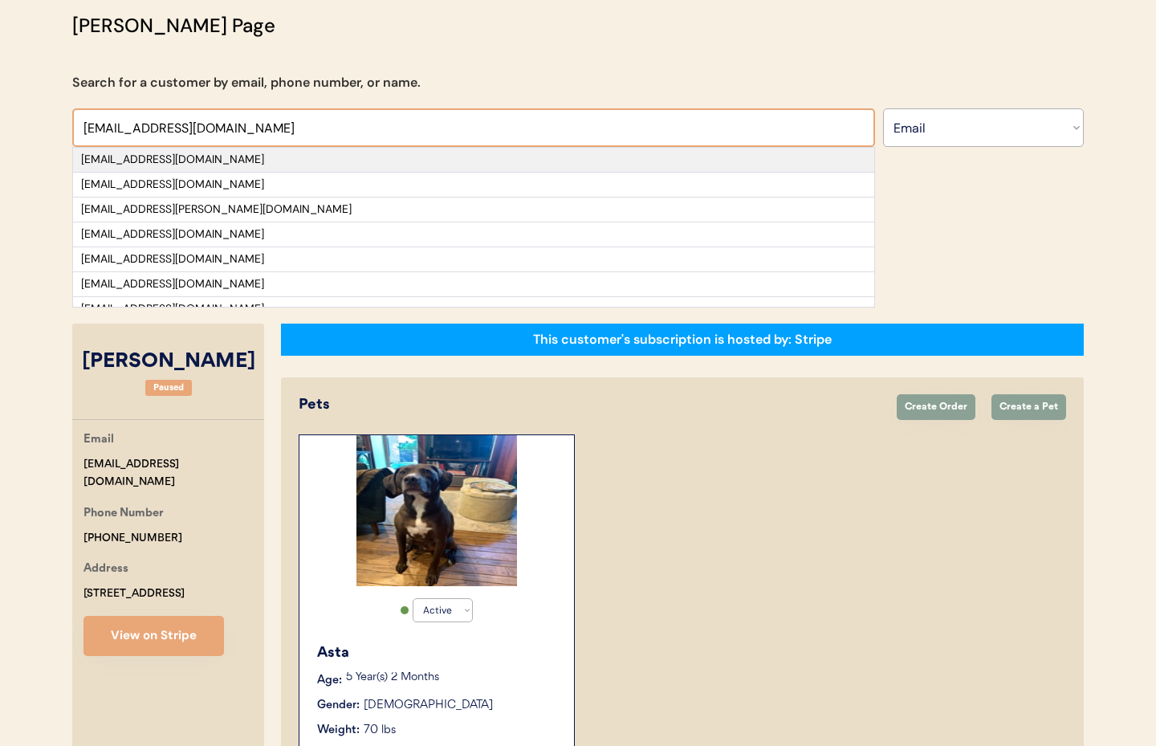
type input "rmarti105@gmail.com"
click at [227, 157] on div "rmarti105@gmail.com" at bounding box center [473, 160] width 785 height 16
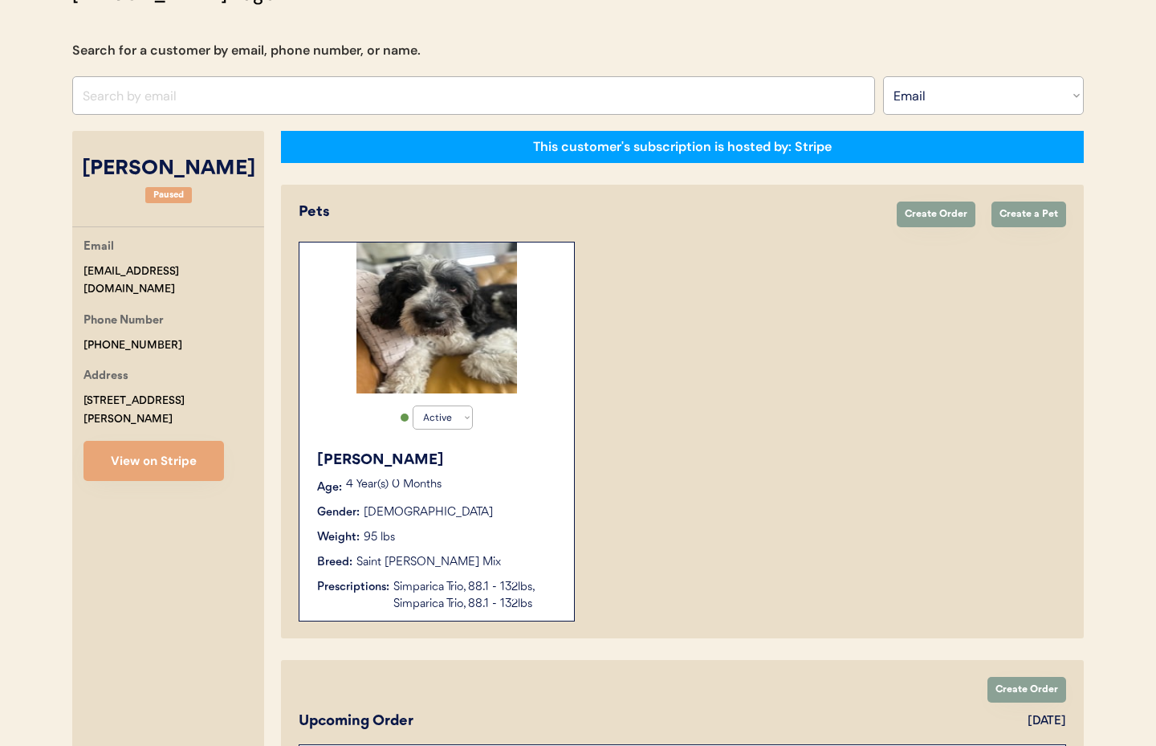
scroll to position [145, 0]
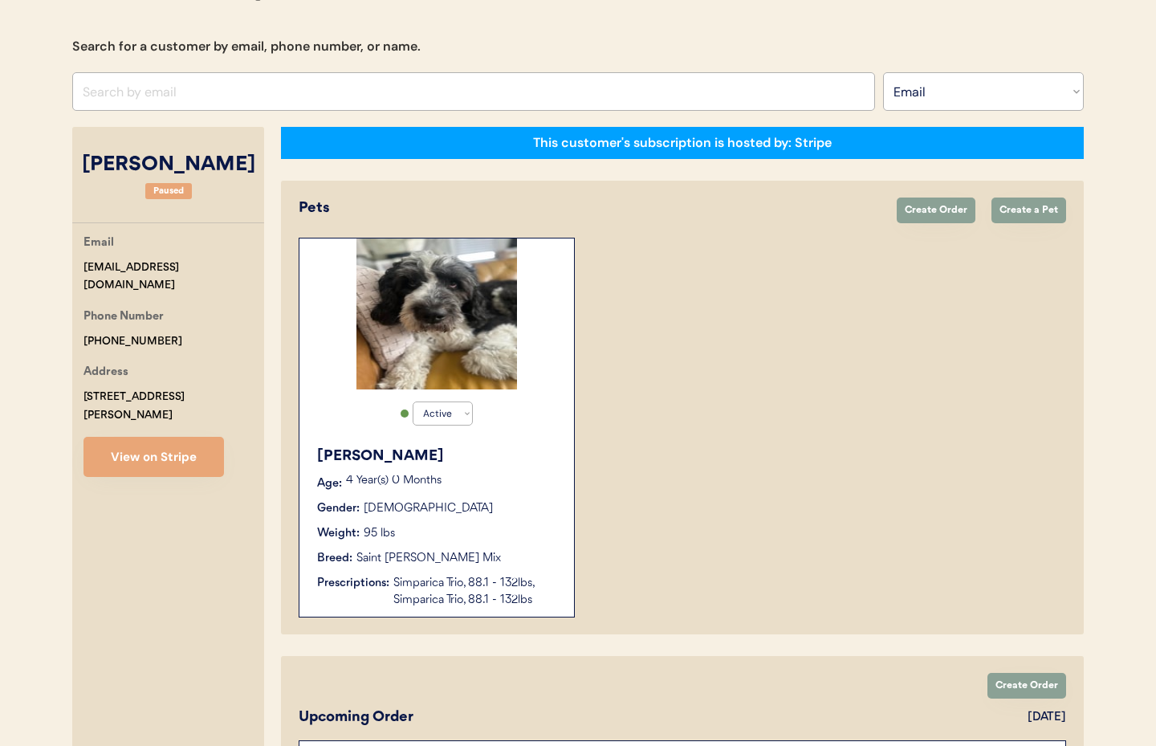
click at [165, 448] on button "View on Stripe" at bounding box center [154, 457] width 141 height 40
click at [152, 89] on input "input" at bounding box center [473, 91] width 803 height 39
paste input "kimberly.graveley@gmail.com"
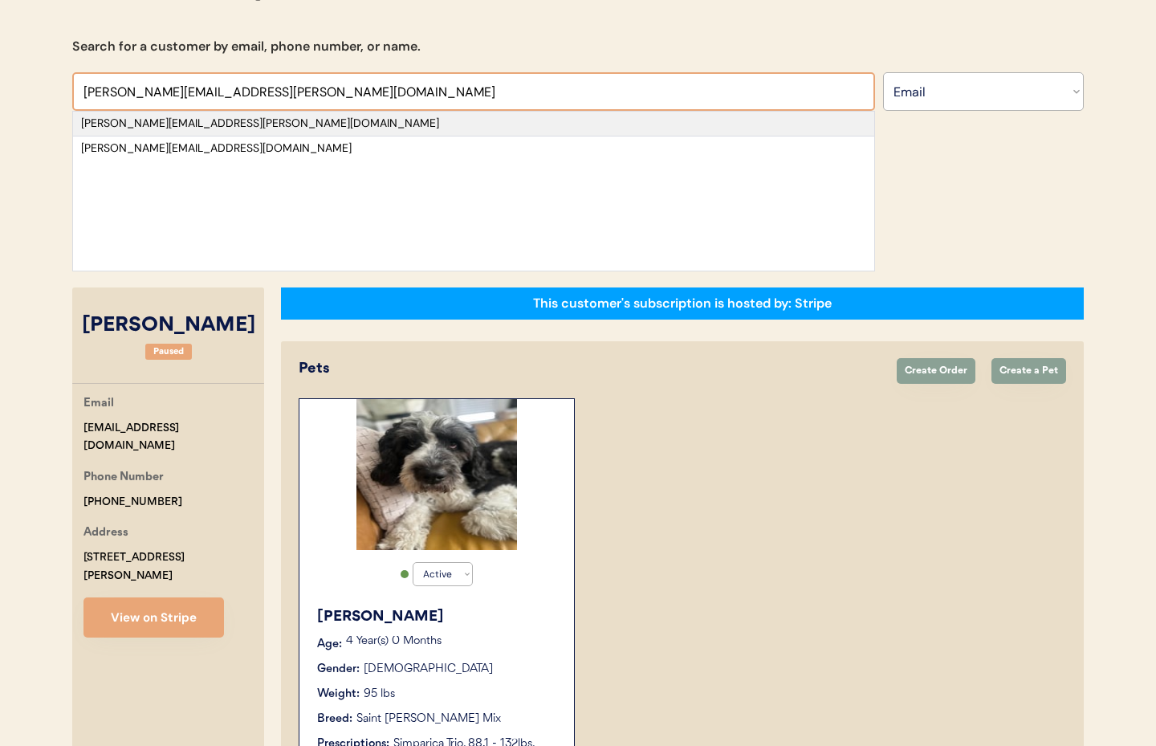
type input "kimberly.graveley@gmail.com"
click at [158, 120] on div "kimberly.graveley@gmail.com" at bounding box center [473, 124] width 785 height 16
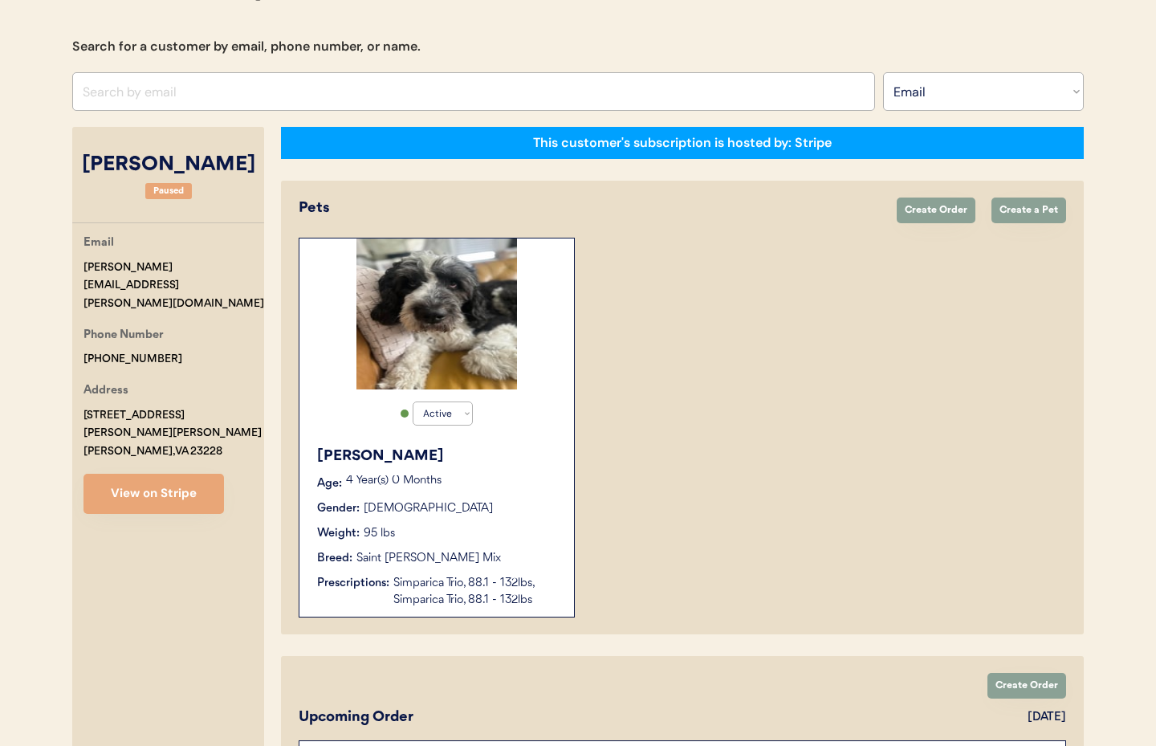
select select "true"
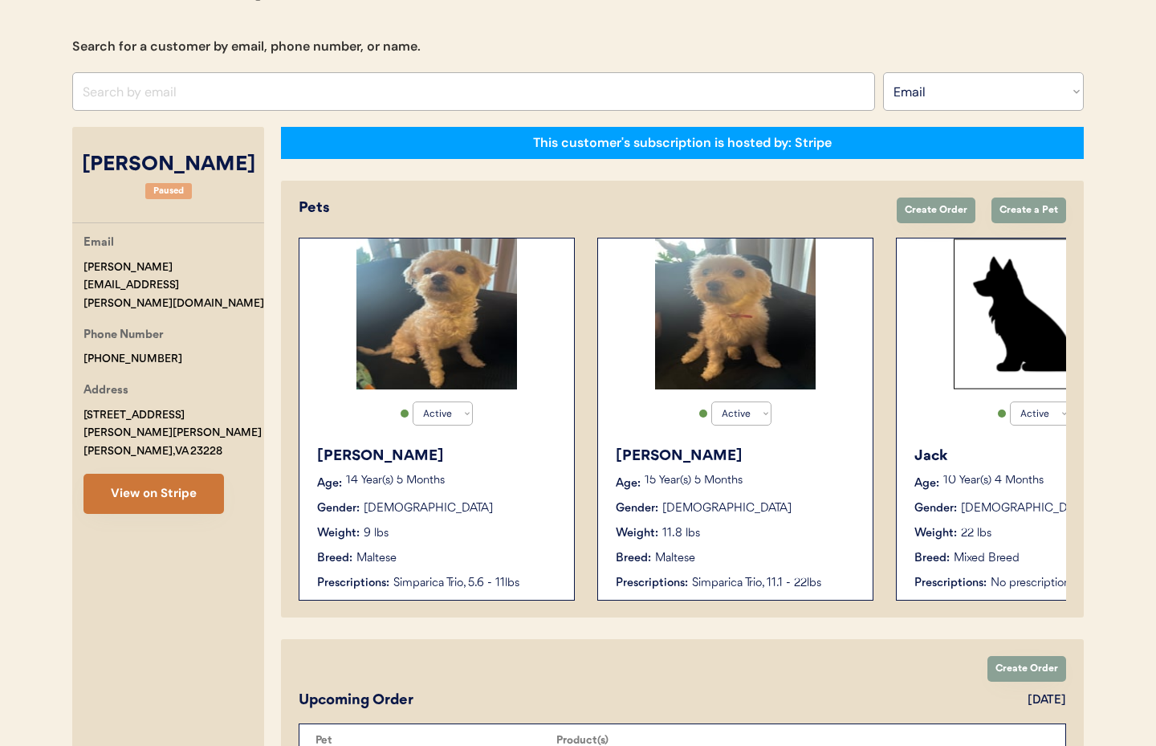
click at [151, 474] on button "View on Stripe" at bounding box center [154, 494] width 141 height 40
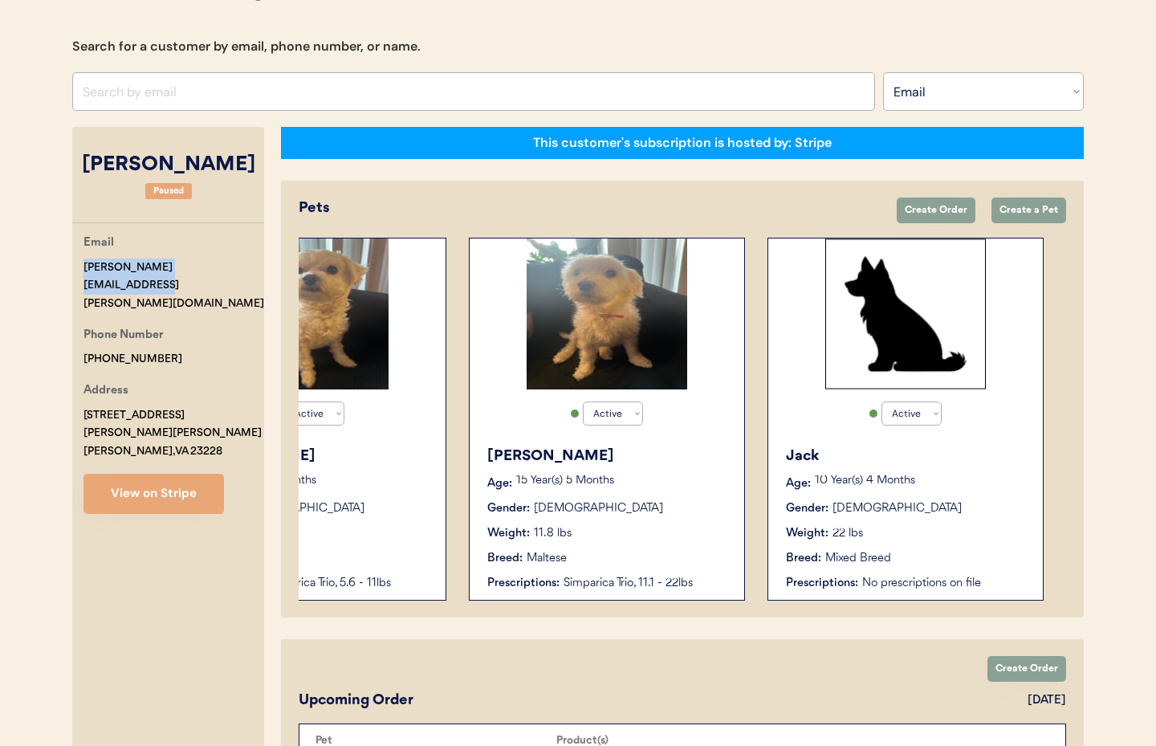
drag, startPoint x: 241, startPoint y: 271, endPoint x: 80, endPoint y: 267, distance: 161.5
click at [74, 267] on div "Email kimberly.graveley@gmail.com Phone Number +18044268203 Address 7010 Hunt C…" at bounding box center [168, 374] width 192 height 280
copy div "kimberly.graveley@gmail.com"
click at [186, 92] on input "input" at bounding box center [473, 91] width 803 height 39
paste input "nellieroselund@gmail.com"
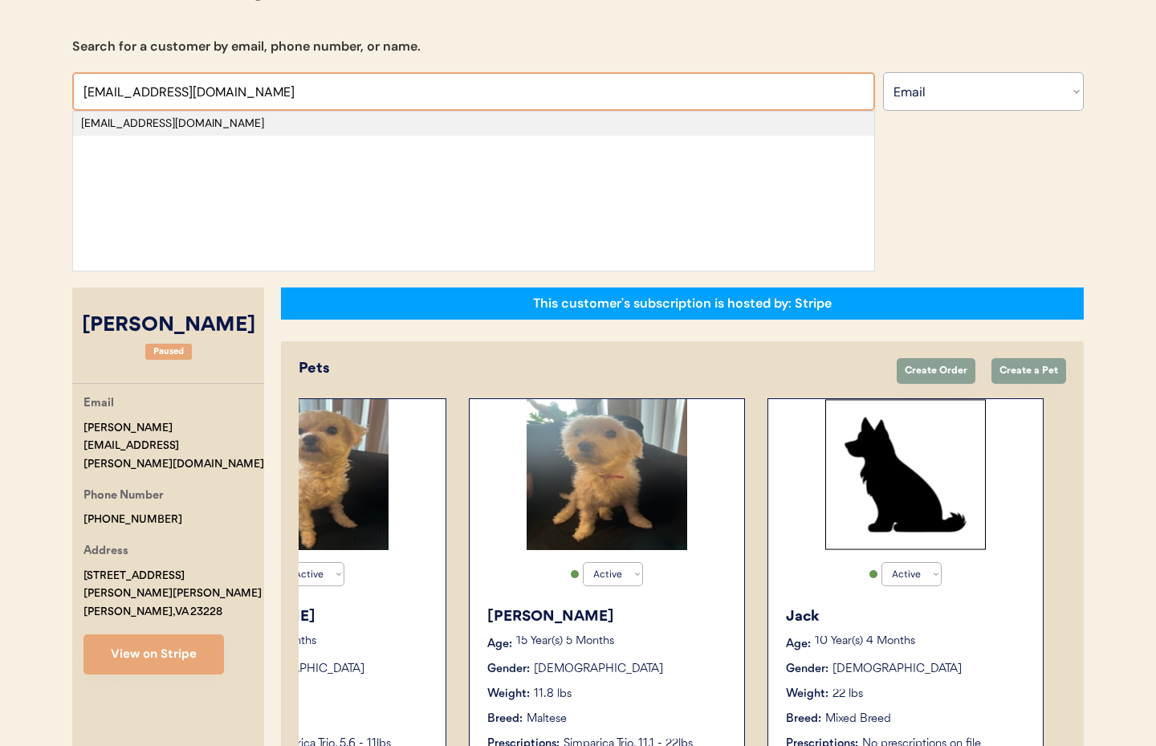
type input "nellieroselund@gmail.com"
drag, startPoint x: 200, startPoint y: 125, endPoint x: 215, endPoint y: 130, distance: 16.0
click at [200, 125] on div "nellieroselund@gmail.com" at bounding box center [473, 124] width 785 height 16
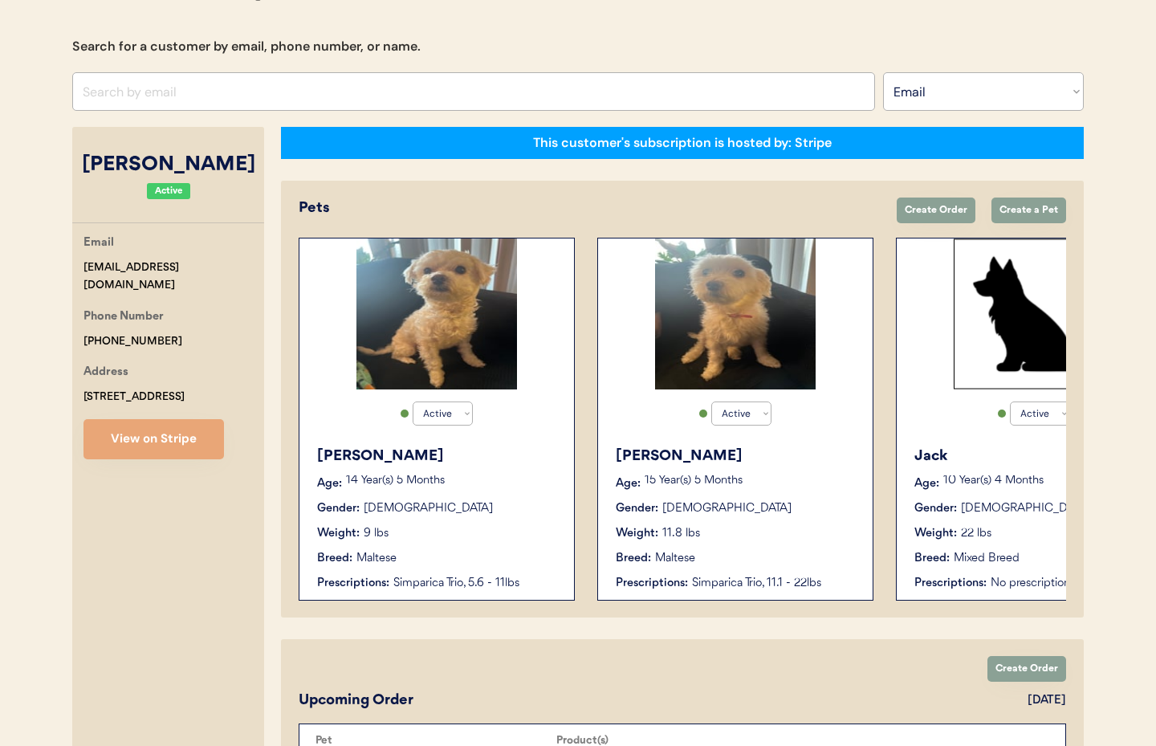
select select "true"
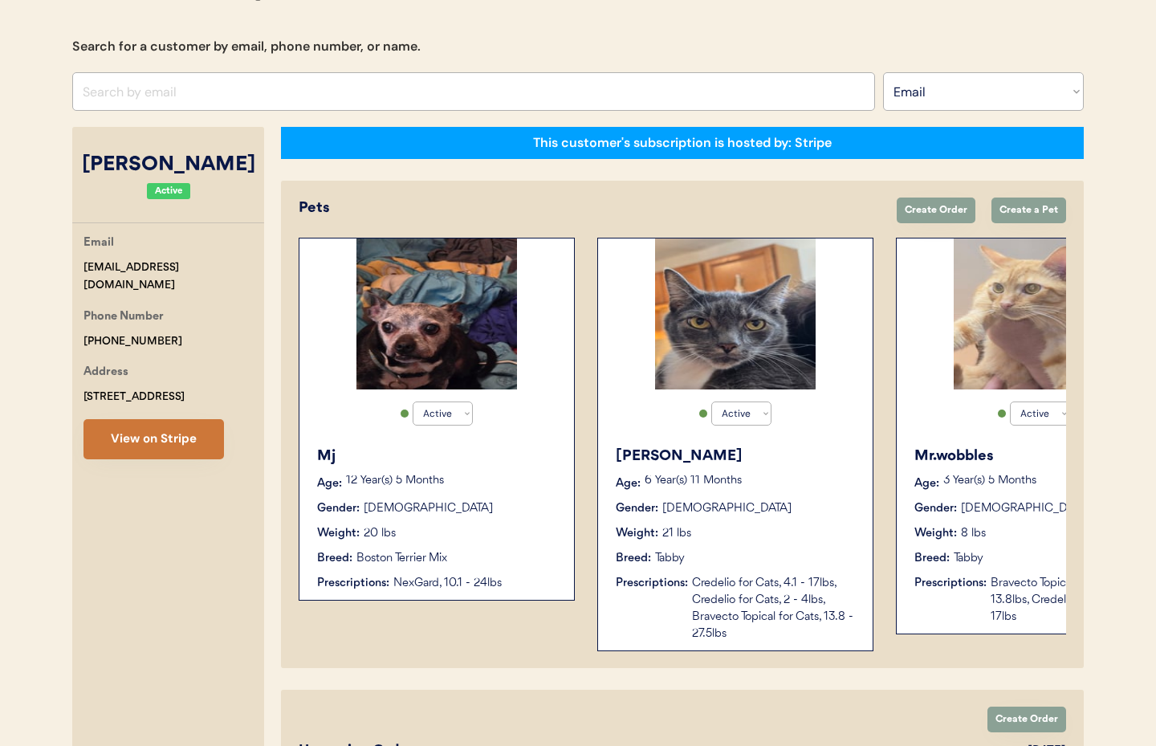
click at [106, 444] on button "View on Stripe" at bounding box center [154, 439] width 141 height 40
drag, startPoint x: 215, startPoint y: 267, endPoint x: 114, endPoint y: 269, distance: 101.2
click at [57, 269] on div "Otis Admin Page Search for a customer by email, phone number, or name. nelliero…" at bounding box center [578, 645] width 1044 height 1341
copy div "nellieroselund@gmail.com"
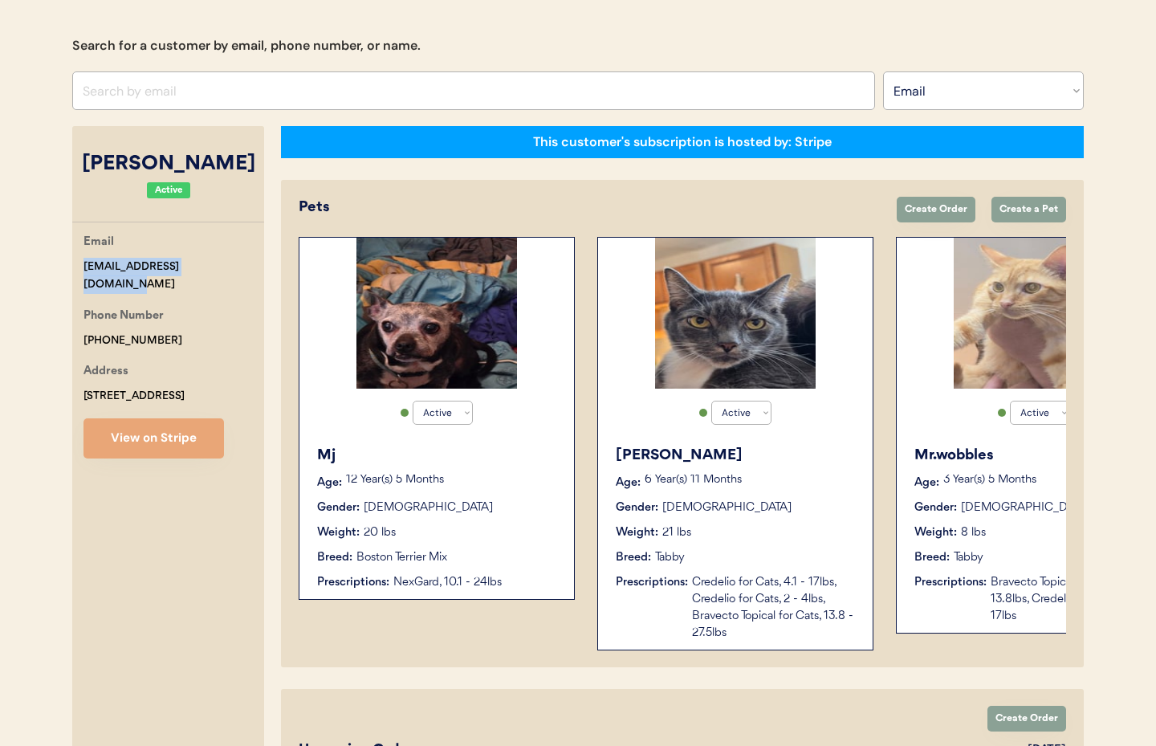
scroll to position [157, 0]
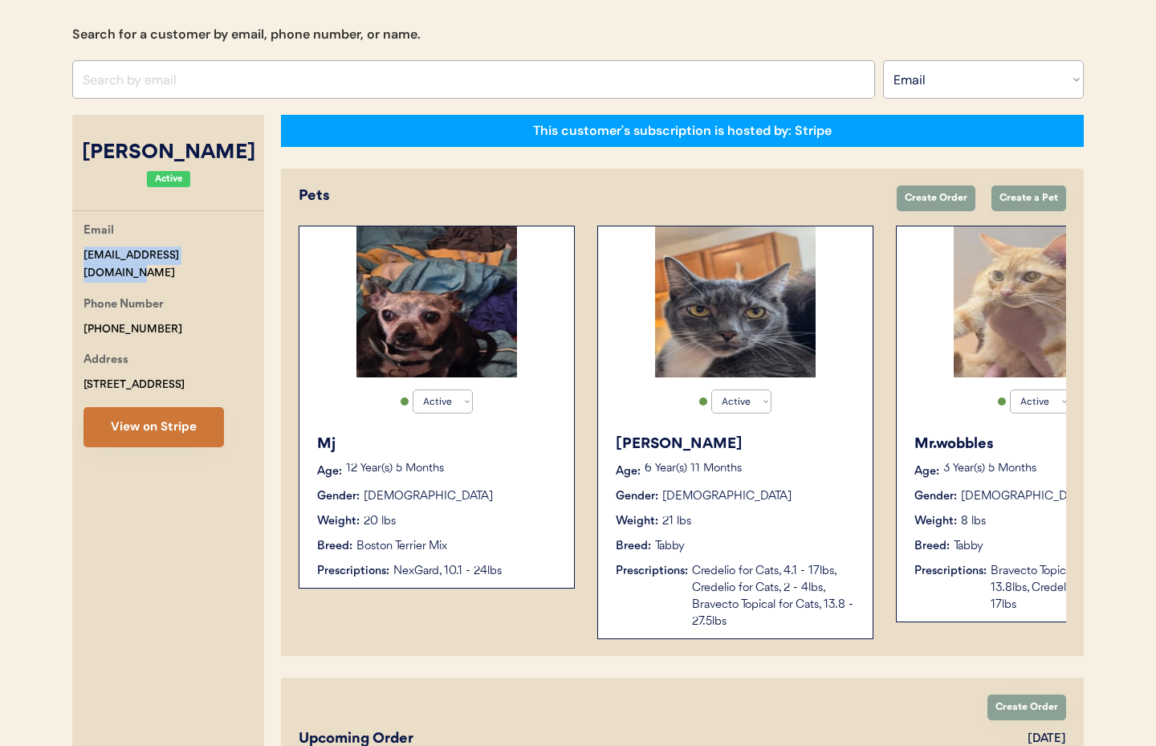
click at [119, 428] on button "View on Stripe" at bounding box center [154, 427] width 141 height 40
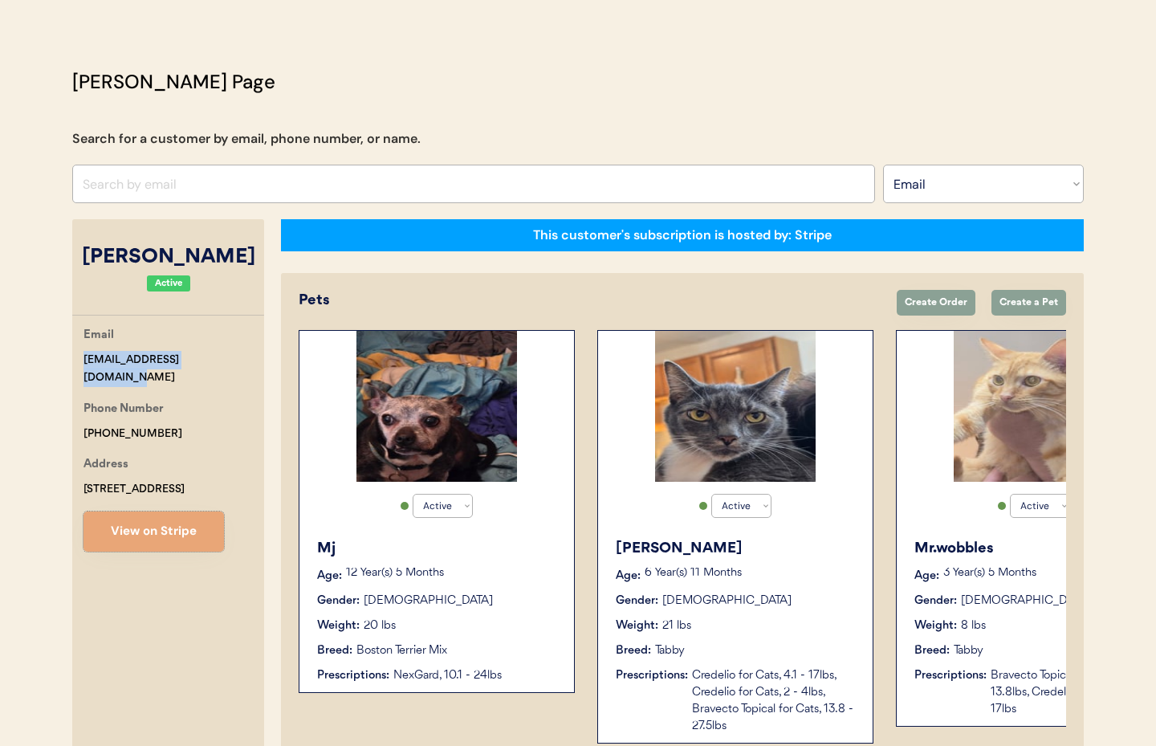
scroll to position [9, 0]
